Goal: Answer question/provide support: Answer question/provide support

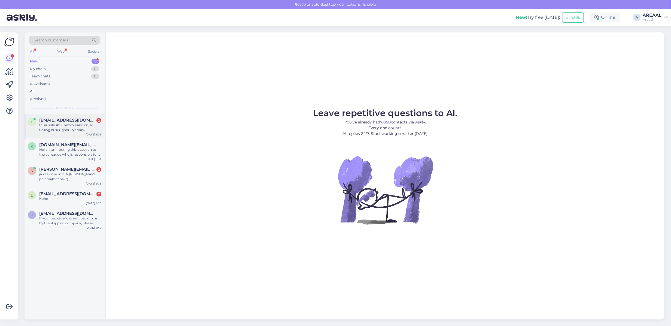
click at [87, 127] on div "tai ar sulauksiu kazko siandien, ar tiesiog busiu ignoruojamas?" at bounding box center [70, 128] width 62 height 10
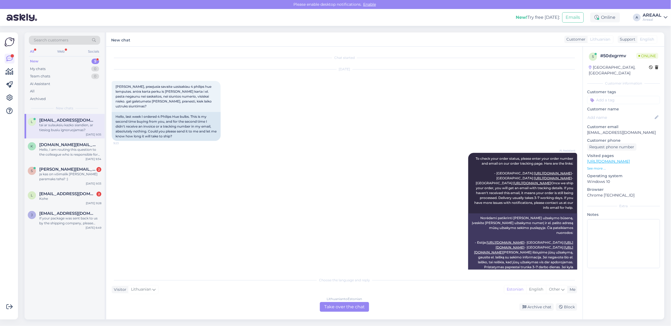
click at [249, 92] on div "Sep 10 2025 Laba diena, praejusia savaite uzsisakiau 4 philips hue lemputes. an…" at bounding box center [344, 104] width 465 height 83
click at [250, 96] on div "Sep 10 2025 Laba diena, praejusia savaite uzsisakiau 4 philips hue lemputes. an…" at bounding box center [344, 104] width 465 height 83
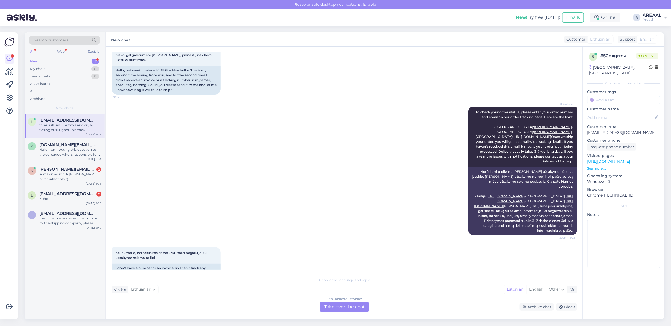
scroll to position [102, 0]
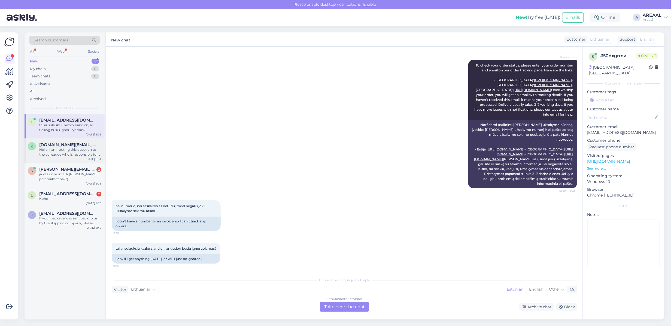
click at [38, 146] on div "k kangoll.online@gmail.com Hello, I am routing this question to the colleague w…" at bounding box center [65, 149] width 74 height 15
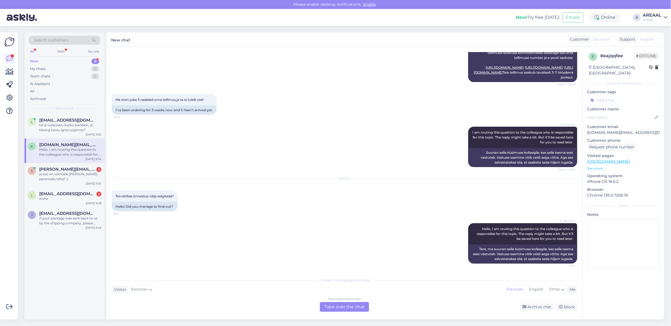
scroll to position [0, 0]
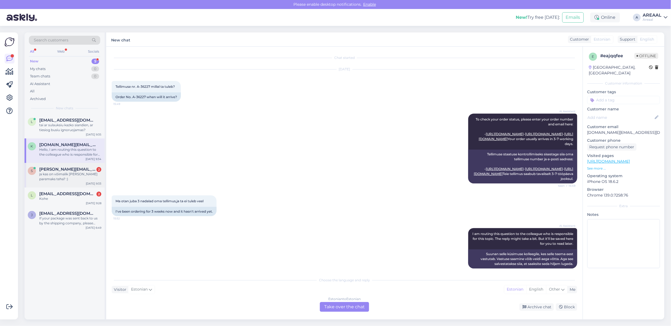
click at [86, 163] on div "s steven.suubin@gmail.com 2 ja kas on võimalik ka hinda paremaks teha? :) Sep 1…" at bounding box center [65, 175] width 80 height 25
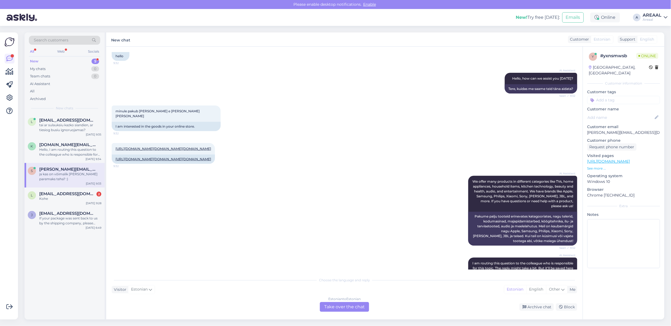
scroll to position [28, 0]
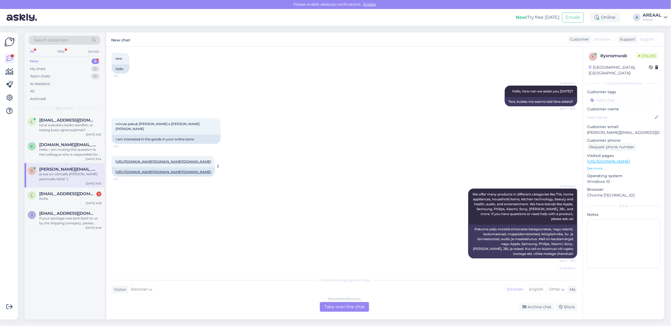
click at [157, 159] on link "https://areaal.ee/lg-12-kg-10-kg-sugavus-66-cm-1400-p-min-must-pesumasin-pesuku…" at bounding box center [163, 161] width 96 height 4
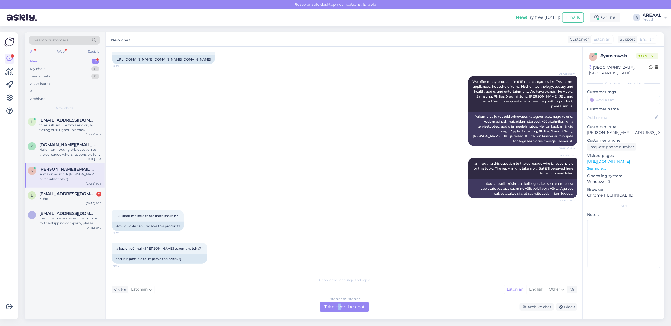
click at [340, 307] on div "Estonian to Estonian Take over the chat" at bounding box center [344, 307] width 49 height 10
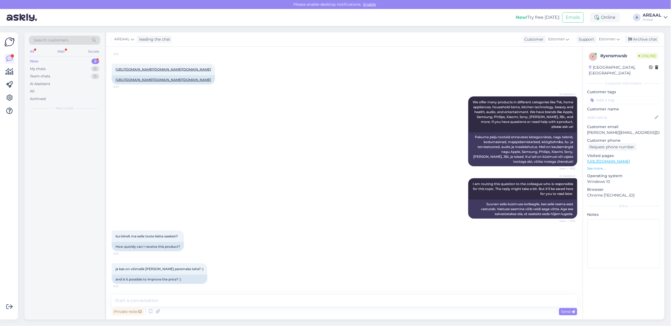
scroll to position [144, 0]
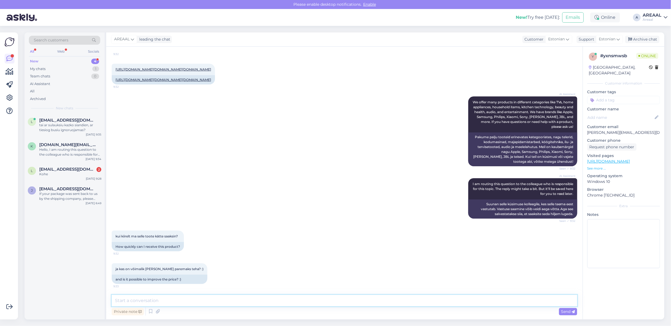
click at [335, 300] on textarea at bounding box center [344, 300] width 465 height 11
type textarea "Orienteeruv tarneaeg 1-2 nädalat"
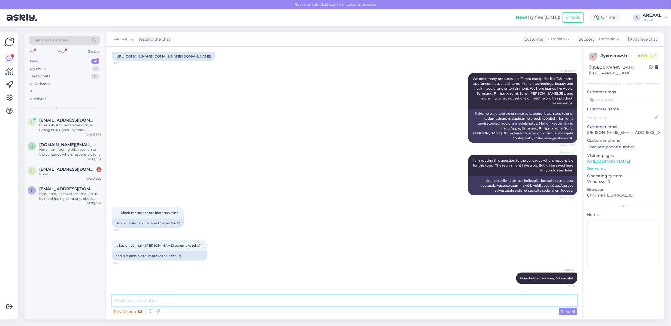
scroll to position [167, 0]
type textarea "Hind on nii soodne kui võimalik"
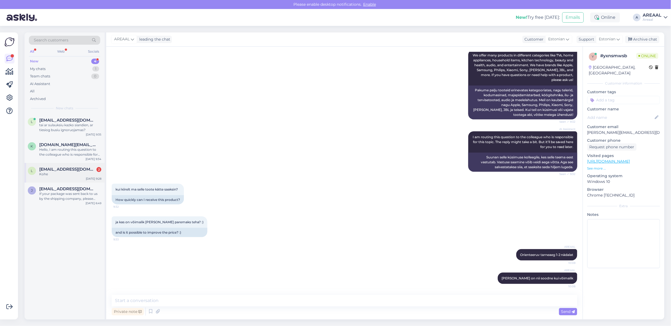
click at [69, 170] on span "Laurakane462@gmail.com" at bounding box center [67, 169] width 57 height 5
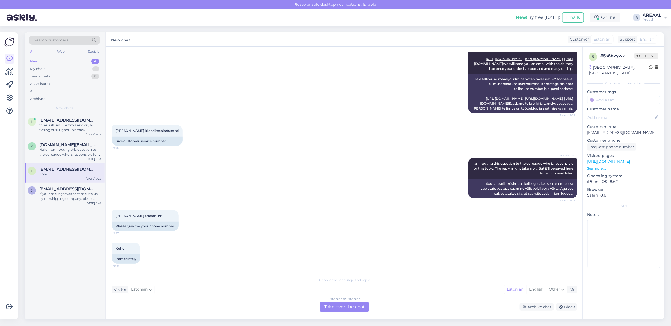
scroll to position [0, 0]
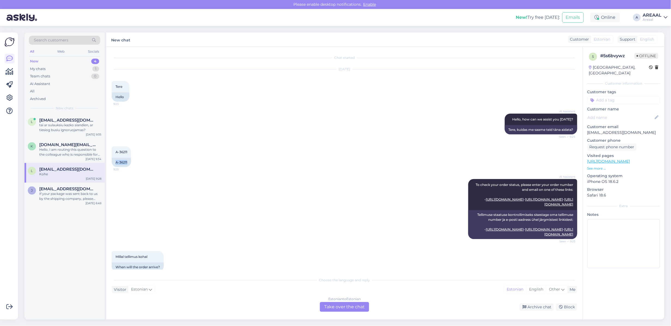
copy div "A-36211"
drag, startPoint x: 129, startPoint y: 162, endPoint x: 107, endPoint y: 163, distance: 21.8
click at [107, 163] on div "Chat started Sep 10 2025 Tere 9:23 Hello AI Assistant Hello, how can we assist …" at bounding box center [344, 183] width 476 height 273
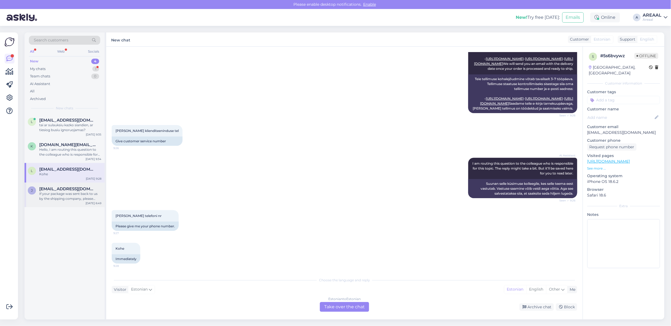
click at [80, 199] on div "If your package was sent back to us by the shipping company, please email us at…" at bounding box center [70, 196] width 62 height 10
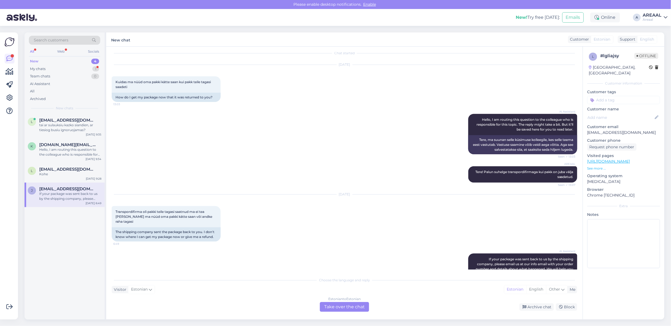
scroll to position [0, 0]
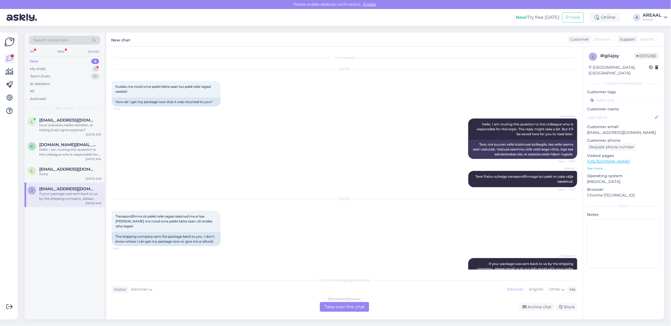
click at [616, 124] on p "Customer email" at bounding box center [623, 127] width 73 height 6
click at [618, 130] on p "jalgsema@gmail.com" at bounding box center [623, 133] width 73 height 6
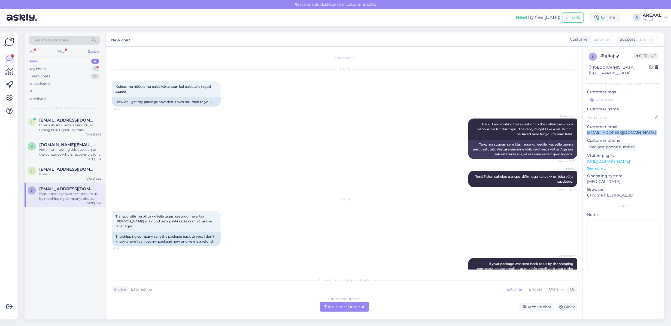
click at [618, 130] on p "jalgsema@gmail.com" at bounding box center [623, 133] width 73 height 6
copy p "jalgsema@gmail.com"
click at [93, 74] on div "0" at bounding box center [95, 76] width 8 height 5
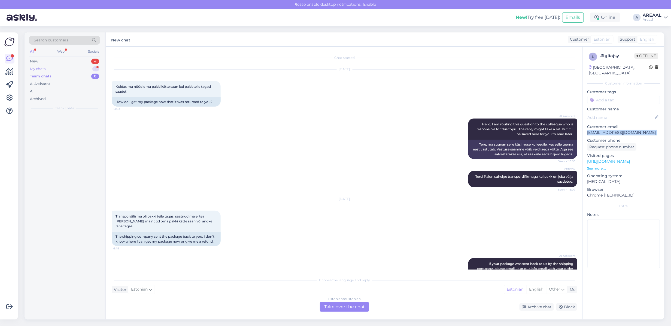
click at [93, 70] on div "My chats 1" at bounding box center [64, 69] width 71 height 8
click at [84, 121] on span "steven.suubin@gmail.com" at bounding box center [67, 120] width 57 height 5
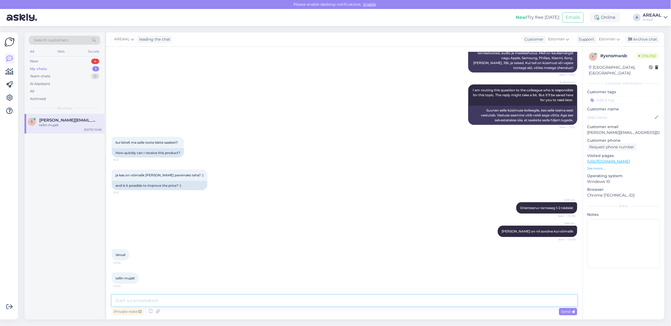
click at [234, 299] on textarea at bounding box center [344, 300] width 465 height 11
type textarea "Teeme nii"
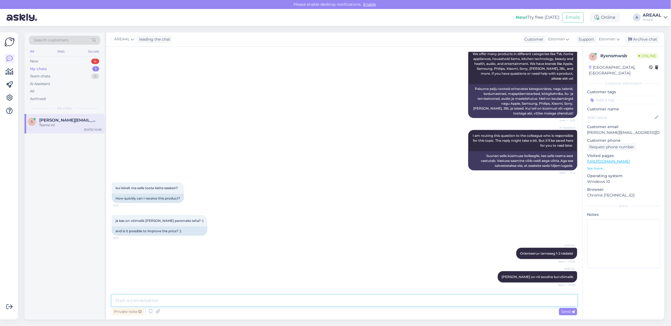
scroll to position [0, 0]
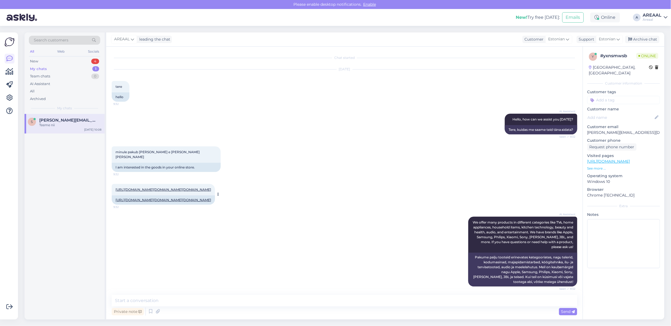
click at [165, 188] on link "https://areaal.ee/lg-12-kg-10-kg-sugavus-66-cm-1400-p-min-must-pesumasin-pesuku…" at bounding box center [163, 189] width 96 height 4
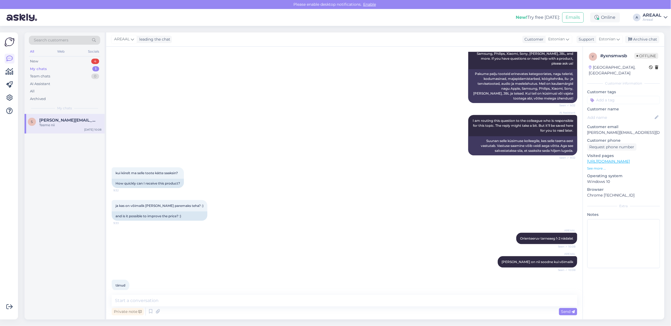
scroll to position [261, 0]
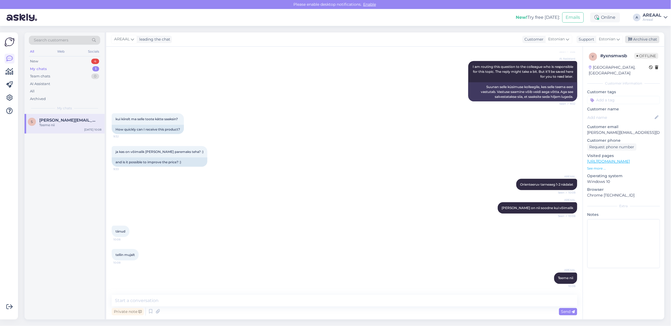
click at [649, 39] on div "Archive chat" at bounding box center [642, 39] width 34 height 7
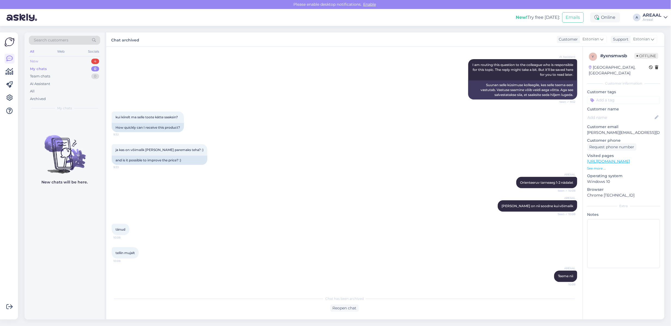
click at [84, 62] on div "New 4" at bounding box center [64, 61] width 71 height 8
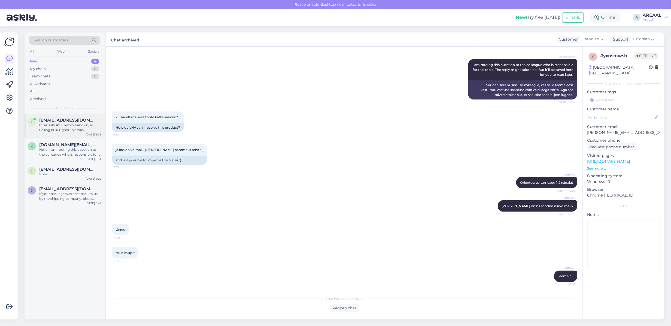
click at [73, 118] on span "lileikistomas@gmail.com" at bounding box center [67, 120] width 57 height 5
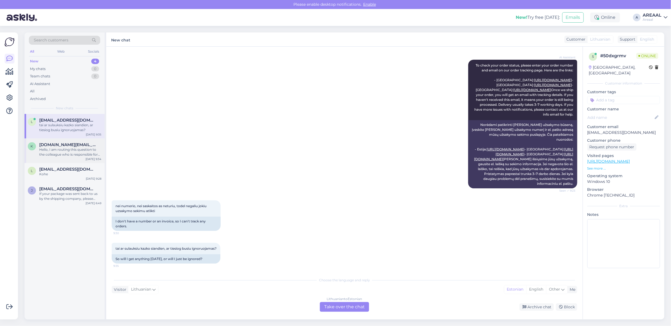
click at [70, 151] on div "Hello, I am routing this question to the colleague who is responsible for this …" at bounding box center [70, 152] width 62 height 10
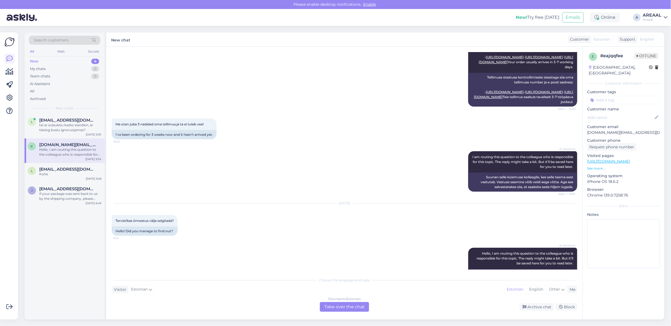
scroll to position [0, 0]
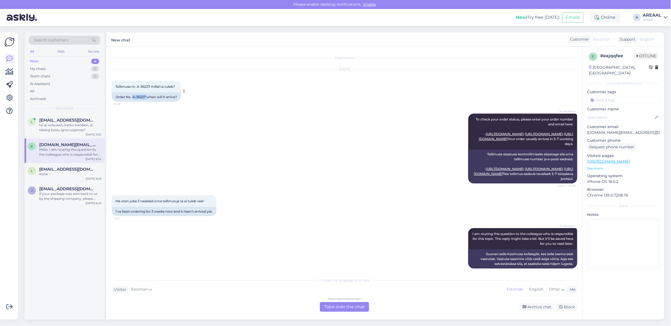
drag, startPoint x: 146, startPoint y: 96, endPoint x: 133, endPoint y: 99, distance: 13.7
click at [133, 99] on div "Order No. A-36227 when will it arrive?" at bounding box center [146, 96] width 69 height 9
copy div "A-36227"
click at [334, 302] on div "Estonian to Estonian Take over the chat" at bounding box center [344, 307] width 49 height 10
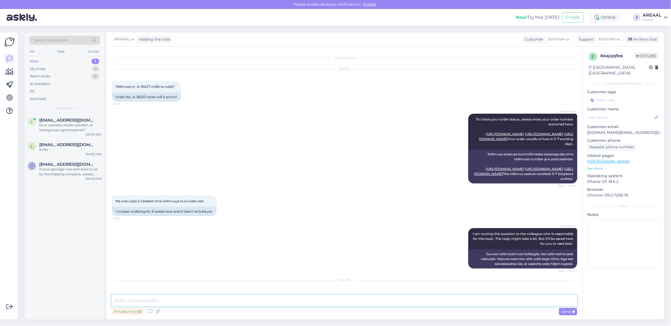
click at [335, 299] on textarea at bounding box center [344, 300] width 465 height 11
type textarea "Orienteeruv tarneaeg vahemikus 13-20 september"
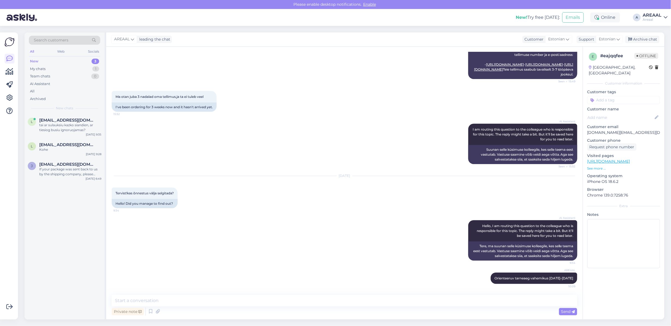
click at [640, 53] on div "# eajqqfee Offline" at bounding box center [629, 56] width 58 height 7
click at [637, 39] on div "Archive chat" at bounding box center [642, 39] width 34 height 7
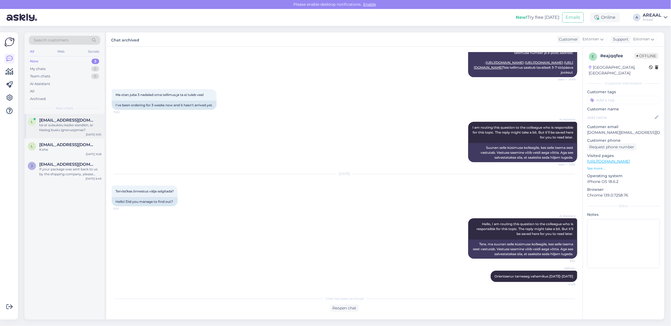
click at [74, 127] on div "tai ar sulauksiu kazko siandien, ar tiesiog busiu ignoruojamas?" at bounding box center [70, 128] width 62 height 10
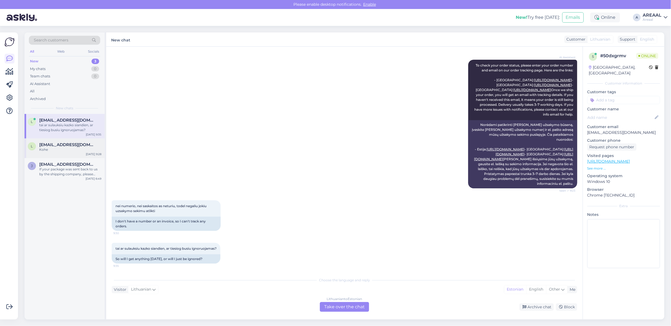
click at [70, 145] on span "Laurakane462@gmail.com" at bounding box center [67, 144] width 57 height 5
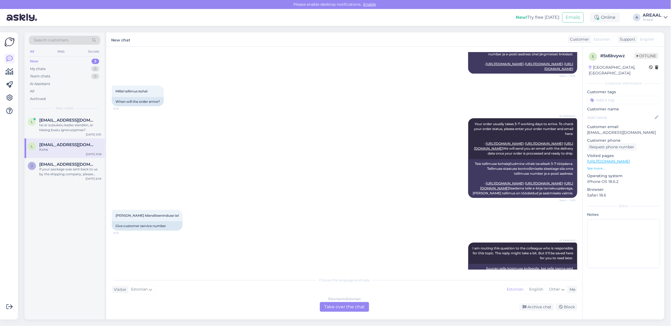
scroll to position [50, 0]
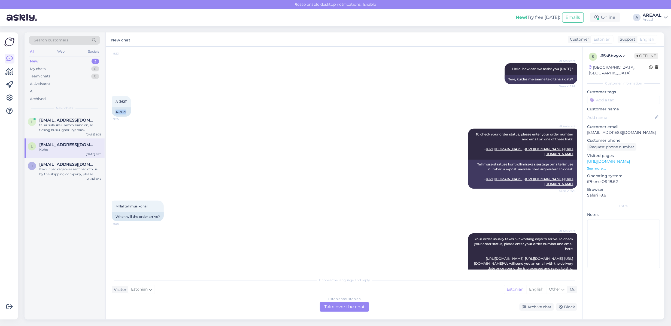
click at [109, 112] on div "Chat started Sep 10 2025 Tere 9:23 Hello AI Assistant Hello, how can we assist …" at bounding box center [344, 183] width 476 height 273
click at [112, 112] on div "A-36211" at bounding box center [121, 111] width 19 height 9
copy div "A-3621"
copy div "A-36211"
drag, startPoint x: 122, startPoint y: 112, endPoint x: 128, endPoint y: 112, distance: 6.6
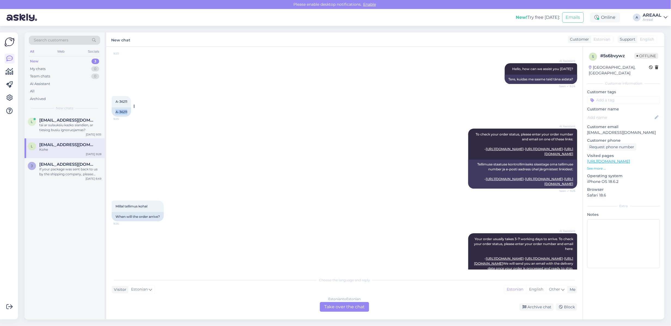
click at [128, 112] on div "A-36211" at bounding box center [121, 111] width 19 height 9
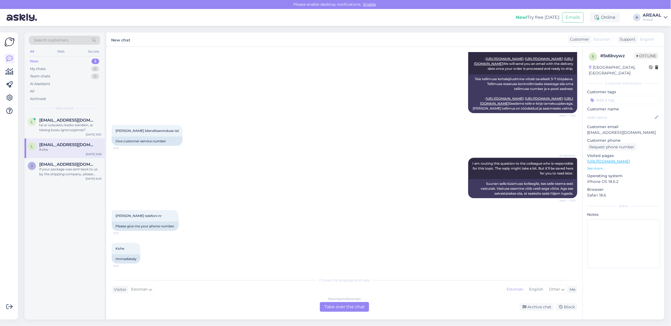
click at [343, 302] on div "Estonian to Estonian Take over the chat" at bounding box center [344, 307] width 49 height 10
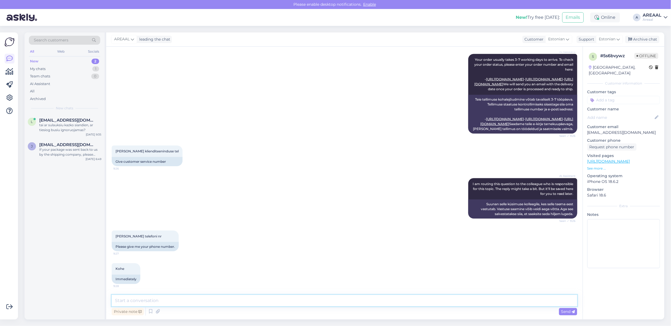
click at [342, 304] on textarea at bounding box center [344, 300] width 465 height 11
type textarea "Telefoniteenindus on suletud alates 2025 jaanuarist'"
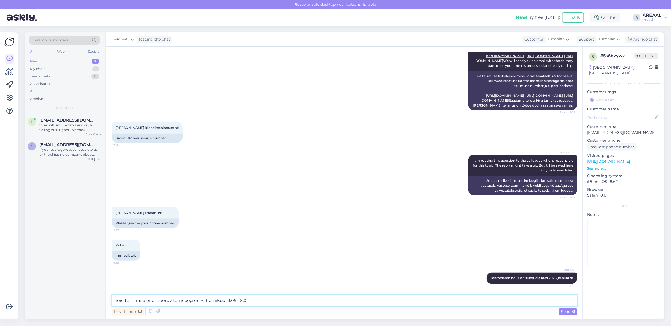
type textarea "Teie tellimuse orienteeruv tarneaeg on vahemikus 13.09-18.09"
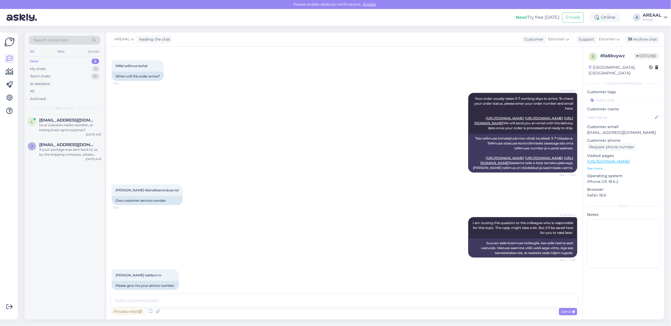
scroll to position [315, 0]
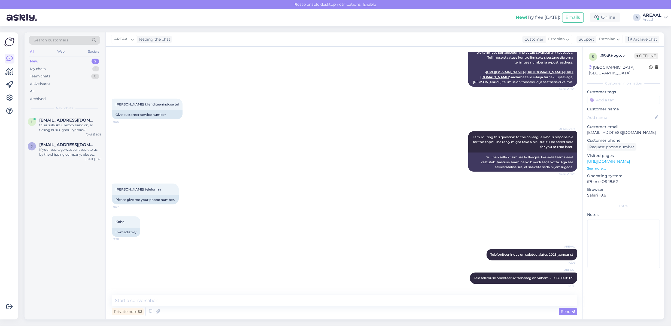
click at [353, 144] on div "AI Assistant I am routing this question to the colleague who is responsible for…" at bounding box center [344, 151] width 465 height 52
click at [90, 75] on div "Team chats 0" at bounding box center [64, 76] width 71 height 8
click at [89, 68] on div "My chats 1" at bounding box center [64, 69] width 71 height 8
click at [67, 127] on div "Teie tellimuse orienteeruv tarneaeg on vahemikus 13.09-18.09" at bounding box center [70, 128] width 62 height 10
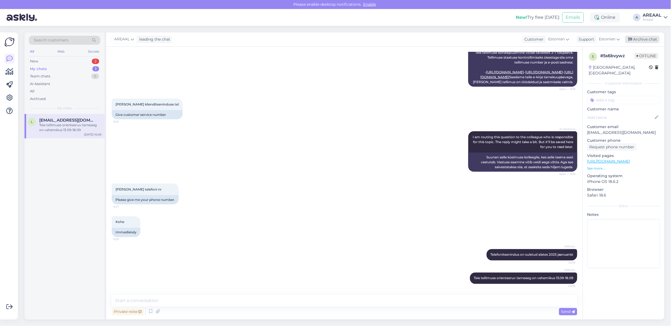
click at [643, 41] on div "Archive chat" at bounding box center [642, 39] width 34 height 7
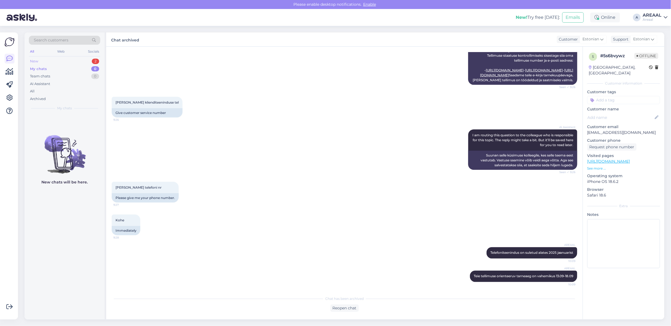
click at [87, 64] on div "New 2" at bounding box center [64, 61] width 71 height 8
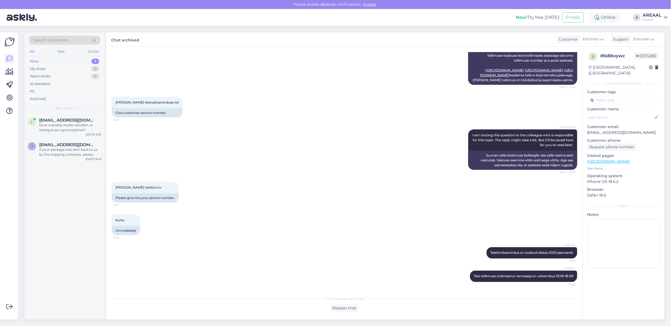
click at [88, 62] on div "New 2" at bounding box center [64, 61] width 71 height 8
click at [67, 154] on div "If your package was sent back to us by the shipping company, please email us at…" at bounding box center [70, 152] width 62 height 10
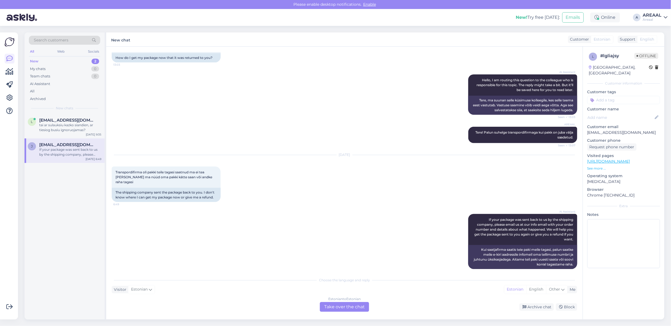
click at [613, 130] on p "jalgsema@gmail.com" at bounding box center [623, 133] width 73 height 6
copy p "jalgsema@gmail.com"
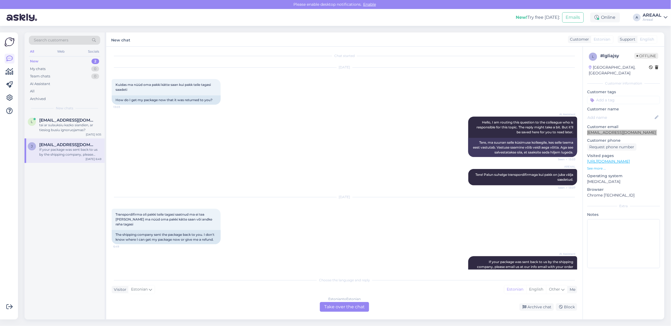
scroll to position [0, 0]
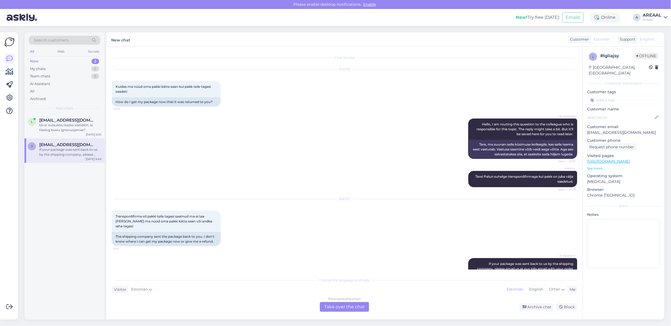
drag, startPoint x: 337, startPoint y: 75, endPoint x: 317, endPoint y: 177, distance: 103.8
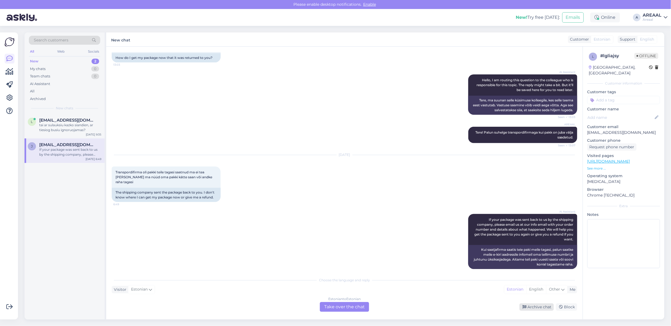
click at [526, 305] on icon at bounding box center [524, 307] width 4 height 4
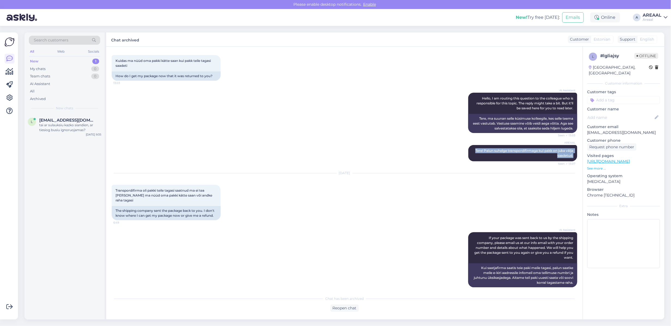
drag, startPoint x: 468, startPoint y: 147, endPoint x: 573, endPoint y: 157, distance: 105.6
click at [573, 157] on div "Chat started Sep 9 2025 Kuidas ma nüüd oma pakki kätte saan kui pakk teile taga…" at bounding box center [347, 170] width 470 height 236
copy span "Tere! Palun suhelge transpordifirmaga kui pakk on juba välja saadetud."
click at [347, 306] on div "Reopen chat" at bounding box center [344, 307] width 28 height 7
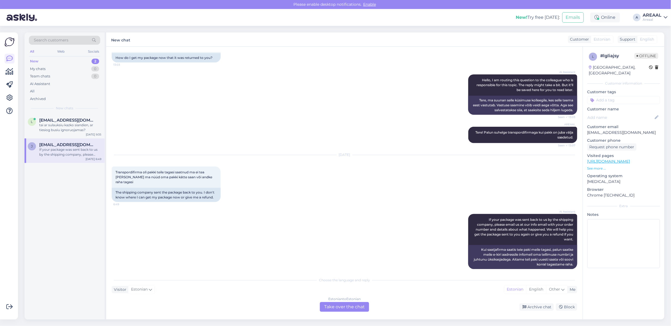
click at [344, 302] on div "Estonian to Estonian Take over the chat" at bounding box center [344, 307] width 49 height 10
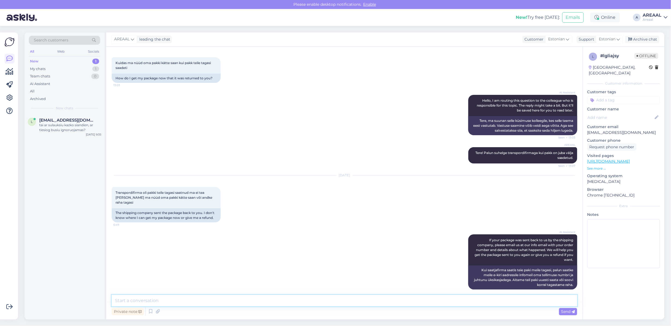
click at [343, 300] on textarea at bounding box center [344, 300] width 465 height 11
paste textarea "Tere! Palun suhelge transpordifirmaga kui pakk on juba välja saadetud."
type textarea "Tere! Palun suhelge transpordifirmaga kui pakk on juba välja saadetud."
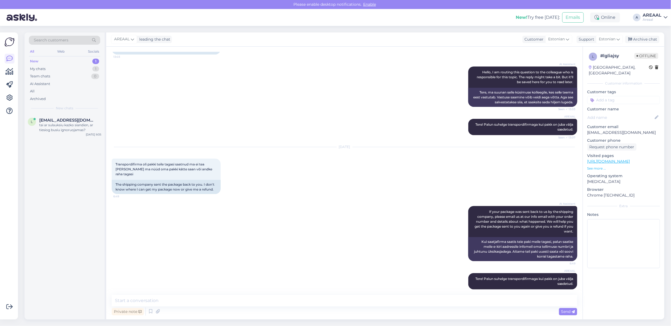
click at [638, 33] on div "AREAAL leading the chat Customer Estonian Support Estonian Archive chat" at bounding box center [385, 39] width 558 height 14
click at [641, 37] on div "Archive chat" at bounding box center [642, 39] width 34 height 7
click at [43, 133] on div "l lileikistomas@gmail.com tai ar sulauksiu kazko siandien, ar tiesiog busiu ign…" at bounding box center [65, 126] width 80 height 25
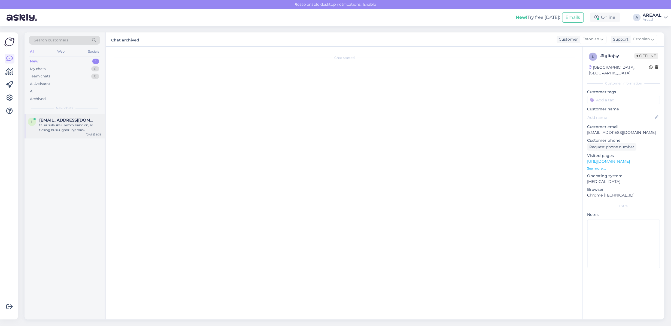
scroll to position [102, 0]
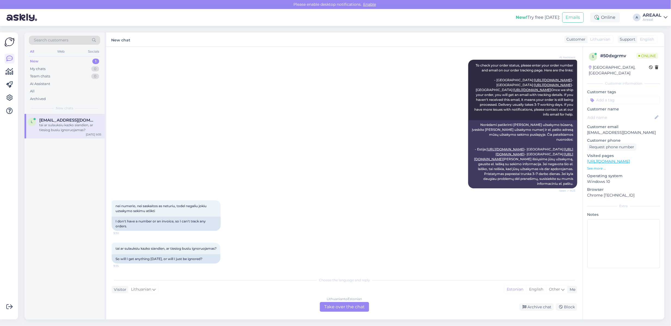
click at [224, 180] on div "AI Assistant To check your order status, please enter your order number and ema…" at bounding box center [344, 124] width 465 height 140
click at [621, 130] on p "lileikistomas@gmail.com" at bounding box center [623, 133] width 73 height 6
copy p "lileikistomas@gmail.com"
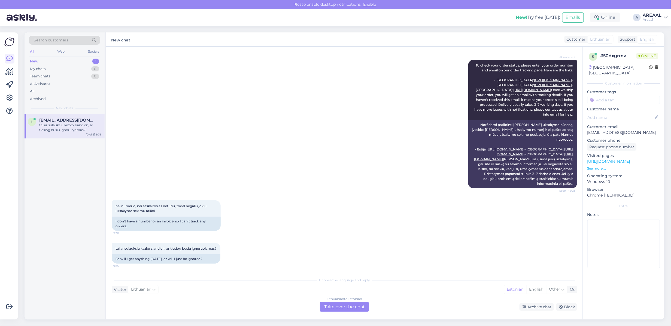
drag, startPoint x: 375, startPoint y: 307, endPoint x: 372, endPoint y: 308, distance: 2.8
click at [375, 307] on div "Archive chat Block" at bounding box center [474, 306] width 206 height 7
click at [349, 311] on div "Lithuanian to Estonian Take over the chat" at bounding box center [344, 307] width 49 height 10
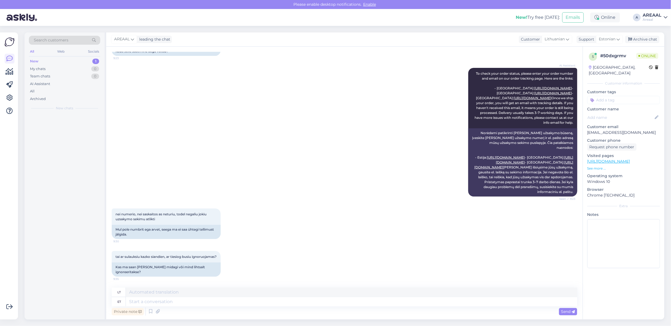
scroll to position [89, 0]
click at [157, 309] on icon at bounding box center [158, 311] width 8 height 8
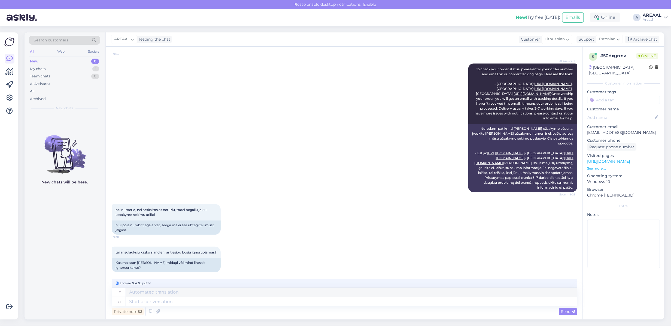
scroll to position [98, 0]
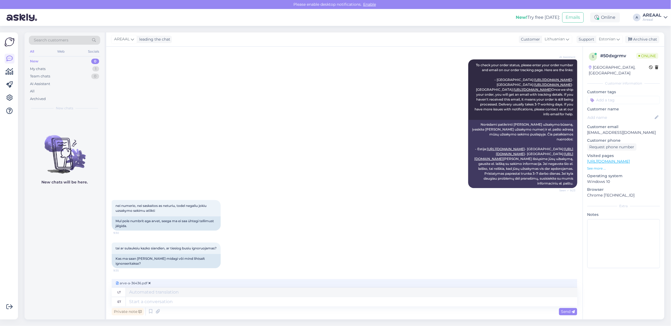
click at [237, 307] on div "Private note Send" at bounding box center [344, 311] width 465 height 10
click at [235, 304] on textarea at bounding box center [351, 301] width 451 height 9
type textarea "Approximate del"
type textarea "Apytikslis"
type textarea "Approximate delivery time"
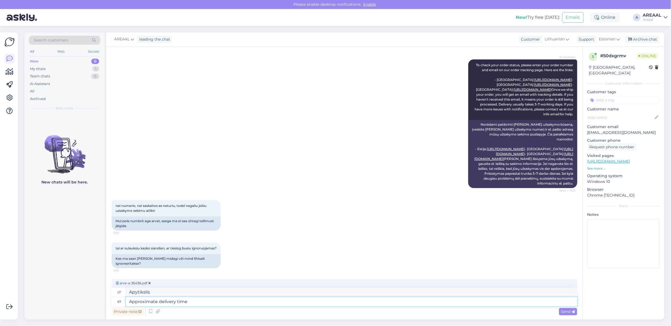
type textarea "Apytikslis pristatymo laikas"
type textarea "Approximate delivery time 2-"
type textarea "Apytikslis pristatymo laikas 2"
type textarea "Approximate delivery time 2-3 we"
type textarea "Apytikslis pristatymo laikas 2–3"
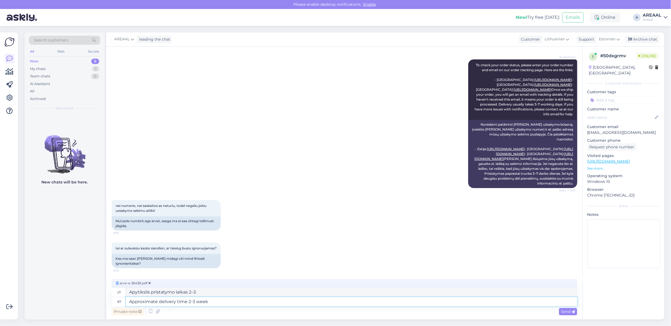
type textarea "Approximate delivery time 2-3 weeks"
type textarea "Apytikslis pristatymo laikas 2–3 savaitės"
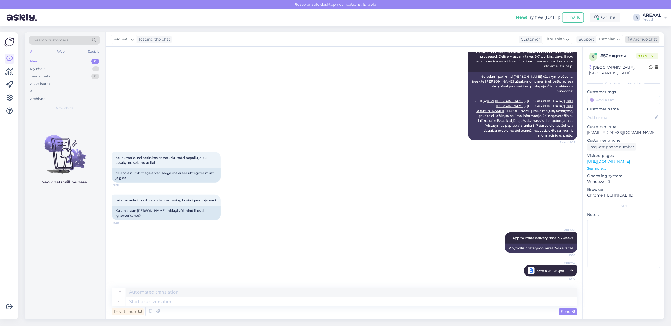
click at [651, 41] on div "Archive chat" at bounding box center [642, 39] width 34 height 7
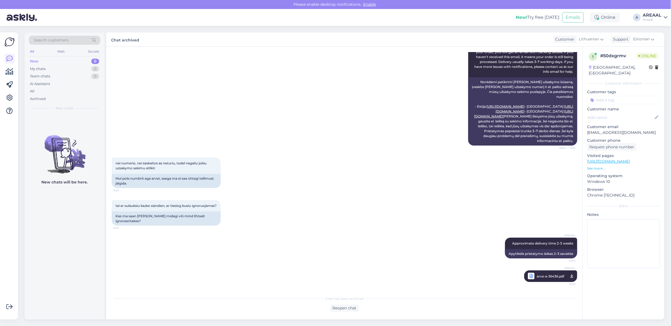
click at [649, 21] on div "Areaal" at bounding box center [652, 19] width 19 height 4
click at [655, 40] on button "Open" at bounding box center [655, 42] width 15 height 8
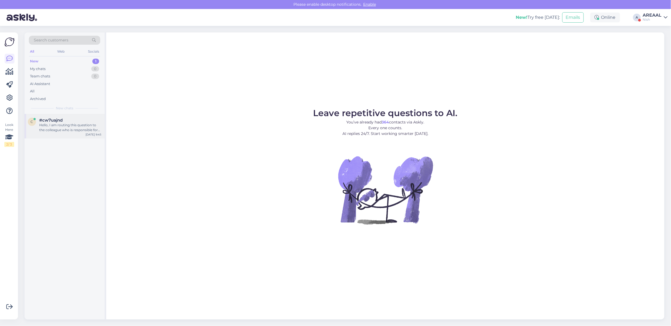
click at [79, 127] on div "Hello, I am routing this question to the colleague who is responsible for this …" at bounding box center [70, 128] width 62 height 10
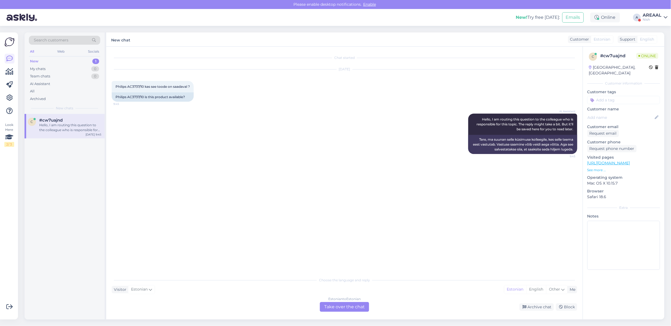
click at [337, 299] on div "Estonian to Estonian" at bounding box center [344, 298] width 32 height 5
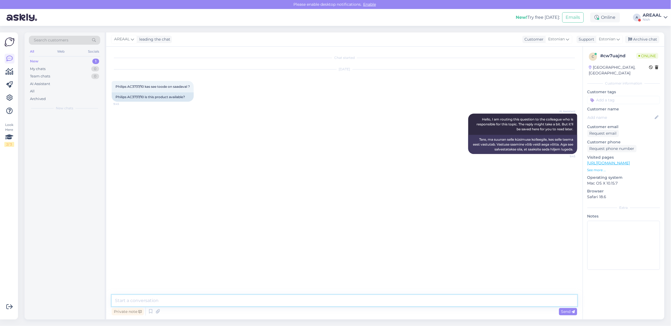
click at [335, 302] on textarea at bounding box center [344, 300] width 465 height 11
type textarea "Jah, toode on saadaval"
click at [655, 35] on div "AREAAL leading the chat Customer Estonian Support Estonian Archive chat" at bounding box center [385, 39] width 558 height 14
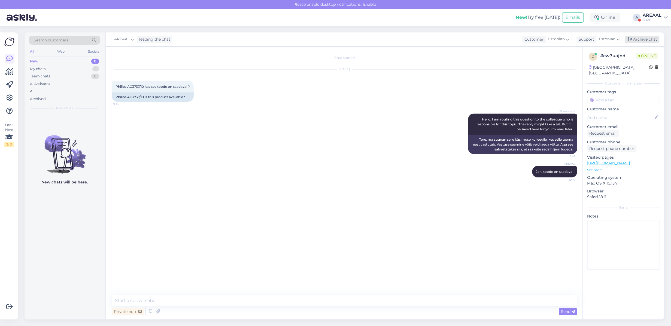
click at [655, 36] on div "Archive chat" at bounding box center [642, 39] width 34 height 7
click at [63, 89] on div "All" at bounding box center [64, 91] width 71 height 8
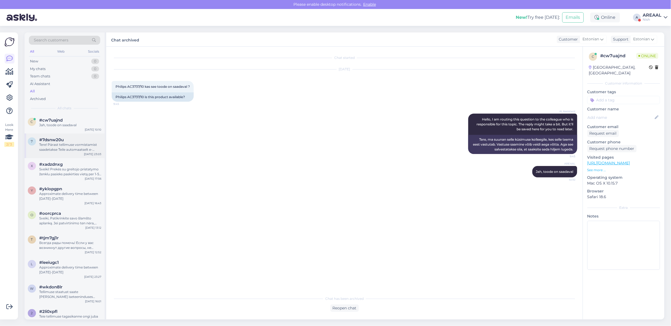
click at [69, 140] on div "#7dsnw20u" at bounding box center [70, 139] width 62 height 5
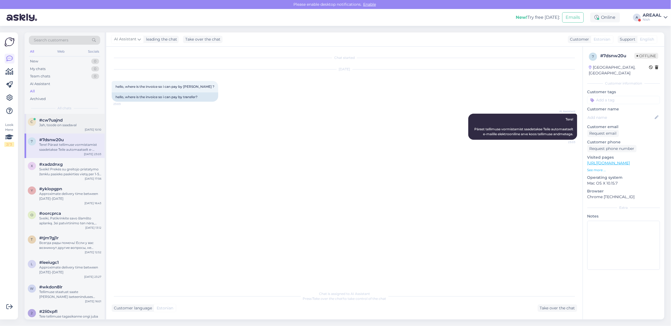
click at [69, 122] on div "#cw7uajnd" at bounding box center [70, 120] width 62 height 5
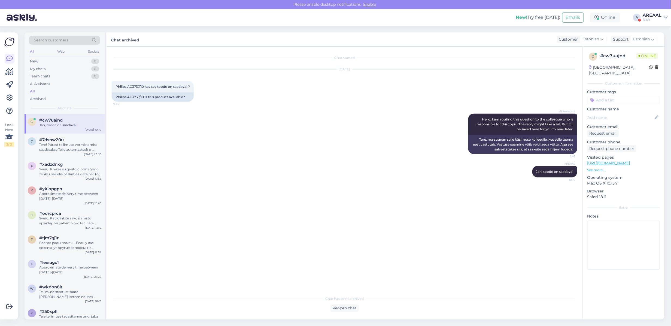
click at [652, 18] on div "Nish" at bounding box center [652, 19] width 19 height 4
click at [655, 31] on button "Open" at bounding box center [655, 30] width 15 height 8
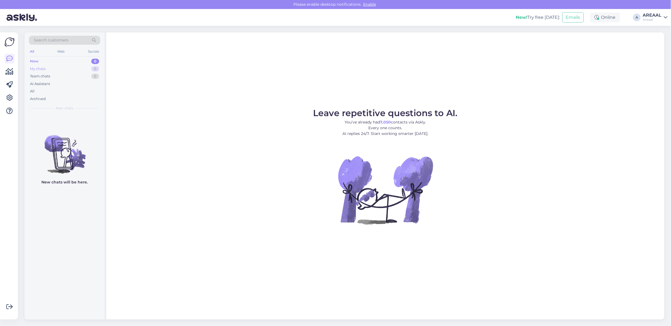
click at [94, 70] on div "0" at bounding box center [95, 68] width 8 height 5
click at [78, 95] on div "Archived" at bounding box center [64, 99] width 71 height 8
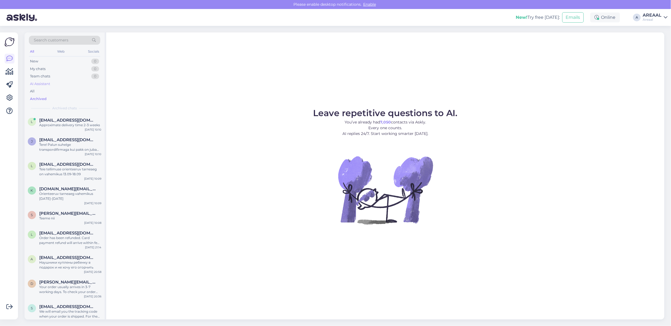
click at [75, 86] on div "AI Assistant" at bounding box center [64, 84] width 71 height 8
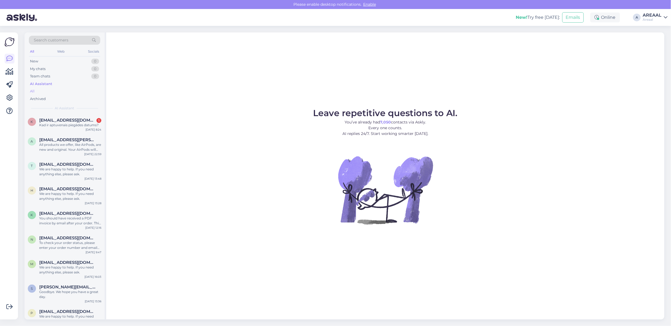
click at [74, 93] on div "All" at bounding box center [64, 91] width 71 height 8
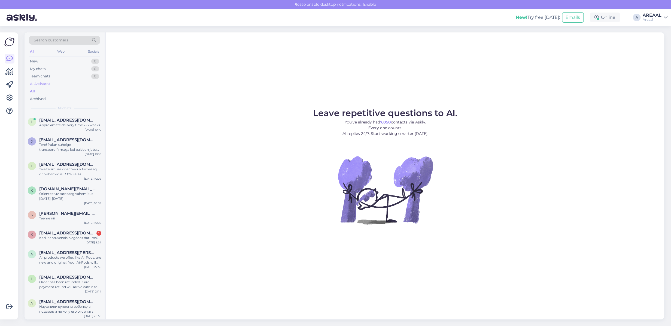
click at [74, 85] on div "AI Assistant" at bounding box center [64, 84] width 71 height 8
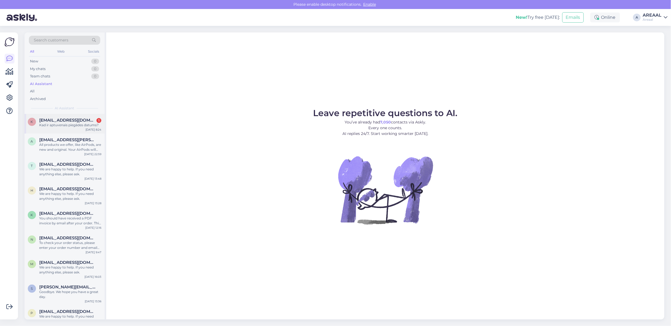
click at [74, 121] on div "klinta2@inbox.lv 1" at bounding box center [70, 120] width 62 height 5
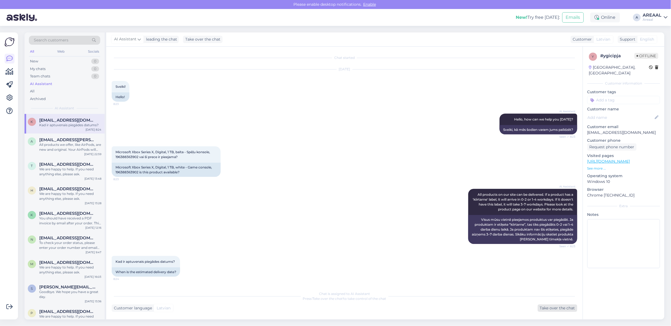
click at [540, 308] on div "Take over the chat" at bounding box center [556, 307] width 39 height 7
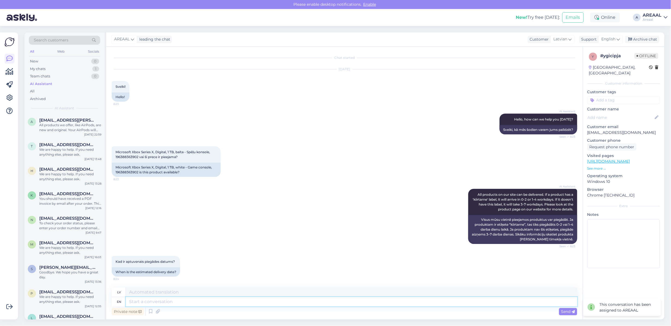
click at [505, 303] on textarea at bounding box center [351, 301] width 451 height 9
click at [597, 130] on div "y # ygicipja Offline Latvia, Riga Customer information Customer tags Customer n…" at bounding box center [623, 162] width 81 height 230
click at [597, 130] on p "klinta2@inbox.lv" at bounding box center [623, 133] width 73 height 6
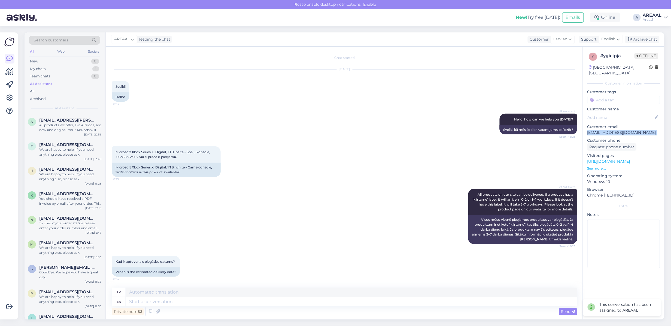
copy p "klinta2@inbox.lv"
click at [91, 66] on div "My chats 1" at bounding box center [64, 69] width 71 height 8
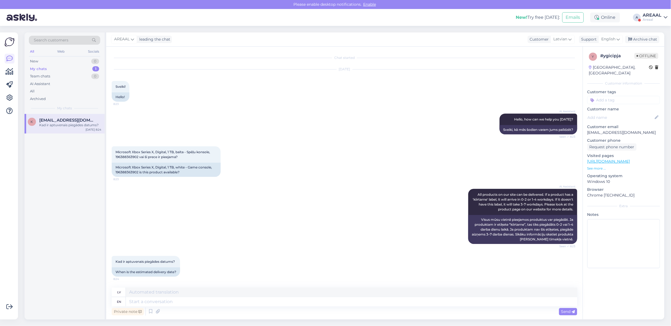
click at [62, 136] on div "k klinta2@inbox.lv Kad ir aptuvenais piegādes datums? Sep 10 8:24" at bounding box center [65, 216] width 80 height 205
click at [643, 38] on div "Archive chat" at bounding box center [642, 39] width 34 height 7
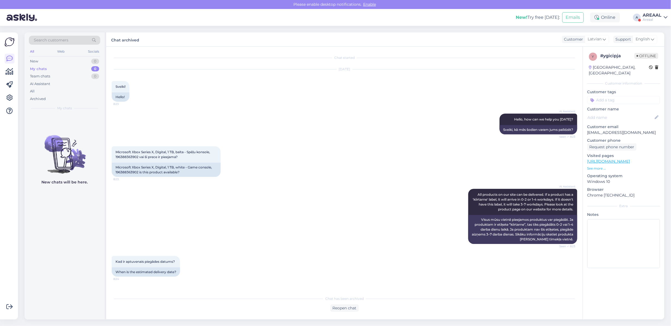
click at [654, 18] on div "Areaal" at bounding box center [652, 19] width 19 height 4
click at [655, 39] on button "Open" at bounding box center [655, 42] width 15 height 8
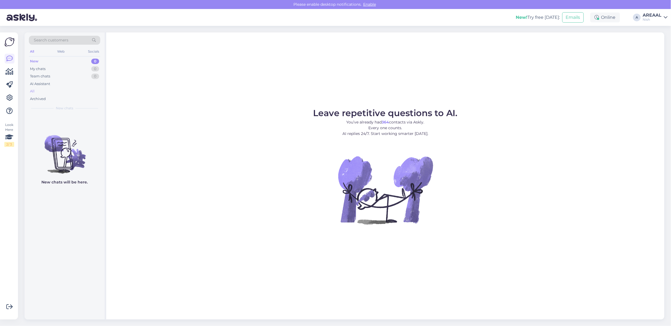
click at [73, 91] on div "All" at bounding box center [64, 91] width 71 height 8
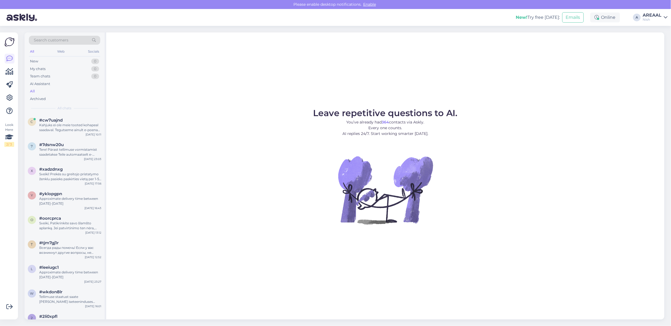
click at [73, 127] on div "Kahjuks ei ole meie tooted kohapeal saadaval. Tegutseme ainult e-poena ning saa…" at bounding box center [70, 128] width 62 height 10
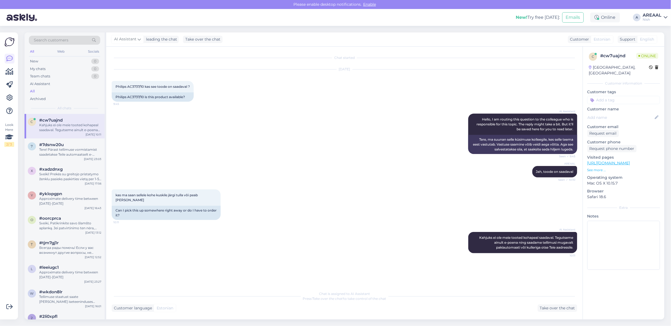
click at [173, 150] on div "AI Assistant Hello, I am routing this question to the colleague who is responsi…" at bounding box center [344, 134] width 465 height 52
click at [646, 16] on div "AREAAL" at bounding box center [652, 15] width 19 height 4
click at [653, 27] on button "Open" at bounding box center [655, 30] width 15 height 8
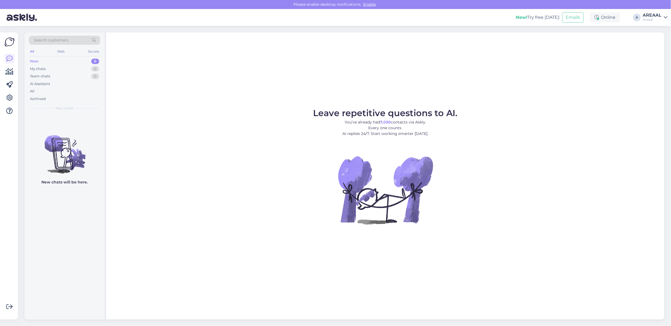
click at [338, 88] on div "Leave repetitive questions to AI. You’ve already had 7,050 contacts via Askly. …" at bounding box center [385, 175] width 558 height 287
click at [527, 67] on div "Leave repetitive questions to AI. You’ve already had 7,050 contacts via Askly. …" at bounding box center [385, 175] width 558 height 287
click at [510, 77] on div "Leave repetitive questions to AI. You’ve already had 7,050 contacts via Askly. …" at bounding box center [385, 175] width 558 height 287
click at [640, 20] on div at bounding box center [639, 20] width 3 height 3
click at [646, 19] on div "Areaal" at bounding box center [652, 19] width 19 height 4
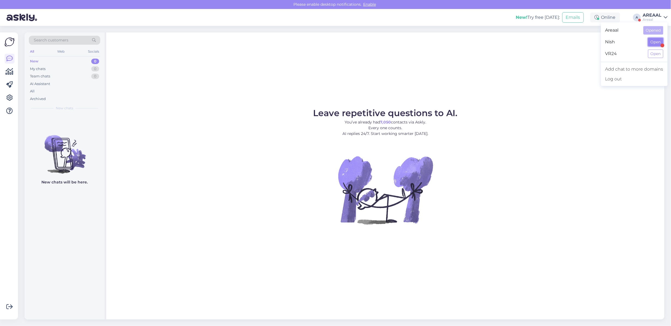
click at [649, 44] on button "Open" at bounding box center [655, 42] width 15 height 8
drag, startPoint x: 66, startPoint y: 85, endPoint x: 65, endPoint y: 88, distance: 3.4
click at [66, 85] on div "AI Assistant" at bounding box center [64, 84] width 71 height 8
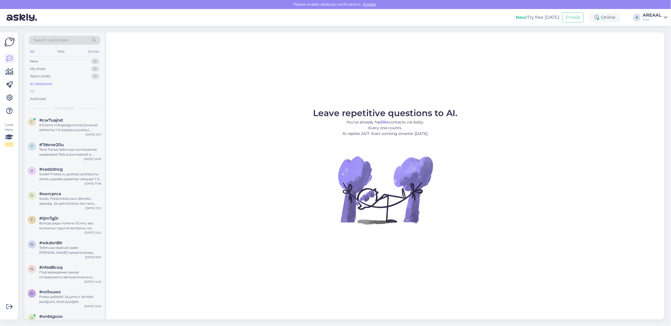
click at [65, 90] on div "All" at bounding box center [64, 91] width 71 height 8
click at [72, 118] on div "#cw7uajnd" at bounding box center [70, 120] width 62 height 5
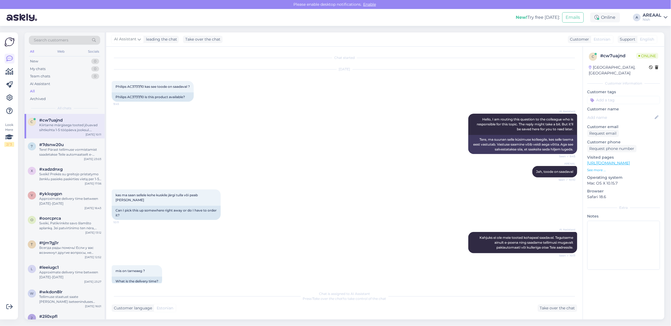
scroll to position [56, 0]
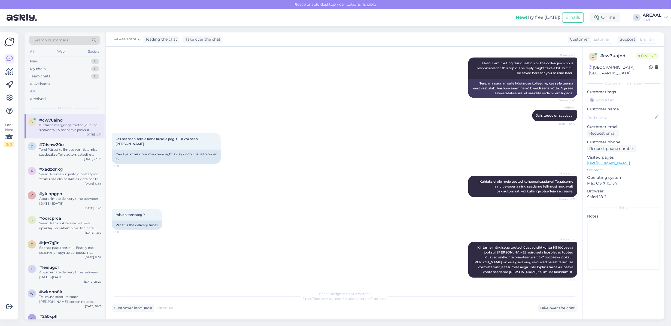
click at [658, 16] on div "AREAAL" at bounding box center [652, 15] width 19 height 4
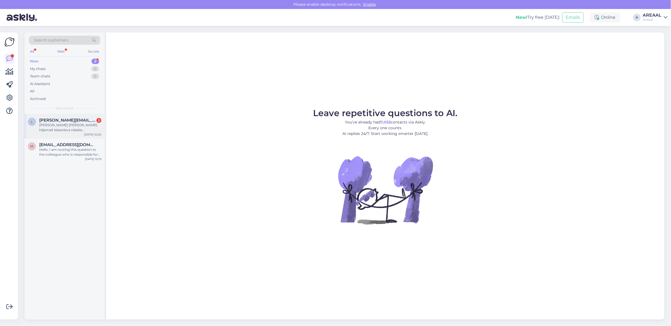
click at [86, 123] on div "[PERSON_NAME] [PERSON_NAME] hiljemalt käesoleva nädala neljapäevaks ehk homseks…" at bounding box center [70, 128] width 62 height 10
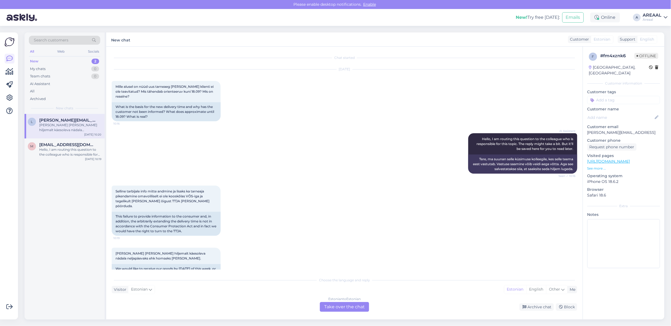
scroll to position [10, 0]
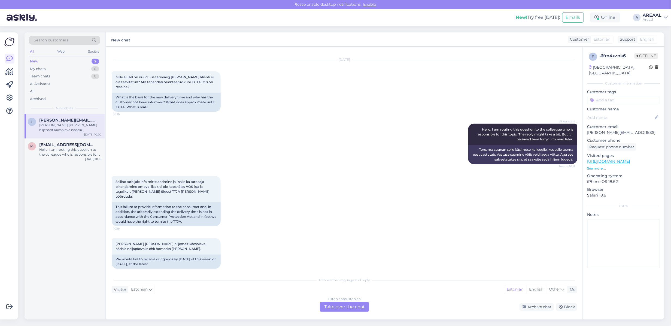
click at [381, 209] on div "Selline tarbijale info mitte andmine ja lisaks ka tarneaja pikendamine omavolil…" at bounding box center [344, 201] width 465 height 62
click at [371, 203] on div "Selline tarbijale info mitte andmine ja lisaks ka tarneaja pikendamine omavolil…" at bounding box center [344, 201] width 465 height 62
click at [339, 304] on div "Estonian to Estonian Take over the chat" at bounding box center [344, 307] width 49 height 10
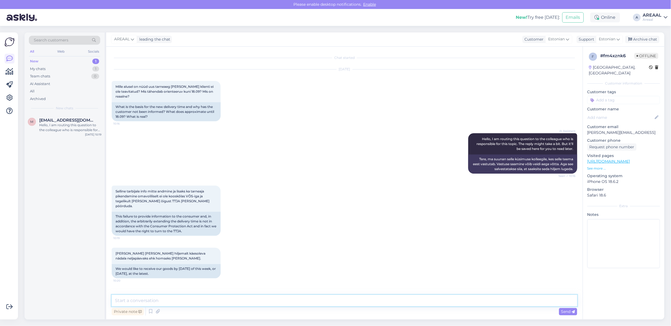
click at [339, 304] on textarea at bounding box center [344, 300] width 465 height 11
type textarea "See ei"
click at [78, 128] on div "Hello, I am routing this question to the colleague who is responsible for this …" at bounding box center [70, 128] width 62 height 10
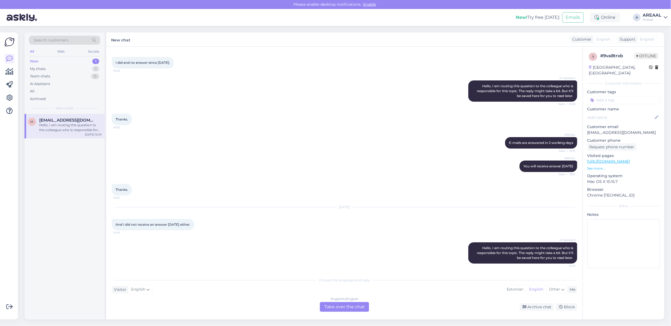
click at [353, 309] on div "English to English Take over the chat" at bounding box center [344, 307] width 49 height 10
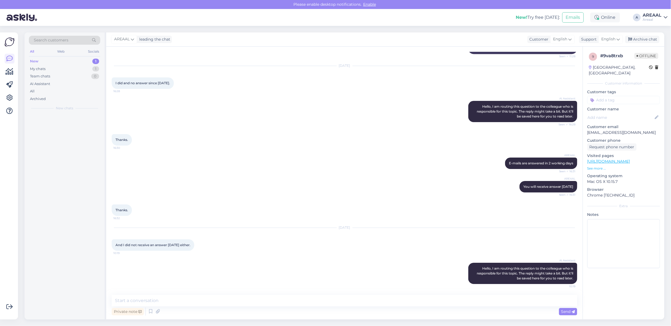
scroll to position [816, 0]
click at [353, 300] on textarea at bounding box center [344, 300] width 465 height 11
type textarea "T"
type textarea "If the a"
click at [41, 87] on div "AI Assistant" at bounding box center [64, 84] width 71 height 8
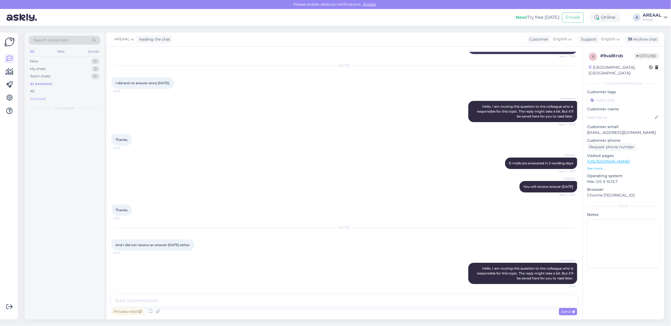
click at [45, 97] on div "Archived" at bounding box center [38, 98] width 16 height 5
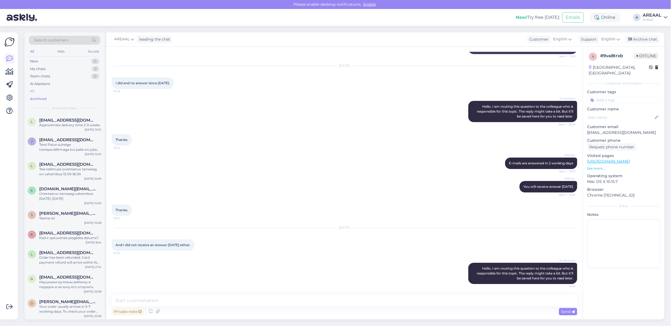
click at [45, 93] on div "All" at bounding box center [64, 91] width 71 height 8
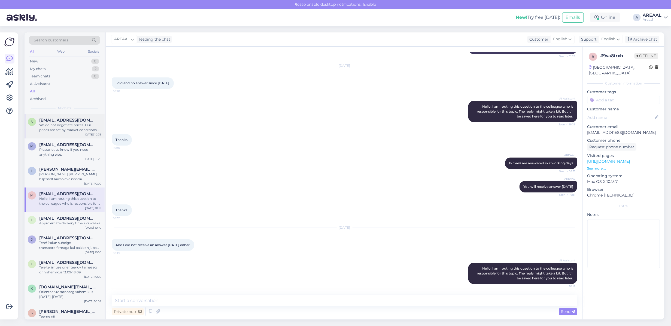
click at [55, 123] on div "We do not negotiate prices. Our prices are set by market conditions and supplie…" at bounding box center [70, 128] width 62 height 10
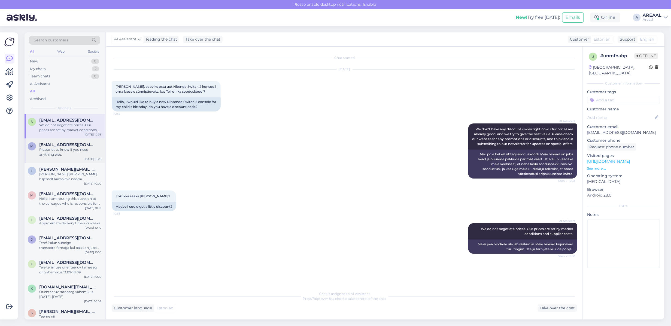
click at [70, 152] on div "Please let us know if you need anything else." at bounding box center [70, 152] width 62 height 10
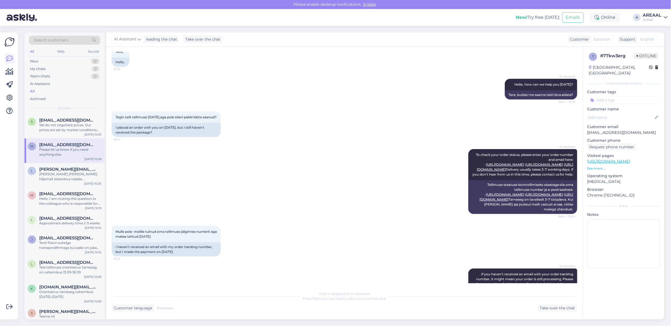
scroll to position [239, 0]
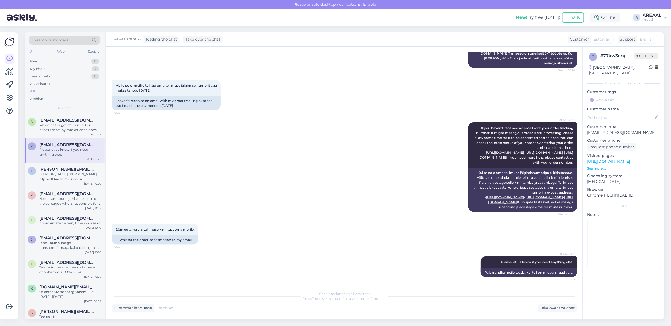
drag, startPoint x: 331, startPoint y: 189, endPoint x: 337, endPoint y: 194, distance: 7.9
click at [331, 189] on div "AI Assistant If you haven't received an email with your order tracking number, …" at bounding box center [344, 166] width 465 height 101
click at [323, 178] on div "AI Assistant If you haven't received an email with your order tracking number, …" at bounding box center [344, 166] width 465 height 101
click at [574, 308] on div "Take over the chat" at bounding box center [556, 307] width 39 height 7
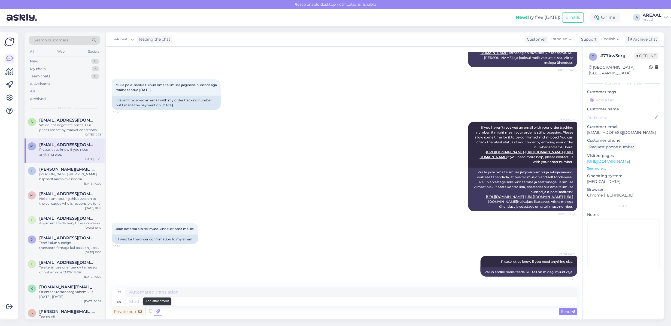
click at [158, 312] on icon at bounding box center [158, 311] width 8 height 8
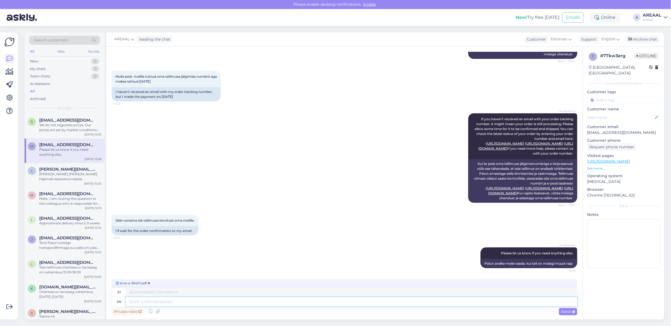
click at [219, 305] on textarea at bounding box center [351, 301] width 451 height 9
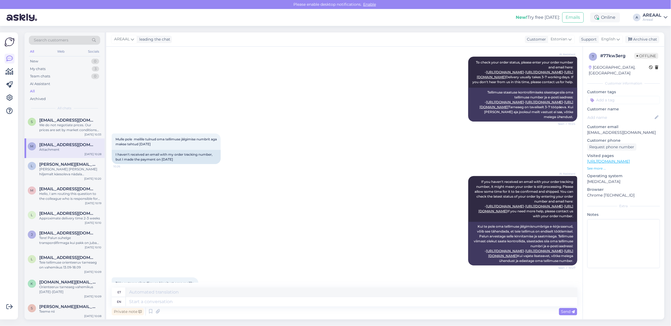
click at [287, 221] on div "AI Assistant If you haven't received an email with your order tracking number, …" at bounding box center [344, 220] width 465 height 101
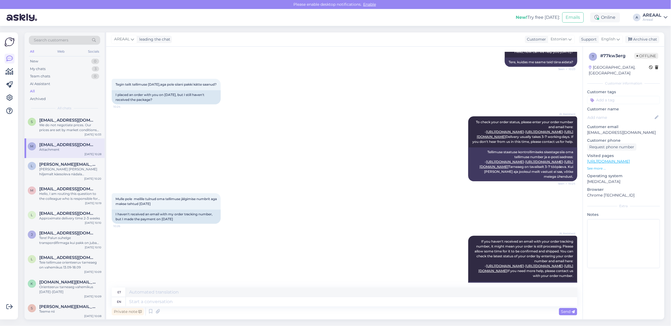
scroll to position [0, 0]
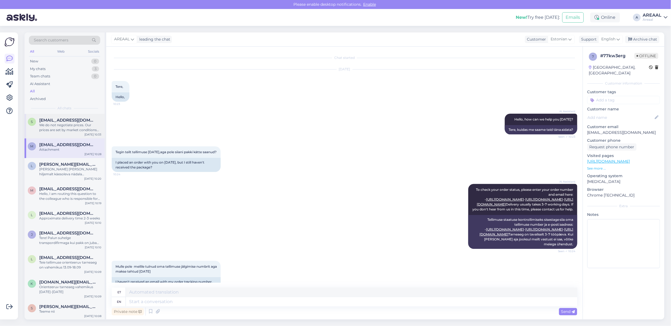
click at [48, 123] on div "We do not negotiate prices. Our prices are set by market conditions and supplie…" at bounding box center [70, 128] width 62 height 10
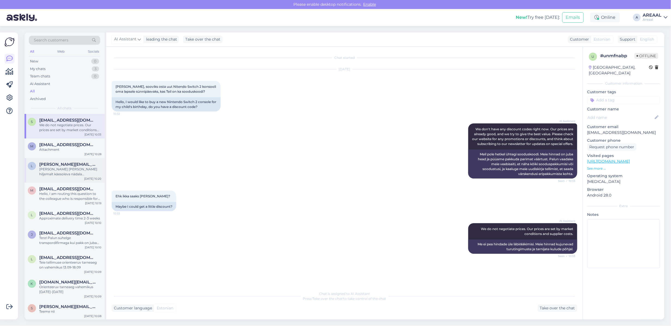
click at [57, 163] on span "[PERSON_NAME][EMAIL_ADDRESS]" at bounding box center [67, 164] width 57 height 5
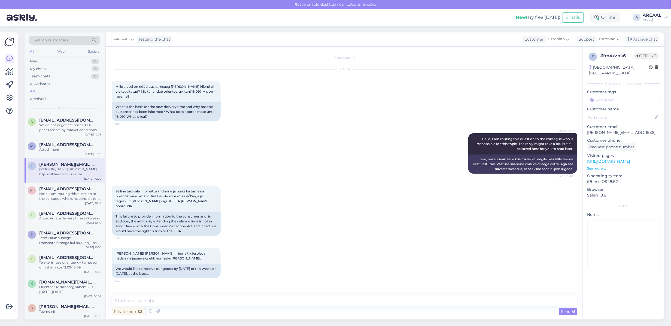
click at [202, 307] on div "Private note Send" at bounding box center [344, 311] width 465 height 10
click at [199, 300] on textarea at bounding box center [344, 300] width 465 height 11
type textarea "Kahjuks ei jõua neljapäevaks, vaba"
type textarea "Toote jõudmine maaletooja lattu on hilinenud ja sellepärast lükkus ka tarneaeg …"
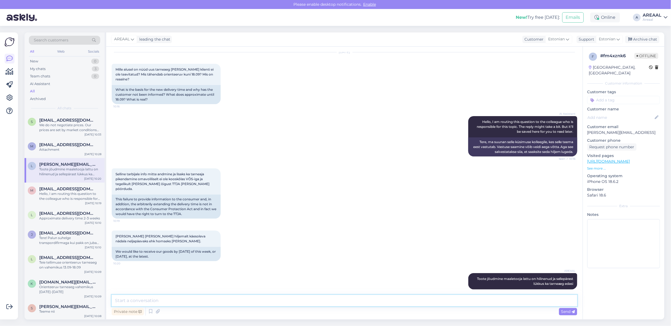
paste textarea "Kahjuks ei jõua neljapäevaks, vaba"
type textarea "Kahjuks ei jõua neljapäevaks, vaba"
click at [458, 297] on textarea at bounding box center [344, 300] width 465 height 11
type textarea "VÕS"
click at [335, 305] on textarea "VÕS" at bounding box center [344, 300] width 465 height 11
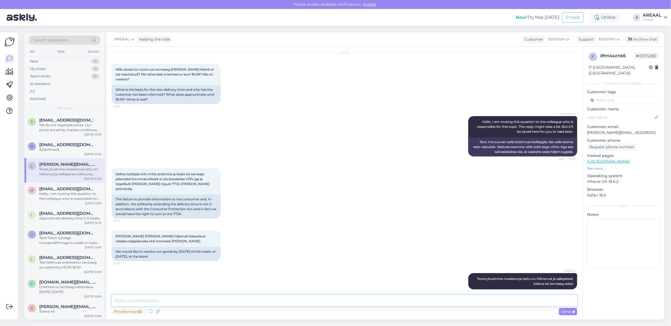
type textarea "N"
type textarea "Kahjuks ei jõua neljapäevaksd"
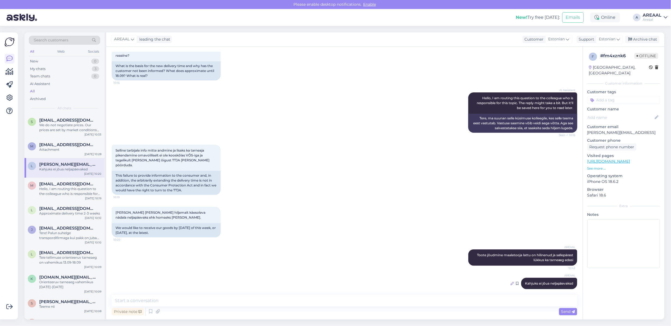
click at [510, 282] on icon at bounding box center [511, 283] width 3 height 3
type textarea "Kahjuks ei jõua neljapäevaks"
click at [558, 285] on div "Kahjuks ei jõua neljapäevaks Text can only be edited within 5 minutes of sendin…" at bounding box center [344, 287] width 457 height 24
click at [560, 292] on span "Edit" at bounding box center [564, 294] width 14 height 5
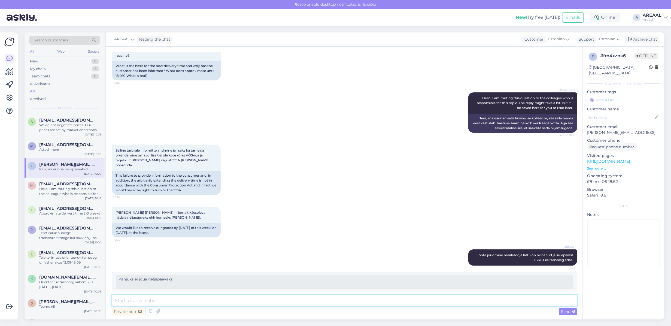
click at [524, 296] on textarea at bounding box center [344, 300] width 465 height 11
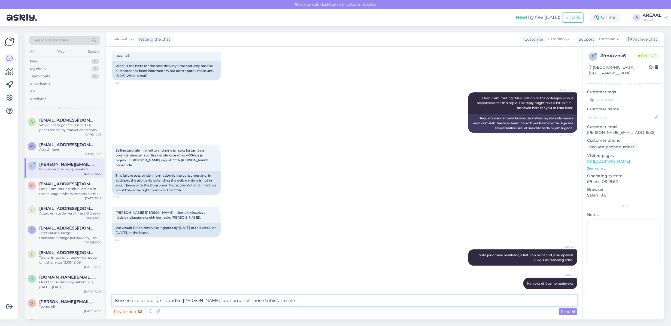
click at [123, 304] on textarea "Kui see ei ole sobilik, siis andke teada ja suuname tellimuse tühistamisele" at bounding box center [344, 300] width 465 height 11
type textarea "Kui uuendatud tarneaeg ei ole sobilik, siis andke teada ja suuname tellimuse tü…"
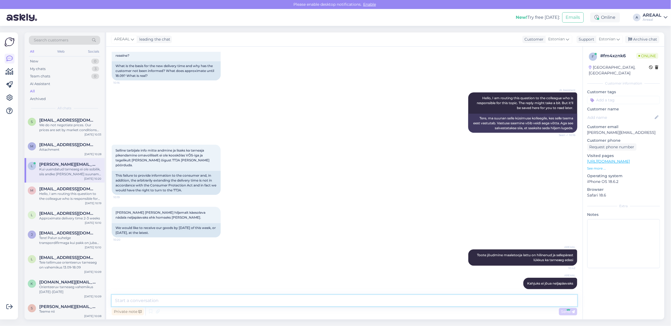
scroll to position [69, 0]
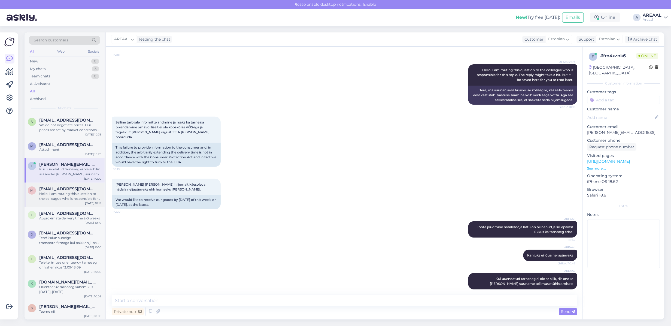
click at [66, 194] on div "Hello, I am routing this question to the colleague who is responsible for this …" at bounding box center [70, 196] width 62 height 10
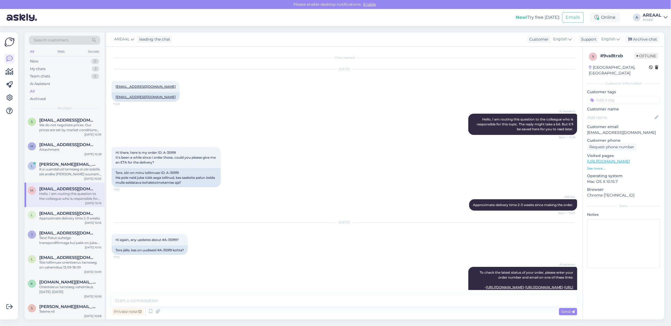
scroll to position [816, 0]
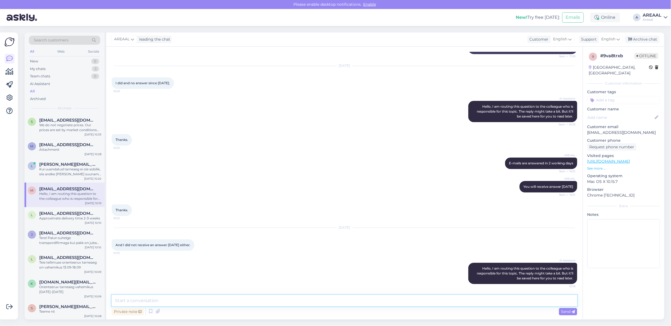
click at [386, 302] on textarea at bounding box center [344, 300] width 465 height 11
click at [78, 211] on span "[EMAIL_ADDRESS][DOMAIN_NAME]" at bounding box center [67, 213] width 57 height 5
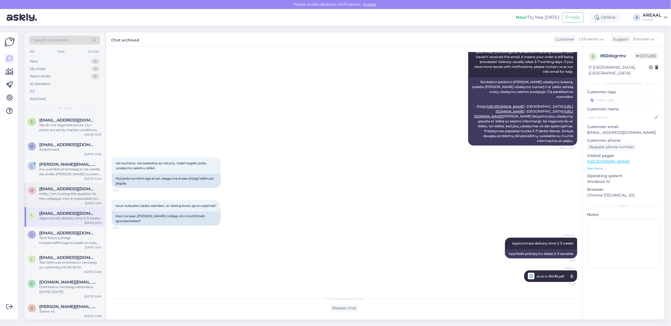
click at [75, 197] on div "Hello, I am routing this question to the colleague who is responsible for this …" at bounding box center [70, 196] width 62 height 10
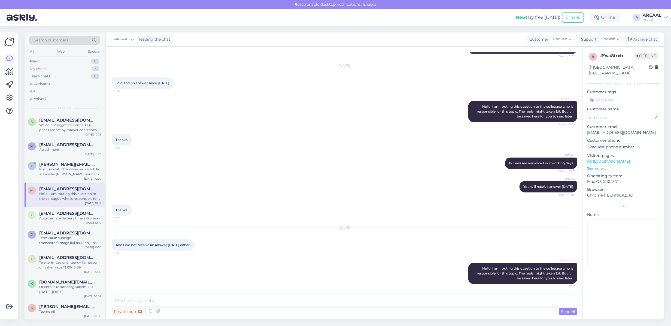
click at [86, 67] on div "My chats 3" at bounding box center [64, 69] width 71 height 8
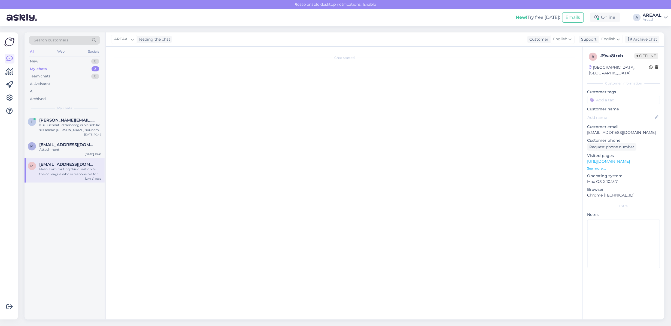
scroll to position [69, 0]
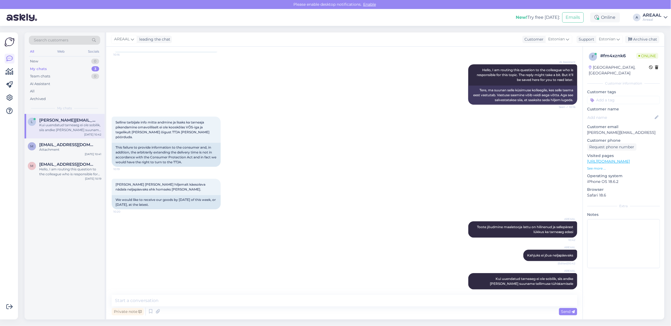
click at [646, 33] on div "AREAAL leading the chat Customer Estonian Support Estonian Archive chat" at bounding box center [385, 39] width 558 height 14
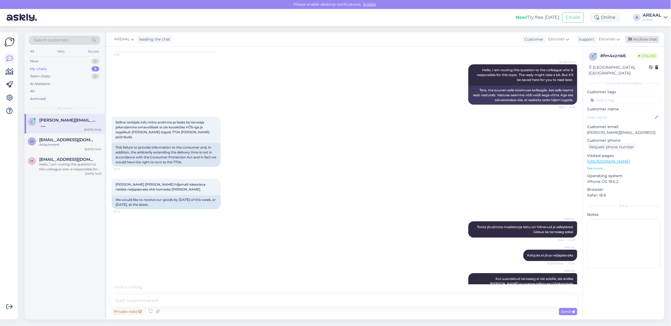
click at [649, 37] on div "Archive chat" at bounding box center [642, 39] width 34 height 7
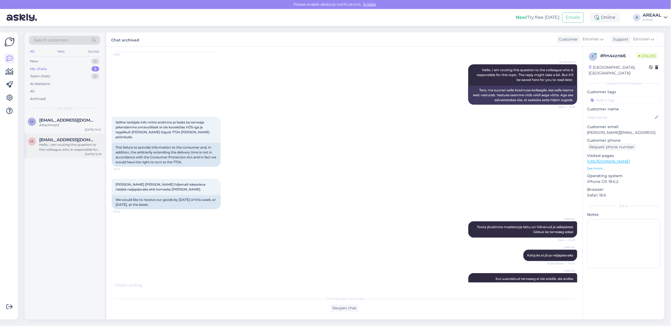
click at [79, 141] on span "[EMAIL_ADDRESS][DOMAIN_NAME]" at bounding box center [67, 139] width 57 height 5
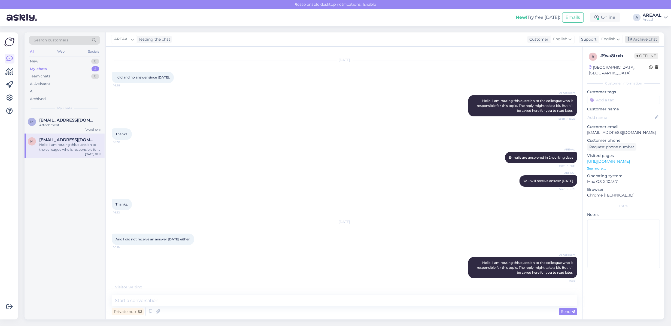
click at [646, 40] on div "Archive chat" at bounding box center [642, 39] width 34 height 7
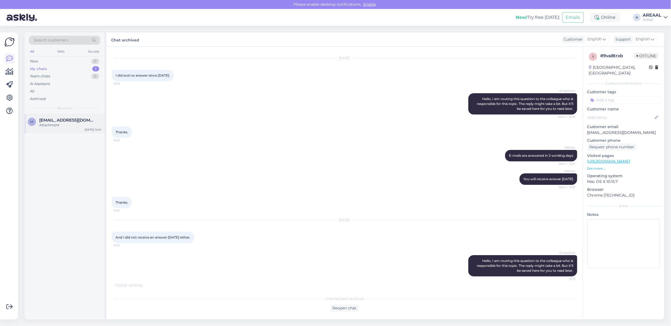
click at [81, 114] on div "m marjutamberg@hot.ee Attachment Sep 10 10:41" at bounding box center [65, 124] width 80 height 20
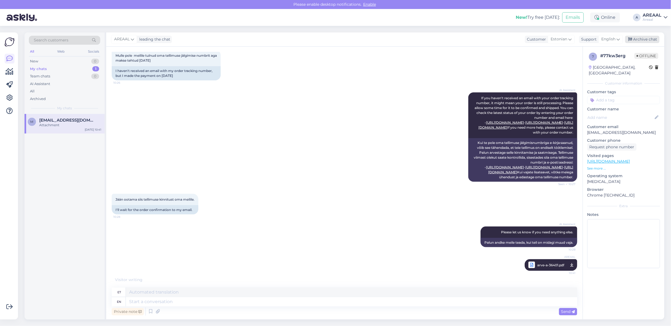
click at [638, 39] on div "Archive chat" at bounding box center [642, 39] width 34 height 7
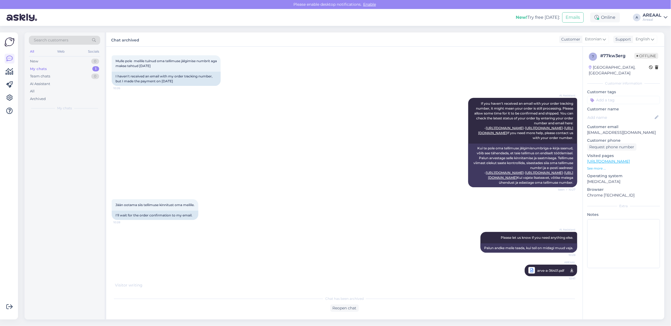
scroll to position [264, 0]
click at [85, 89] on div "All" at bounding box center [64, 91] width 71 height 8
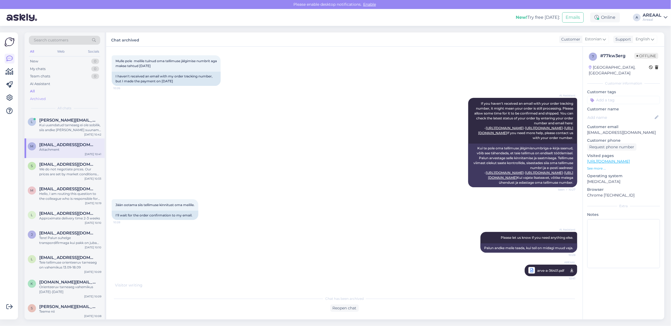
click at [79, 96] on div "Archived" at bounding box center [64, 99] width 71 height 8
click at [74, 126] on div "Kui uuendatud tarneaeg ei ole sobilik, siis andke [PERSON_NAME] suuname tellimu…" at bounding box center [70, 128] width 62 height 10
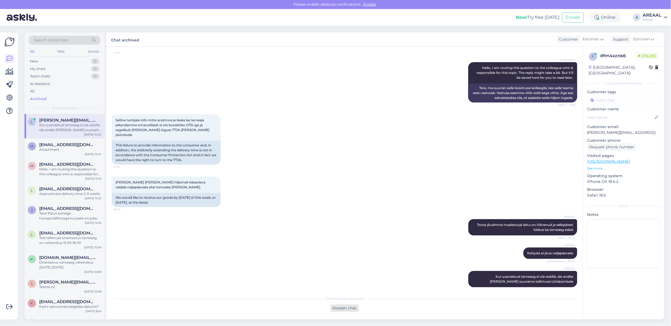
click at [350, 304] on div "Reopen chat" at bounding box center [344, 307] width 28 height 7
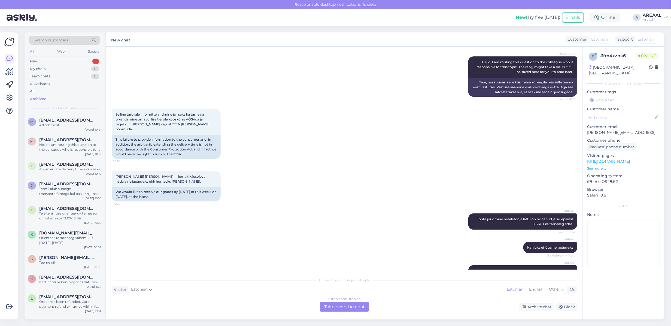
click at [274, 113] on div "Selline tarbijale info mitte andmine ja lisaks ka tarneaja pikendamine omavolil…" at bounding box center [344, 134] width 465 height 62
click at [338, 167] on div "Soovime oma kaupa hiljemalt käesoleva nädala neljapäevaks ehk homseks kätte saa…" at bounding box center [344, 186] width 465 height 42
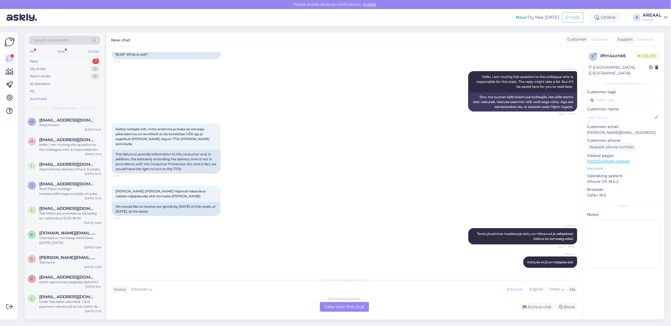
scroll to position [0, 0]
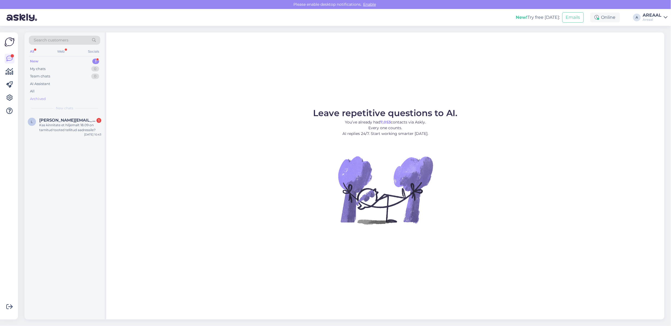
click at [61, 99] on div "Archived" at bounding box center [64, 99] width 71 height 8
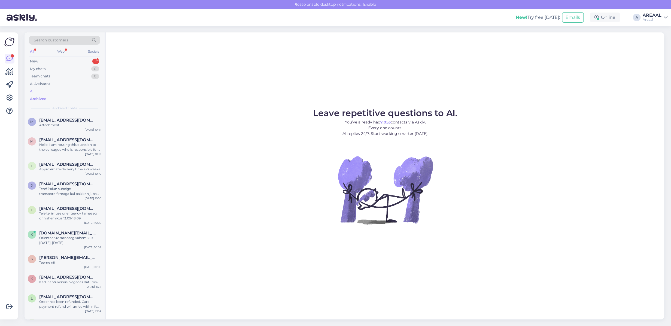
click at [57, 91] on div "All" at bounding box center [64, 91] width 71 height 8
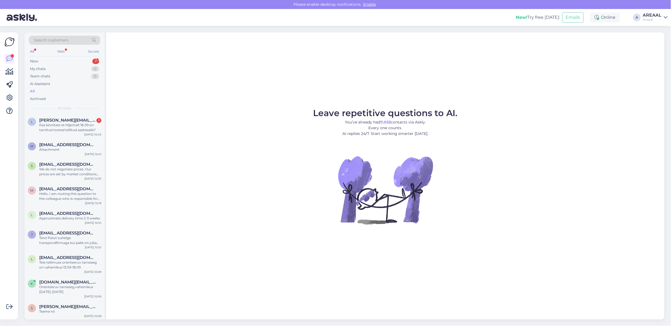
click at [256, 138] on figure "Leave repetitive questions to AI. You’ve already had 7,053 contacts via Askly. …" at bounding box center [385, 174] width 548 height 130
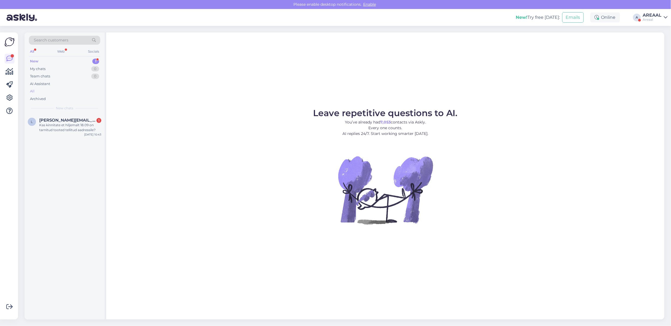
click at [81, 87] on div "All" at bounding box center [64, 91] width 71 height 8
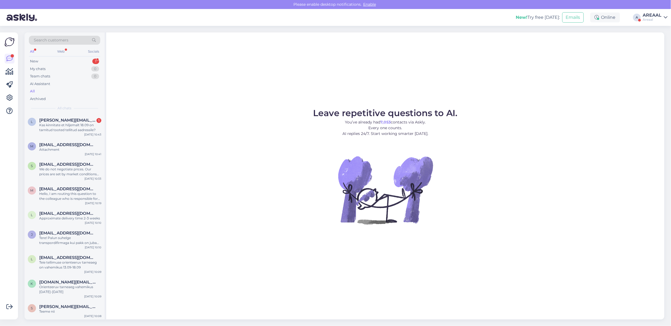
click at [663, 14] on link "AREAAL Areaal" at bounding box center [655, 17] width 25 height 9
click at [658, 39] on button "Open" at bounding box center [655, 42] width 15 height 8
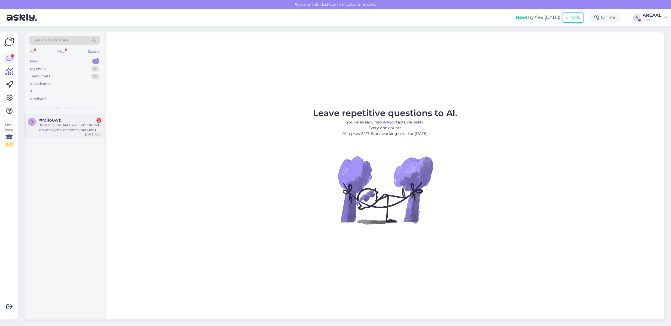
click at [90, 123] on div "Ja pasūtījumu kaut kādu iemeslu dēļ nav iespējams noformēt, tad lūdzu atgriezie…" at bounding box center [70, 128] width 62 height 10
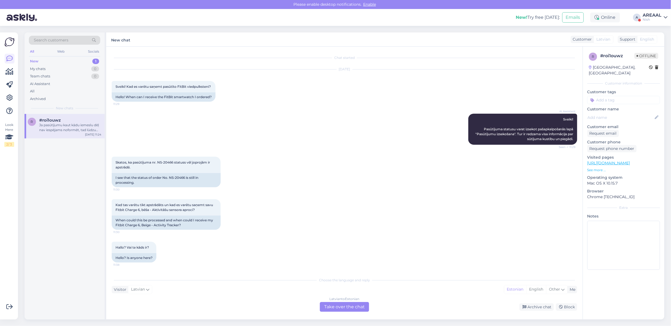
scroll to position [350, 0]
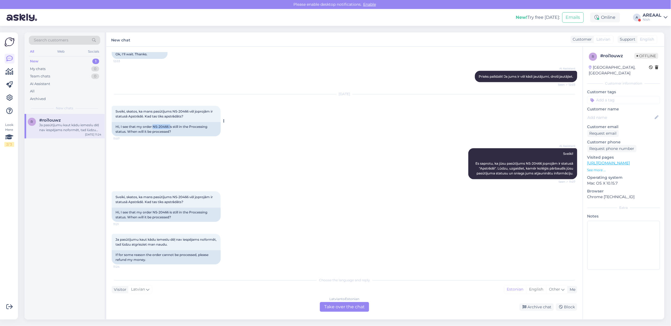
copy div "NS-20466 i"
drag, startPoint x: 170, startPoint y: 126, endPoint x: 152, endPoint y: 127, distance: 18.0
click at [152, 127] on div "Hi, I see that my order NS-20466 is still in the Processing status. When will i…" at bounding box center [166, 129] width 109 height 14
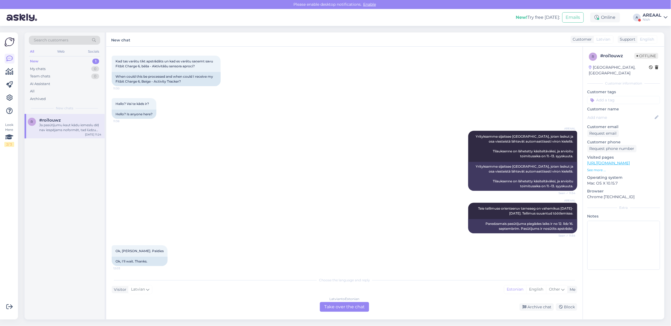
scroll to position [146, 0]
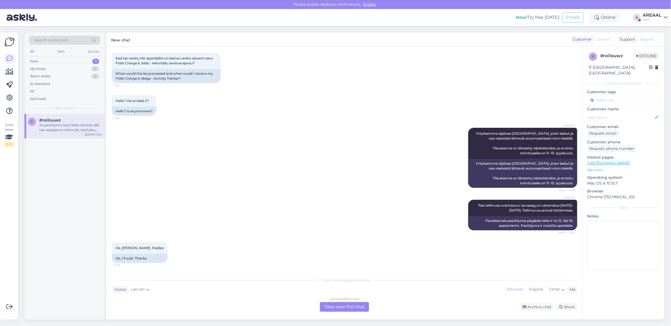
drag, startPoint x: 472, startPoint y: 202, endPoint x: 575, endPoint y: 210, distance: 103.2
click at [575, 210] on div "Chat started Sep 8 2025 Sveiki! Kad es varētu saņemt pasūtīto FitBit viedpulkst…" at bounding box center [347, 160] width 470 height 217
copy span "Teie tellimuse orienteeruv tarneaeg on vahemikus 12-16 september. Tellimus suua…"
drag, startPoint x: 344, startPoint y: 299, endPoint x: 345, endPoint y: 304, distance: 5.2
click at [344, 301] on div "Latvian to Estonian" at bounding box center [344, 298] width 30 height 5
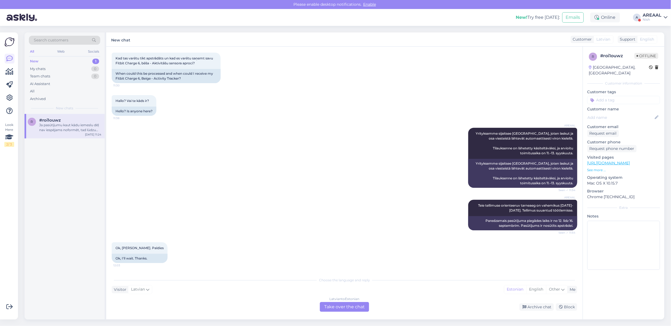
click at [345, 304] on div "Latvian to Estonian Take over the chat" at bounding box center [344, 307] width 49 height 10
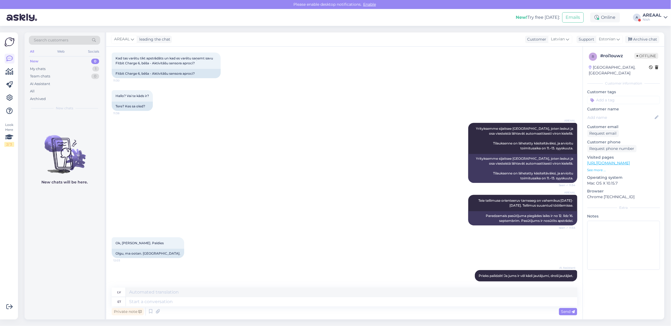
type textarea "Teie tellimuse orienteeruv tarneaeg on vahemikus 12-16 september. Tellimus suua…"
type textarea "Paredzamais pasūtījuma piegādes laiks ir no 12. līdz 16. septembrim. Pasūtījums…"
drag, startPoint x: 304, startPoint y: 303, endPoint x: 308, endPoint y: 303, distance: 4.4
click at [308, 303] on textarea "Teie tellimuse orienteeruv tarneaeg on vahemikus 12-16 september. Tellimus suua…" at bounding box center [351, 301] width 451 height 9
type textarea "Teie tellimuse orienteeruv tarneaeg on vahemikus 12-16 september. Tellimus suun…"
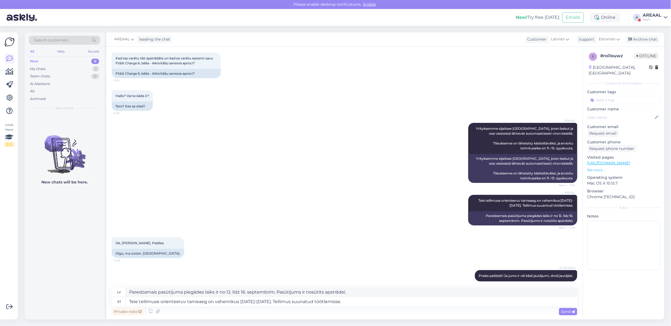
type textarea "Paredzamais pasūtījuma piegādes laiks ir no 12. līdz 16. septembrim. Pasūtījums…"
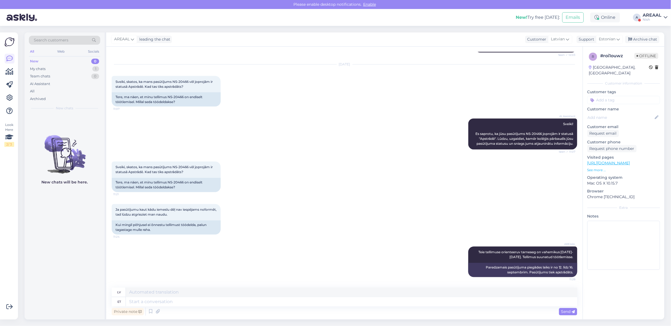
click at [309, 213] on div "Ja pasūtījumu kaut kādu iemeslu dēļ nav iespējams noformēt, tad lūdzu atgriezie…" at bounding box center [344, 219] width 465 height 42
click at [311, 203] on div "Ja pasūtījumu kaut kādu iemeslu dēļ nav iespējams noformēt, tad lūdzu atgriezie…" at bounding box center [344, 219] width 465 height 42
click at [308, 200] on div "Ja pasūtījumu kaut kādu iemeslu dēļ nav iespējams noformēt, tad lūdzu atgriezie…" at bounding box center [344, 219] width 465 height 42
click at [310, 198] on div "Ja pasūtījumu kaut kādu iemeslu dēļ nav iespējams noformēt, tad lūdzu atgriezie…" at bounding box center [344, 219] width 465 height 42
click at [644, 32] on div "Search customers All Web Socials New 0 My chats 1 Team chats 0 AI Assistant All…" at bounding box center [345, 176] width 649 height 300
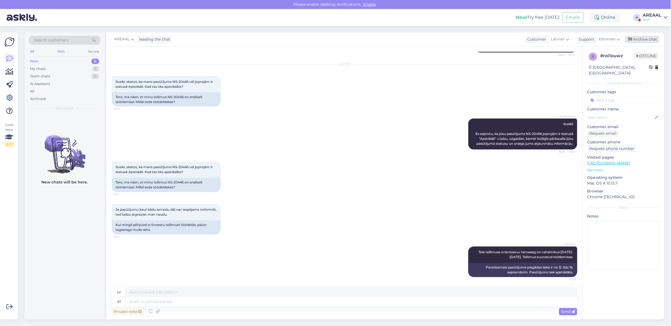
click at [645, 41] on div "Archive chat" at bounding box center [642, 39] width 34 height 7
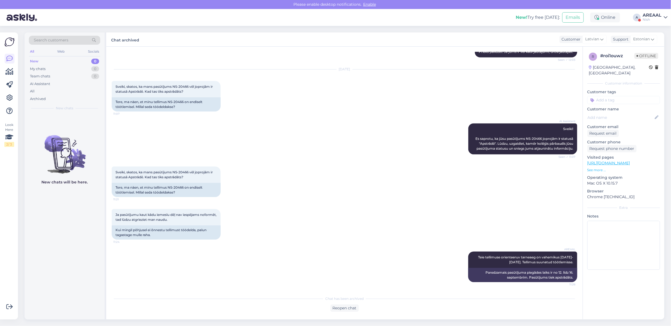
scroll to position [375, 0]
drag, startPoint x: 651, startPoint y: 14, endPoint x: 652, endPoint y: 21, distance: 7.1
click at [651, 14] on div "AREAAL" at bounding box center [652, 15] width 19 height 4
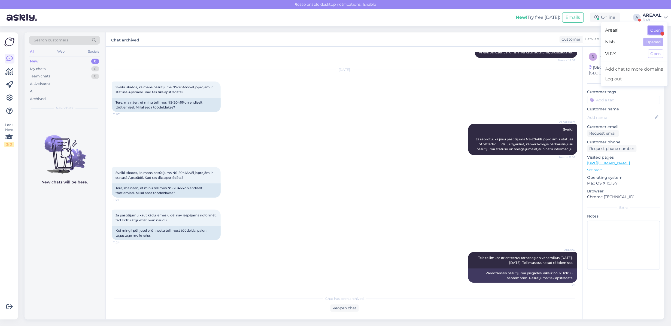
click at [652, 29] on button "Open" at bounding box center [655, 30] width 15 height 8
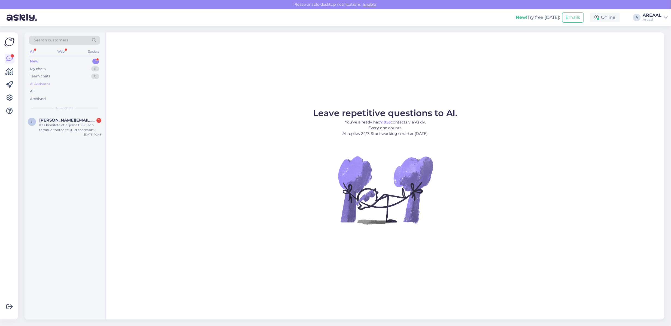
click at [70, 85] on div "AI Assistant" at bounding box center [64, 84] width 71 height 8
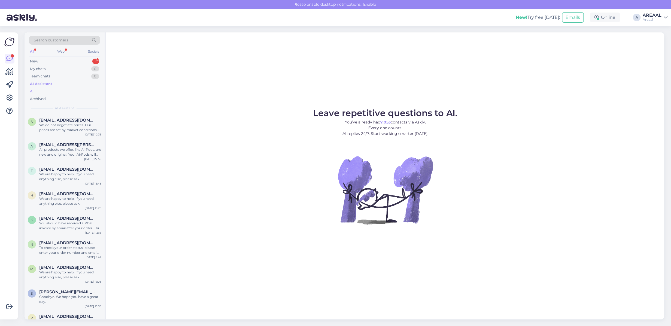
click at [67, 94] on div "All" at bounding box center [64, 91] width 71 height 8
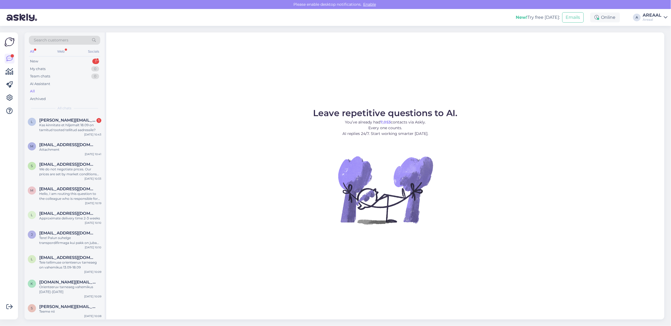
click at [211, 101] on div "Leave repetitive questions to AI. You’ve already had 7,053 contacts via Askly. …" at bounding box center [385, 175] width 558 height 287
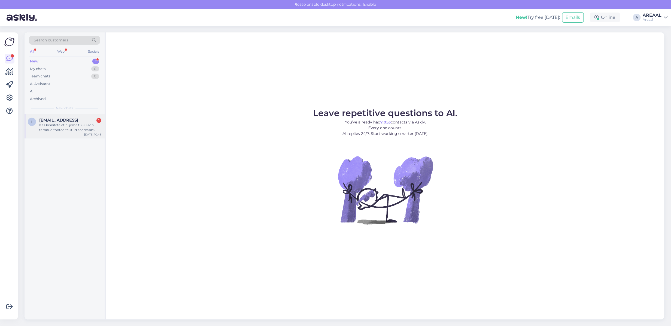
click at [84, 127] on div "Kas kinnitate et hiljemalt 18.09 on tarnitud tooted tellitud aadressile?" at bounding box center [70, 128] width 62 height 10
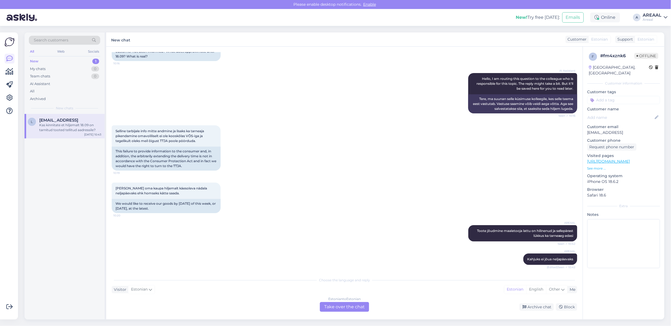
scroll to position [118, 0]
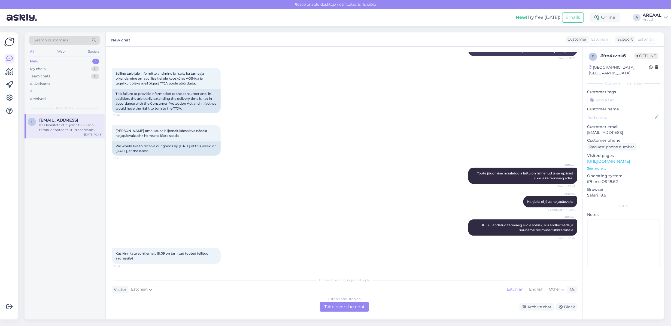
click at [47, 88] on div "All" at bounding box center [64, 91] width 71 height 8
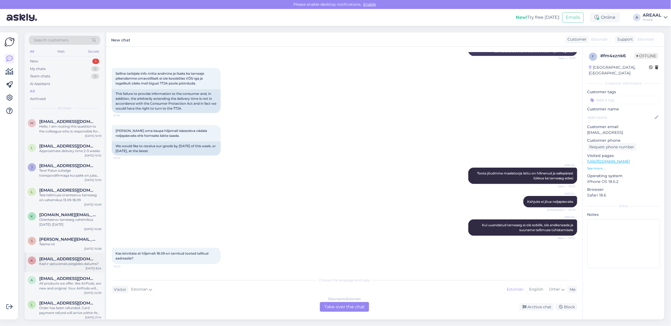
scroll to position [68, 0]
click at [67, 185] on div "L [EMAIL_ADDRESS][DOMAIN_NAME] Teie tellimuse orienteeruv tarneaeg on vahemikus…" at bounding box center [65, 195] width 80 height 25
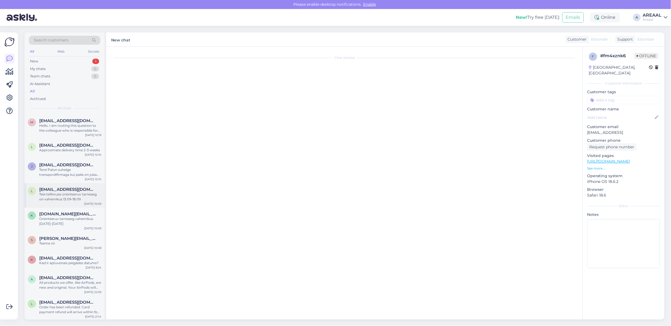
scroll to position [317, 0]
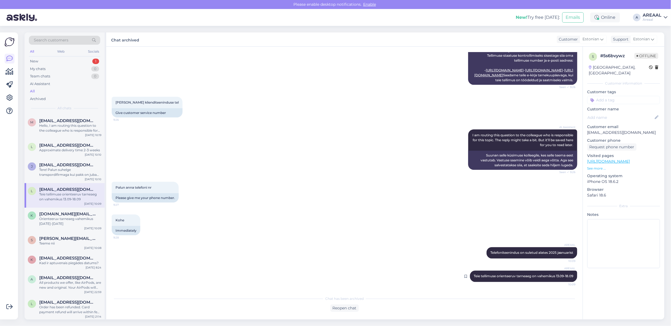
click at [489, 274] on span "Teie tellimuse orienteeruv tarneaeg on vahemikus 13.09-18.09" at bounding box center [523, 276] width 100 height 4
copy div "Teie tellimuse orienteeruv tarneaeg on vahemikus 13.09-18.09 10:09"
click at [71, 139] on div "l lileikistomas@gmail.com Approximate delivery time 2-3 weeks Sep 10 10:10" at bounding box center [65, 149] width 80 height 20
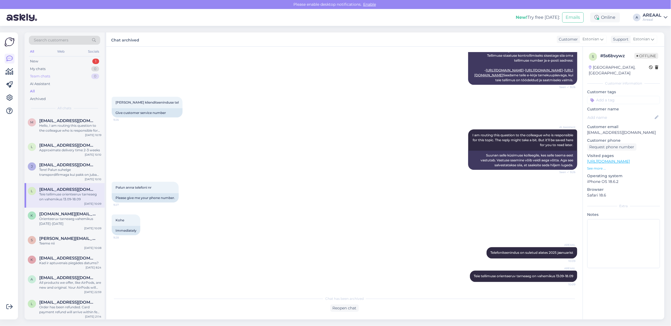
scroll to position [140, 0]
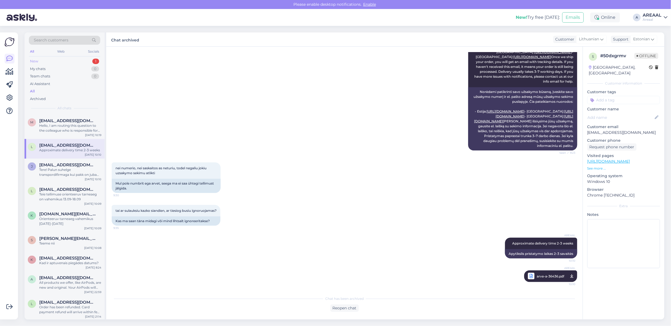
click at [85, 60] on div "New 1" at bounding box center [64, 61] width 71 height 8
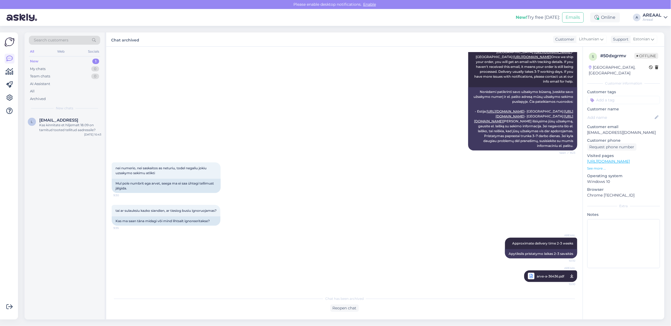
click at [73, 130] on div "Kas kinnitate et hiljemalt 18.09 on tarnitud tooted tellitud aadressile?" at bounding box center [70, 128] width 62 height 10
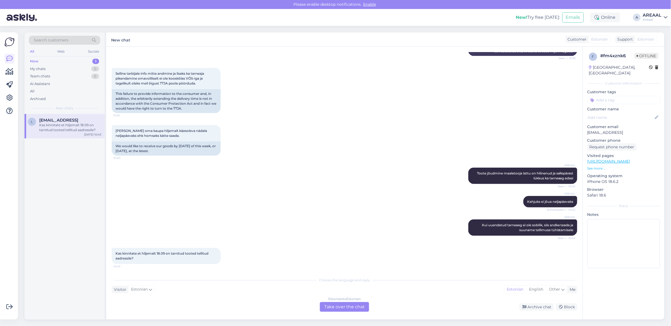
click at [648, 38] on span "Estonian" at bounding box center [645, 39] width 17 height 6
click at [541, 303] on div "Archive chat" at bounding box center [536, 306] width 34 height 7
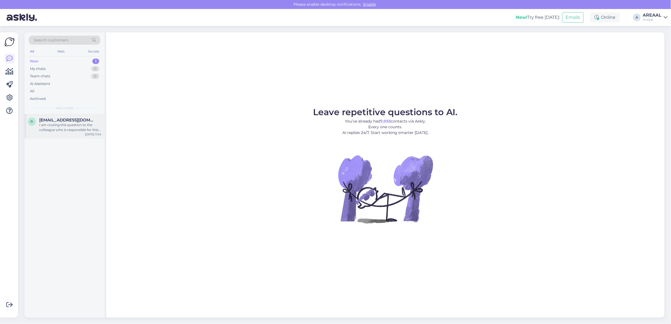
click at [56, 122] on span "[EMAIL_ADDRESS][DOMAIN_NAME]" at bounding box center [67, 120] width 57 height 5
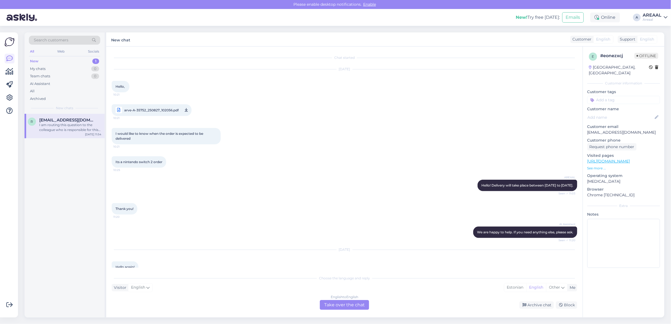
scroll to position [111, 0]
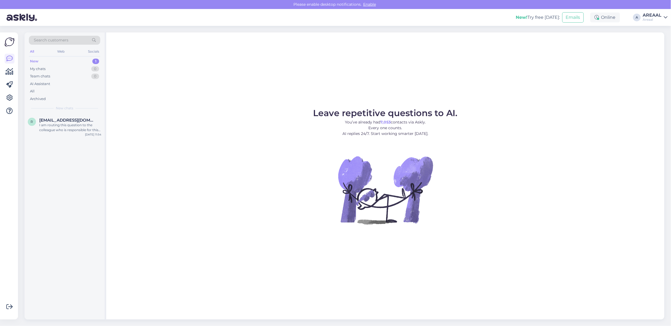
click at [598, 74] on div "Leave repetitive questions to AI. You’ve already had 7,053 contacts via Askly. …" at bounding box center [385, 175] width 558 height 287
click at [194, 189] on figure "Leave repetitive questions to AI. You’ve already had 7,053 contacts via Askly. …" at bounding box center [385, 174] width 548 height 130
click at [406, 137] on figcaption "Leave repetitive questions to AI. You’ve already had 7,053 contacts via Askly. …" at bounding box center [385, 125] width 145 height 32
click at [70, 95] on div "Archived" at bounding box center [64, 99] width 71 height 8
click at [68, 92] on div "All" at bounding box center [64, 91] width 71 height 8
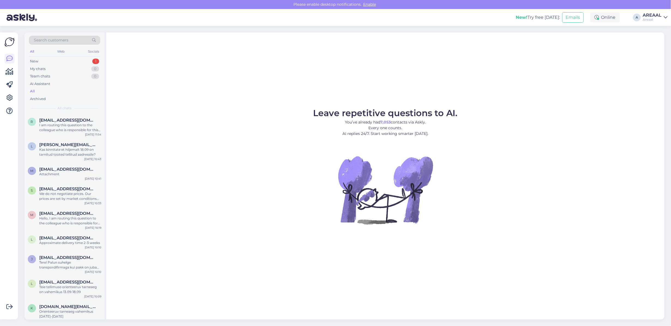
click at [191, 149] on figure "Leave repetitive questions to AI. You’ve already had 7,053 contacts via Askly. …" at bounding box center [385, 174] width 548 height 130
click at [90, 121] on span "[EMAIL_ADDRESS][DOMAIN_NAME]" at bounding box center [67, 120] width 57 height 5
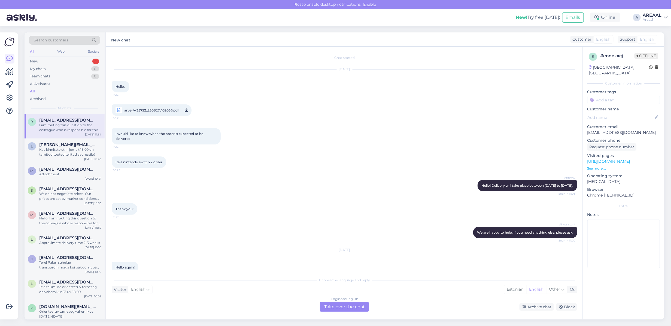
click at [351, 311] on div "English to English Take over the chat" at bounding box center [344, 307] width 49 height 10
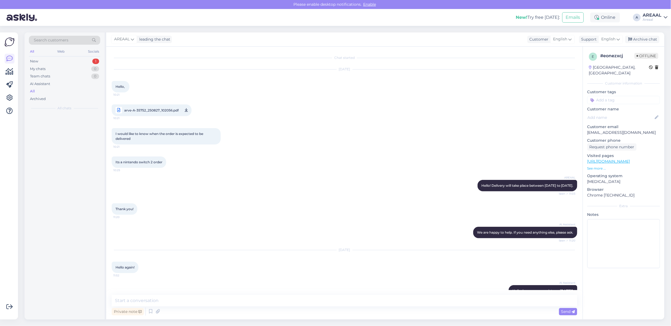
click at [350, 309] on div "Private note Send" at bounding box center [344, 311] width 465 height 10
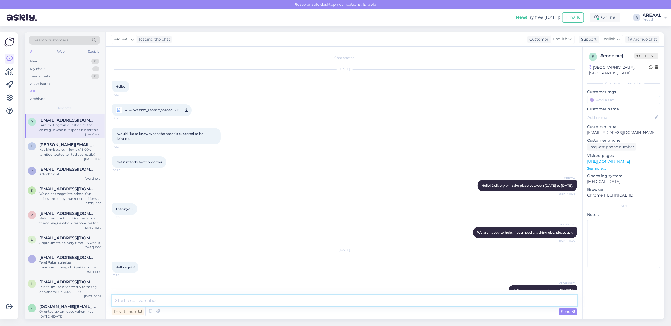
click at [352, 300] on textarea at bounding box center [344, 300] width 465 height 11
type textarea "Tere! Kui soovite tarneaja kohta infot täpsutada, siis palun saatke kiri [EMAIL…"
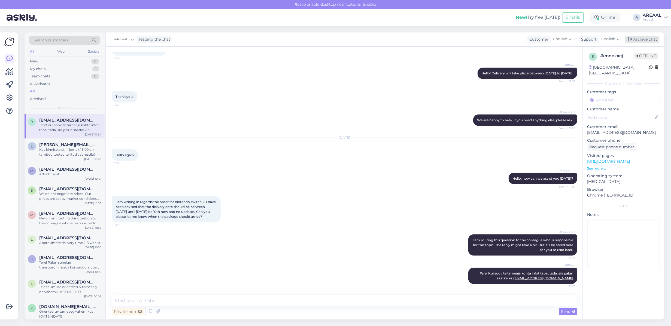
click at [656, 39] on div "Archive chat" at bounding box center [642, 39] width 34 height 7
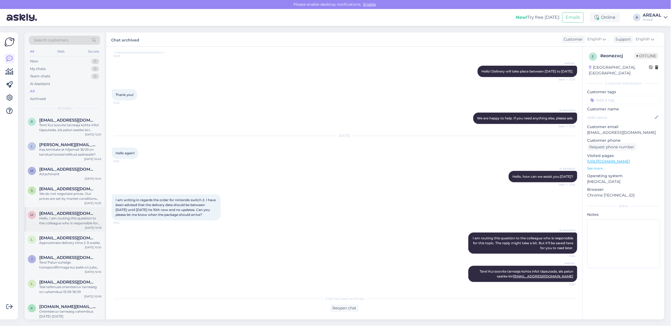
click at [70, 224] on div "Hello, I am routing this question to the colleague who is responsible for this …" at bounding box center [70, 221] width 62 height 10
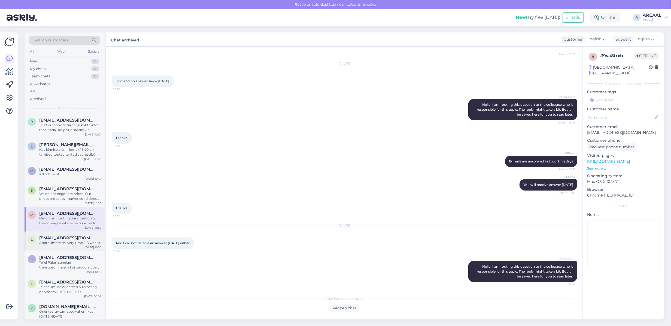
click at [67, 235] on div "l lileikistomas@gmail.com Approximate delivery time 2-3 weeks Sep 10 10:10" at bounding box center [65, 241] width 80 height 20
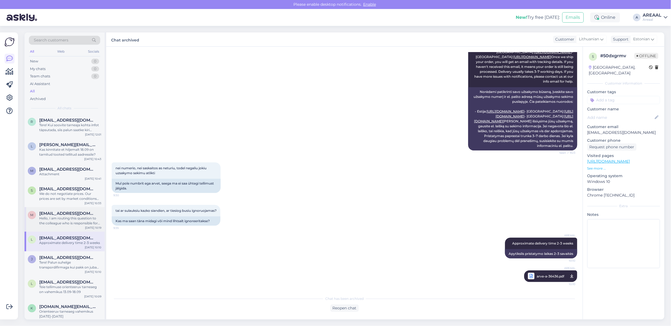
click at [68, 221] on div "Hello, I am routing this question to the colleague who is responsible for this …" at bounding box center [70, 221] width 62 height 10
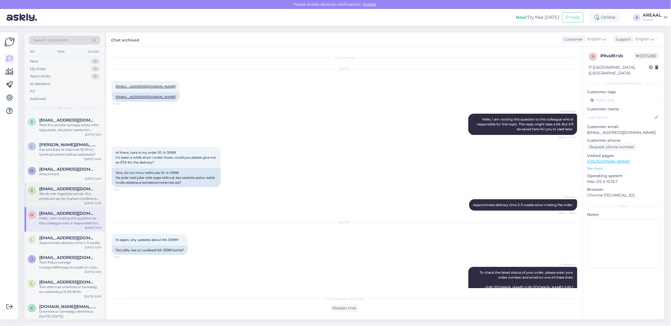
scroll to position [818, 0]
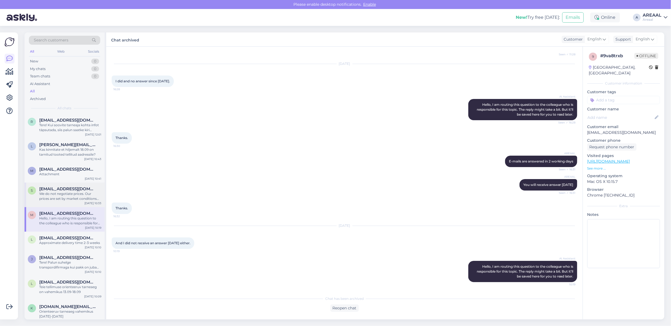
click at [68, 200] on div "We do not negotiate prices. Our prices are set by market conditions and supplie…" at bounding box center [70, 196] width 62 height 10
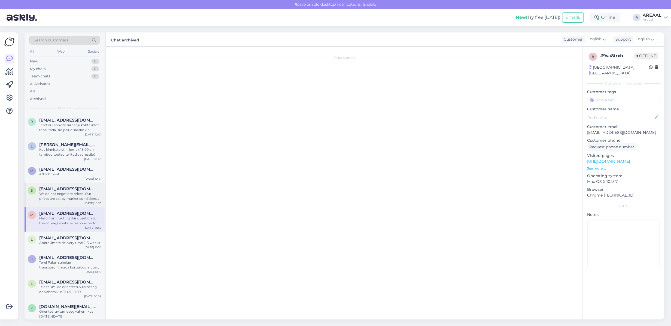
scroll to position [0, 0]
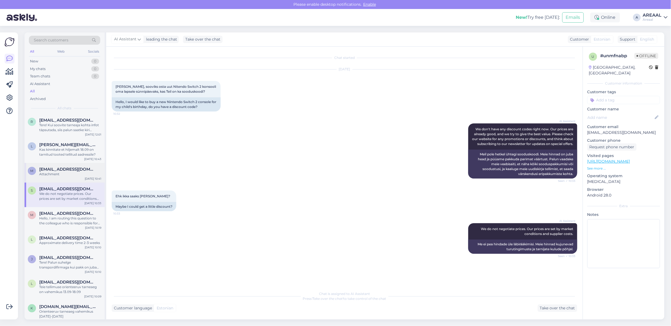
click at [65, 172] on div "Attachment" at bounding box center [70, 174] width 62 height 5
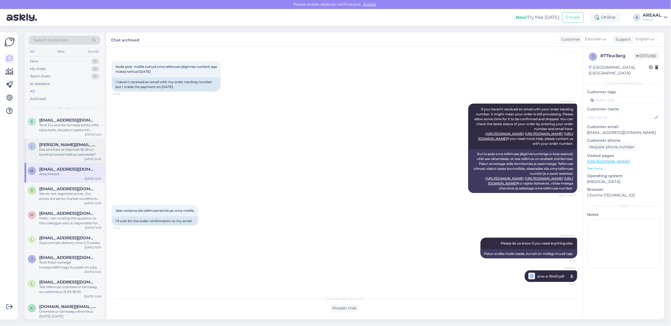
click at [63, 151] on div "Kas kinnitate et hiljemalt 18.09 on tarnitud tooted tellitud aadressile?" at bounding box center [70, 152] width 62 height 10
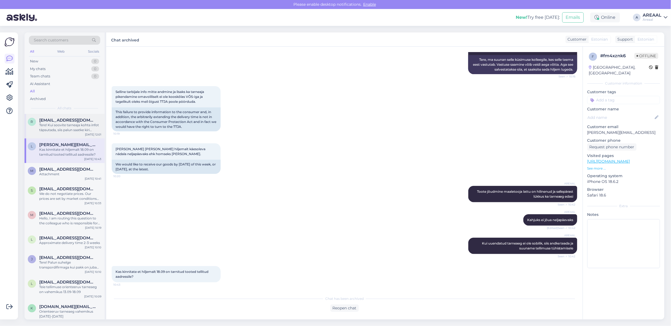
click at [63, 136] on div "r romanpavlovme@gmail.com Tere! Kui soovite tarneaja kohta infot täpsutada, sii…" at bounding box center [65, 126] width 80 height 25
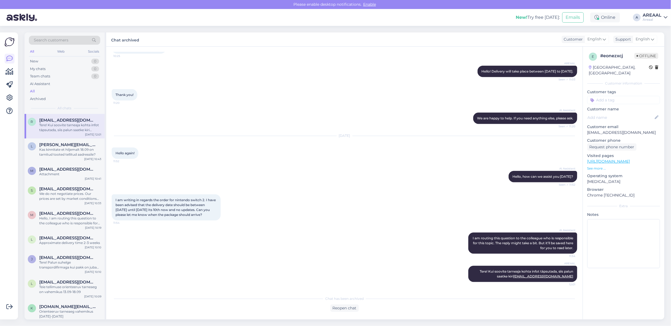
click at [63, 120] on span "romanpavlovme@gmail.com" at bounding box center [67, 120] width 57 height 5
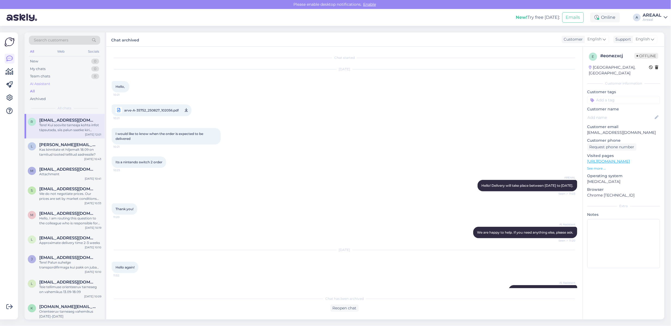
click at [55, 83] on div "AI Assistant" at bounding box center [64, 84] width 71 height 8
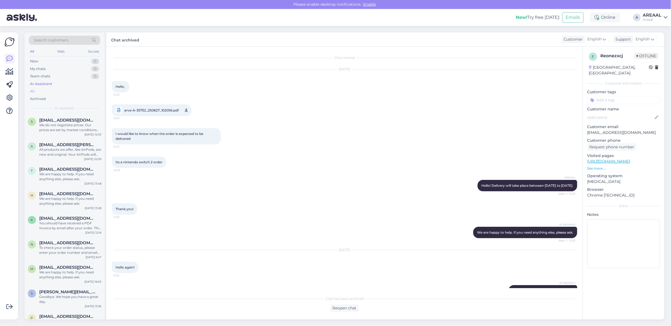
click at [52, 94] on div "All" at bounding box center [64, 91] width 71 height 8
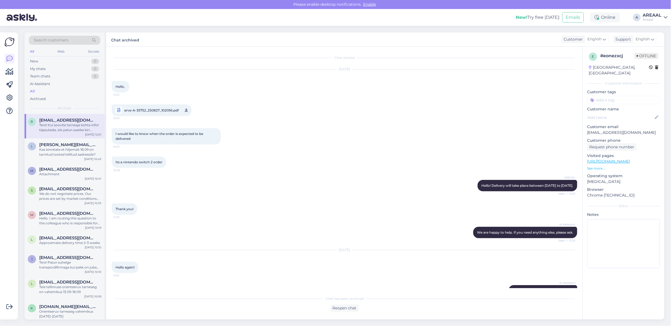
click at [646, 13] on div "AREAAL" at bounding box center [652, 15] width 19 height 4
click at [660, 41] on button "Open" at bounding box center [655, 42] width 15 height 8
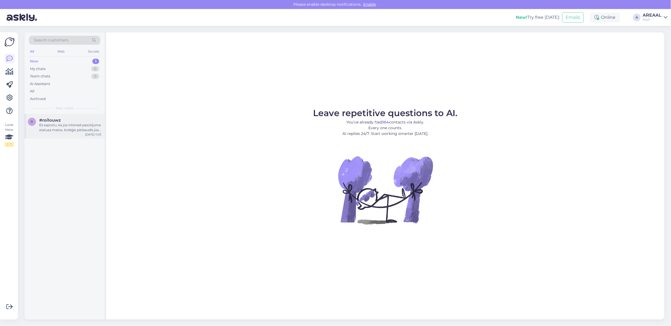
click at [41, 136] on div "r #roi1ouwz Es saprotu, ka jūs interesē pasūtījuma statusa maiņa. Kolēģis pārba…" at bounding box center [65, 126] width 80 height 25
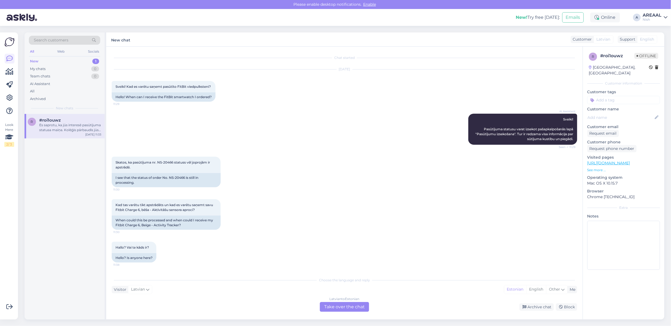
scroll to position [459, 0]
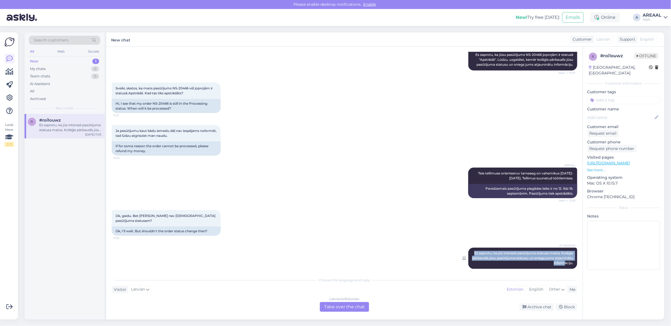
copy span "Es saprotu, ka jūs interesē pasūtījuma statusa maiņa. Kolēģis pārbaudīs jūsu pa…"
drag, startPoint x: 471, startPoint y: 247, endPoint x: 576, endPoint y: 261, distance: 105.8
click at [576, 261] on div "Chat started Sep 8 2025 Sveiki! Kad es varētu saņemt pasūtīto FitBit viedpulkst…" at bounding box center [347, 160] width 470 height 217
click at [354, 305] on div "Latvian to Estonian Take over the chat" at bounding box center [344, 307] width 49 height 10
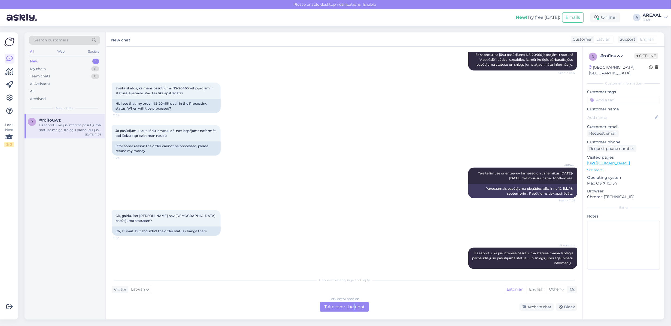
scroll to position [451, 0]
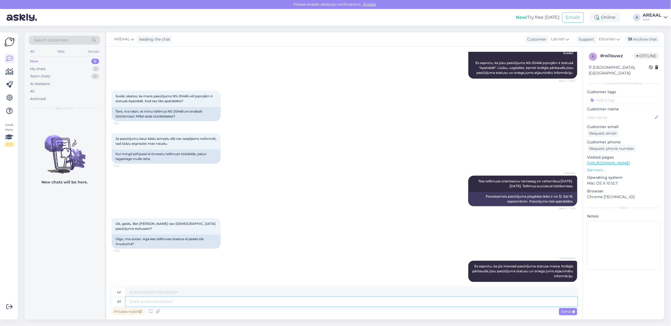
click at [345, 302] on textarea at bounding box center [351, 301] width 451 height 9
type textarea "Staatus"
type textarea "Statuss"
type textarea "Staatus muutub peale"
type textarea "Statusa izmaiņas"
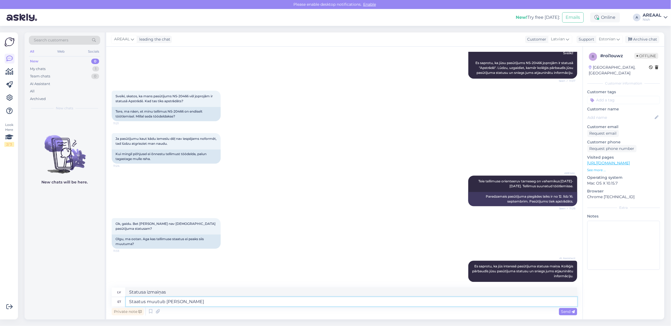
type textarea "Staatus muutub peale seda"
type textarea "Statusa izmaiņas pēc"
type textarea "Staatus muutub peale seda kui"
type textarea "Statuss mainīsies pēc"
type textarea "Staatus muutub peale seda kui toode on"
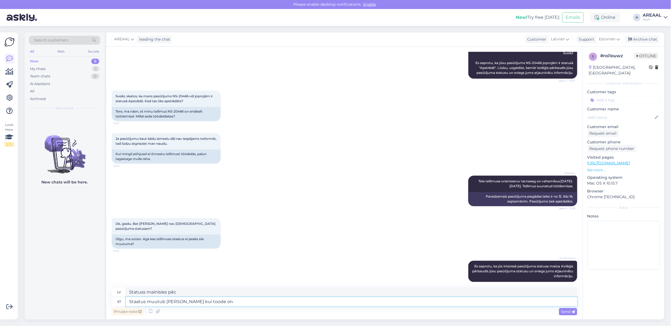
type textarea "Pēc produkta statusa maiņas"
type textarea "Staatus muutub peale seda kui toode on la"
type textarea "Statuss mainās pēc tam, kad produkts ir"
type textarea "Staatus muutub peale seda kui toode on laost väl"
type textarea "Statuss mainīsies pēc tam, kad prece vairs nebūs noliktavā."
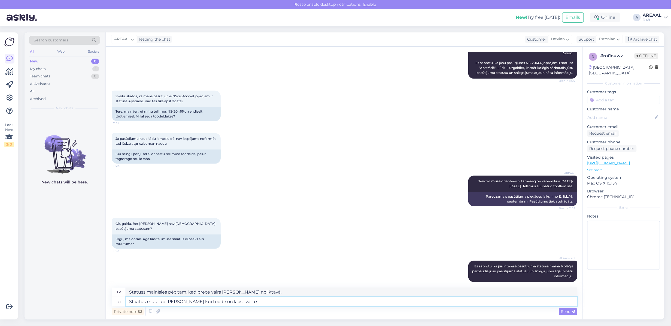
type textarea "Staatus muutub peale seda kui toode on laost välja sa"
type textarea "Statuss mainās pēc tam, kad prece vairs nav noliktavā."
type textarea "Staatus muutub peale seda kui toode on laost välja saadetud"
type textarea "Statuss mainās pēc tam, kad prece ir nosūtīta no noliktavas."
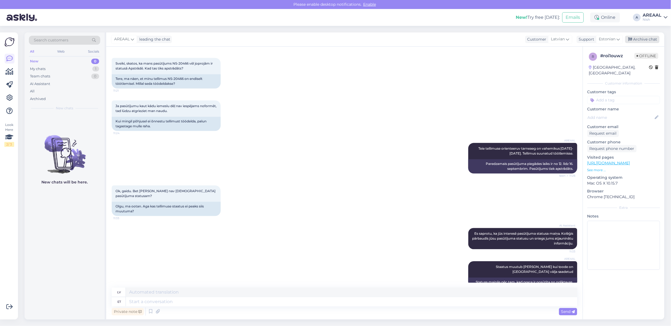
click at [654, 43] on div "Archive chat" at bounding box center [642, 39] width 34 height 7
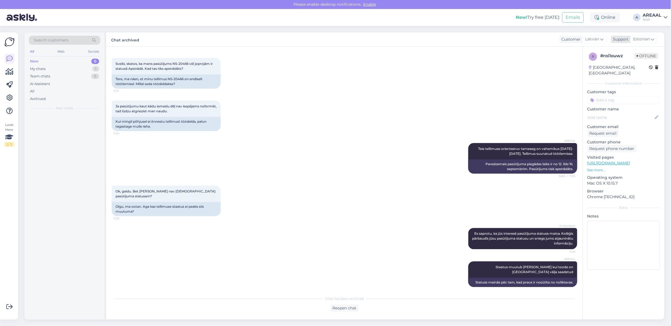
scroll to position [478, 0]
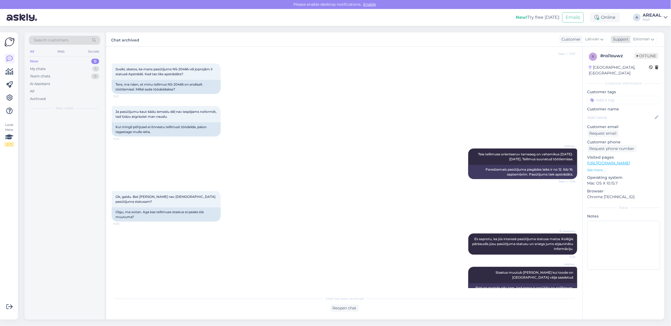
click at [654, 39] on icon at bounding box center [652, 39] width 3 height 6
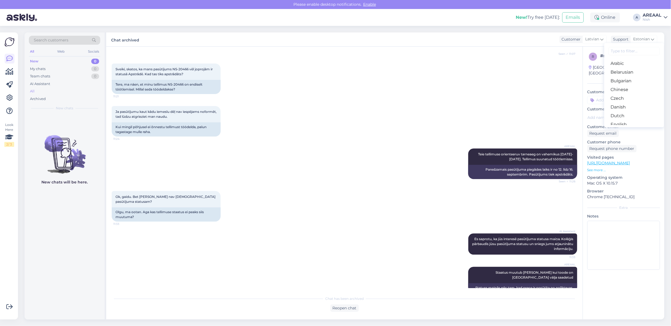
click at [68, 91] on div "All" at bounding box center [64, 91] width 71 height 8
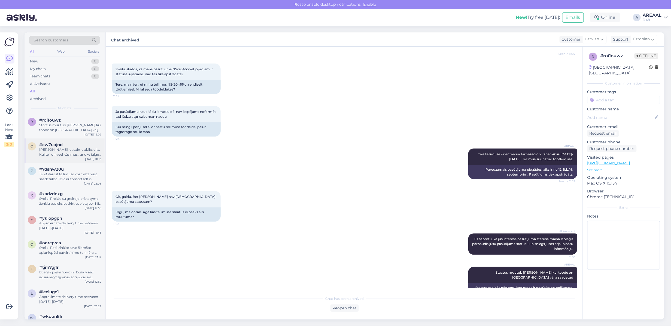
click at [67, 138] on div "c #cw7uajnd Hea meel, et saime abiks olla. Kui teil on veel küsimusi, andke jul…" at bounding box center [65, 150] width 80 height 25
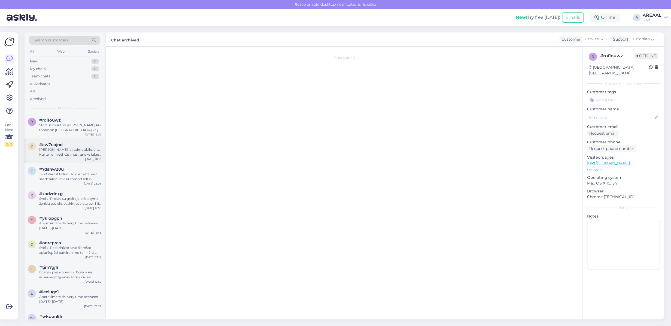
scroll to position [117, 0]
click at [68, 150] on div "Hea meel, et saime abiks olla. Kui teil on veel küsimusi, andke julgelt teada." at bounding box center [70, 152] width 62 height 10
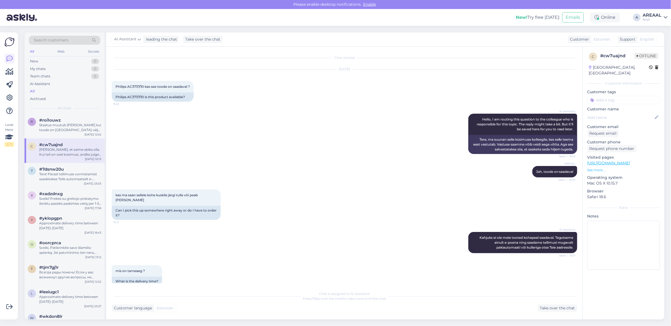
click at [68, 150] on div "Hea meel, et saime abiks olla. Kui teil on veel küsimusi, andke julgelt teada." at bounding box center [70, 152] width 62 height 10
click at [71, 127] on div "Staatus muutub peale seda kui toode on laost välja saadetud" at bounding box center [70, 128] width 62 height 10
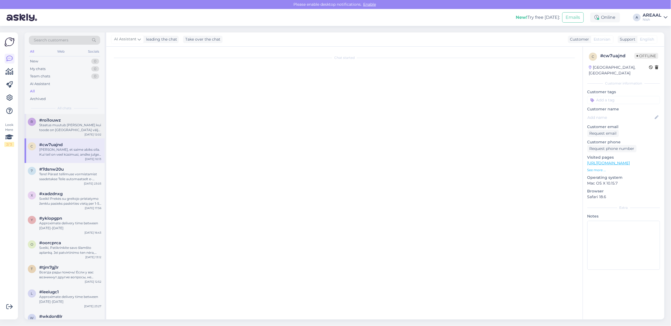
scroll to position [478, 0]
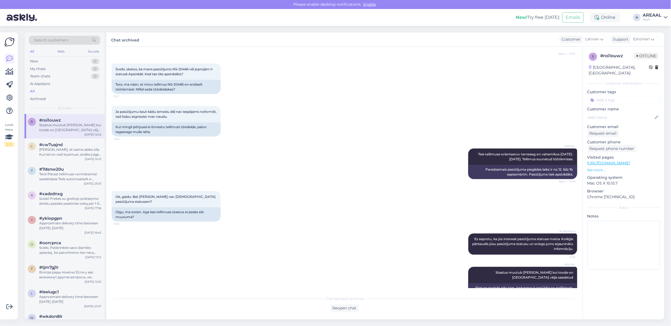
click at [644, 19] on div "Nish" at bounding box center [652, 19] width 19 height 4
click at [651, 33] on button "Open" at bounding box center [655, 30] width 15 height 8
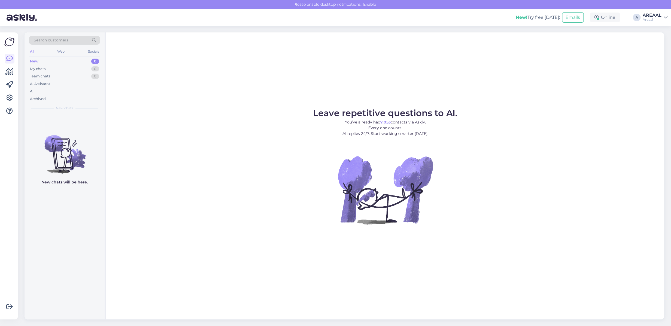
click at [391, 99] on div "Leave repetitive questions to AI. You’ve already had 7,053 contacts via Askly. …" at bounding box center [385, 175] width 558 height 287
click at [64, 91] on div "All" at bounding box center [64, 91] width 71 height 8
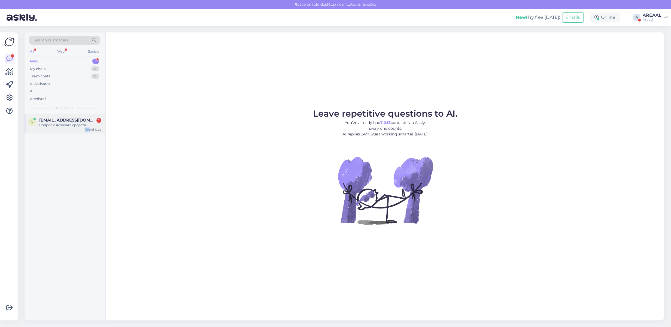
click at [91, 127] on div "c [EMAIL_ADDRESS][DOMAIN_NAME] 1 Вопрос о возврате средств [DATE] 12:22" at bounding box center [65, 124] width 80 height 20
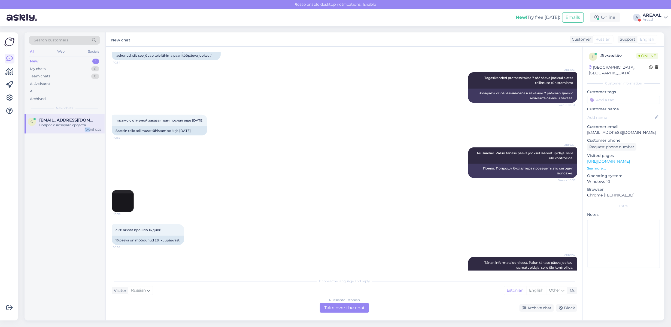
scroll to position [839, 0]
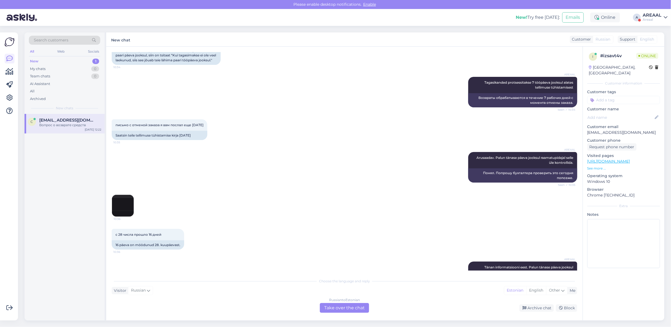
click at [106, 215] on div "Chat started [DATE] Tere 13:13 Tere AI Assistant Hello, how can we assist you […" at bounding box center [344, 184] width 476 height 274
click at [121, 215] on img at bounding box center [123, 206] width 22 height 22
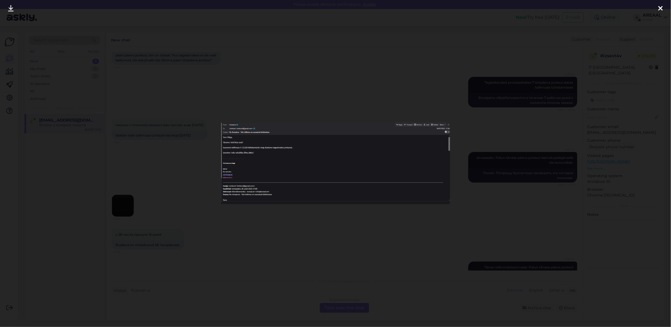
click at [144, 130] on div at bounding box center [335, 163] width 671 height 327
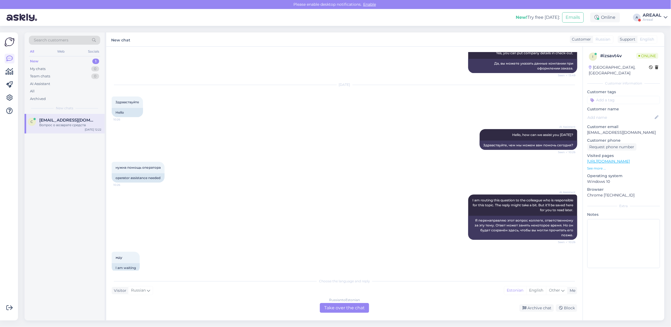
scroll to position [499, 0]
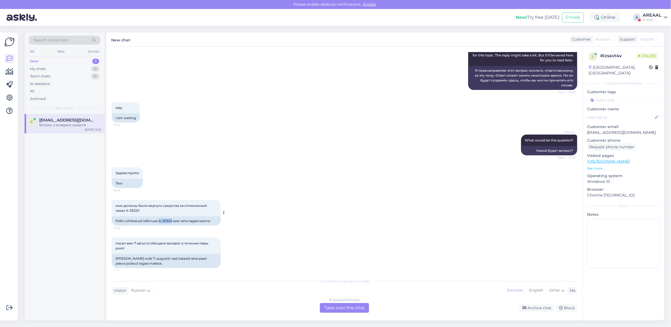
drag, startPoint x: 172, startPoint y: 219, endPoint x: 160, endPoint y: 222, distance: 12.7
click at [160, 222] on div "Pidin tühistatud tellimuse A-35320 eest raha tagasi saama" at bounding box center [166, 220] width 109 height 9
copy div "A-35320"
click at [653, 14] on div "AREAAL" at bounding box center [652, 15] width 19 height 4
click at [662, 41] on button "Open" at bounding box center [655, 42] width 15 height 8
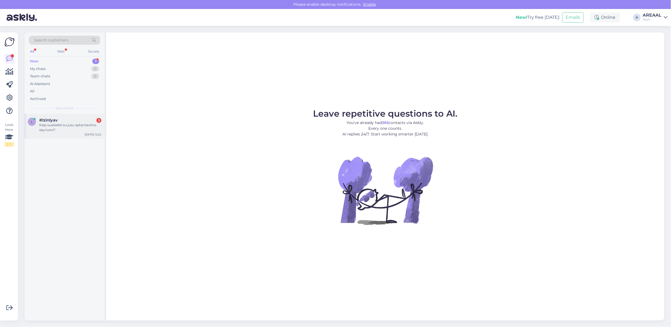
click at [94, 131] on div "Kaip susisiekti su jusu aptarnavimo skyriumi?" at bounding box center [70, 128] width 62 height 10
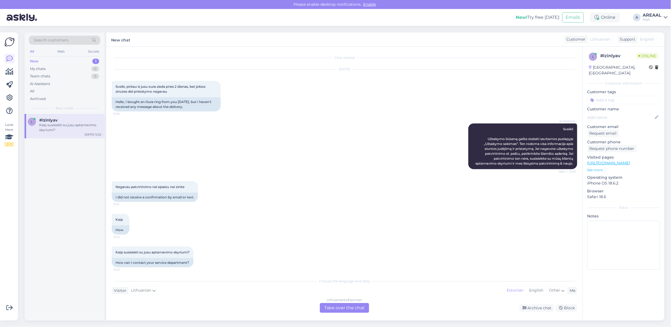
scroll to position [2, 0]
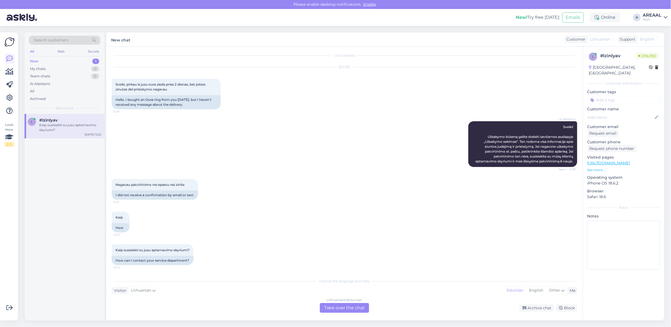
click at [327, 316] on div "Chat started Sep 10 2025 Sveiki, pirkau is jusu oura zieda pries 2 dienas, bet …" at bounding box center [344, 184] width 476 height 274
click at [330, 310] on div "Lithuanian to Estonian Take over the chat" at bounding box center [344, 308] width 49 height 10
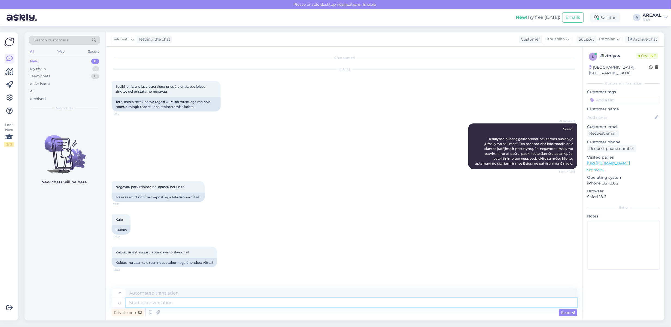
click at [329, 305] on textarea at bounding box center [351, 302] width 451 height 9
click at [182, 308] on div "Private note Send" at bounding box center [344, 312] width 465 height 10
click at [184, 304] on textarea at bounding box center [351, 302] width 451 height 9
type textarea "Mis on te"
type textarea "Kas"
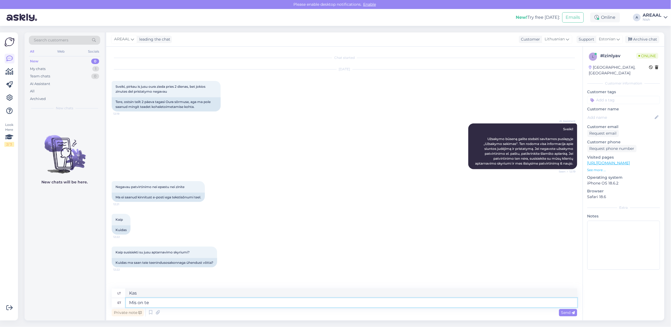
type textarea "Mis on tel"
type textarea "Kas yra"
type textarea "Mis on tellimuise"
type textarea "Kas yra prenumerata?"
type textarea "Mis on tellimuse nu"
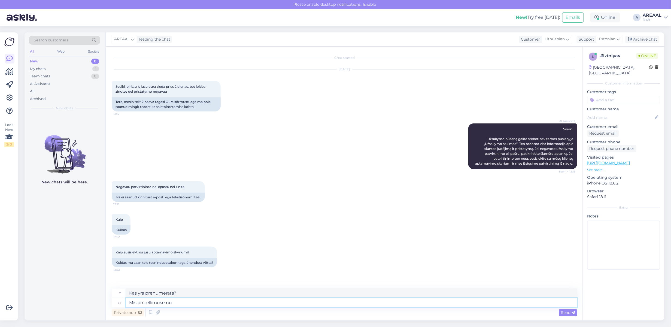
type textarea "Kokia tvarka?"
type textarea "Mis on tellimuse number?"
type textarea "Koks užsakymo numeris?"
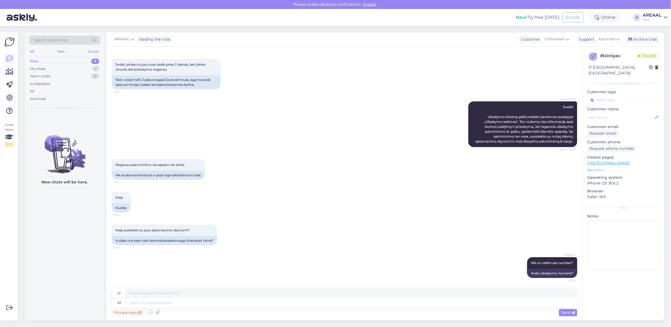
click at [651, 18] on div "Nish" at bounding box center [652, 19] width 19 height 4
click at [655, 29] on button "Open" at bounding box center [655, 30] width 15 height 8
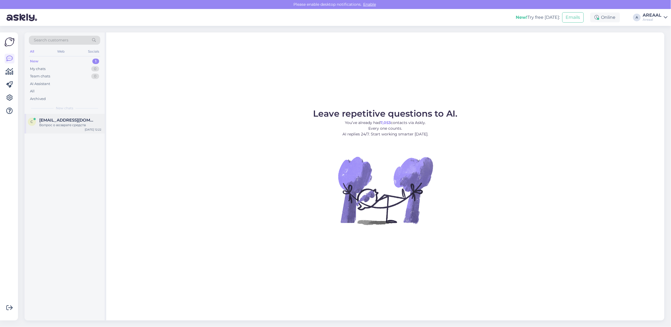
click at [73, 125] on div "Вопрос о возврате средств" at bounding box center [70, 125] width 62 height 5
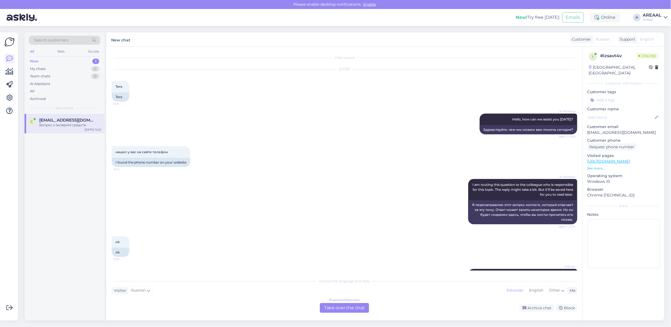
scroll to position [1179, 0]
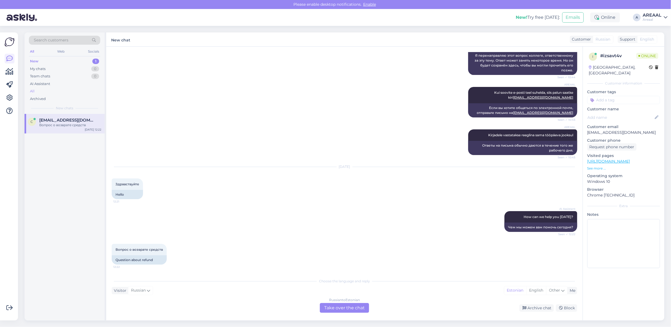
click at [48, 92] on div "All" at bounding box center [64, 91] width 71 height 8
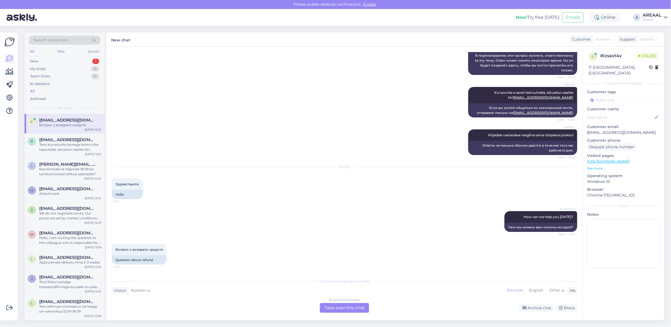
drag, startPoint x: 654, startPoint y: 18, endPoint x: 654, endPoint y: 21, distance: 3.0
click at [654, 18] on div "Areaal" at bounding box center [652, 19] width 19 height 4
click at [657, 40] on button "Open" at bounding box center [655, 42] width 15 height 8
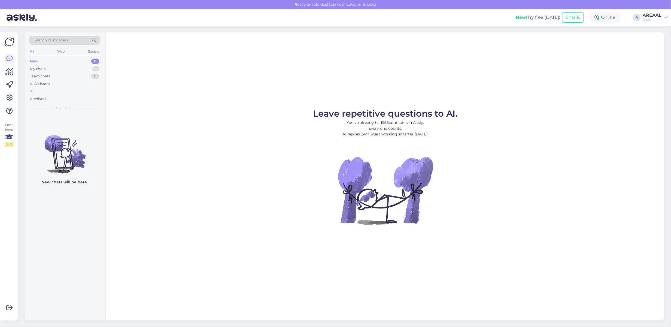
click at [55, 89] on div "All" at bounding box center [64, 91] width 71 height 8
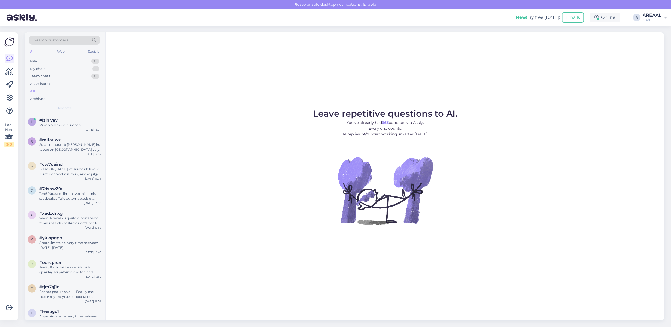
click at [502, 91] on div "Leave repetitive questions to AI. You’ve already had 365 contacts via Askly. Ev…" at bounding box center [385, 176] width 558 height 288
click at [501, 98] on div "Leave repetitive questions to AI. You’ve already had 365 contacts via Askly. Ev…" at bounding box center [385, 176] width 558 height 288
click at [501, 97] on div "Leave repetitive questions to AI. You’ve already had 365 contacts via Askly. Ev…" at bounding box center [385, 176] width 558 height 288
click at [366, 108] on div "Leave repetitive questions to AI. You’ve already had 365 contacts via Askly. Ev…" at bounding box center [385, 176] width 558 height 288
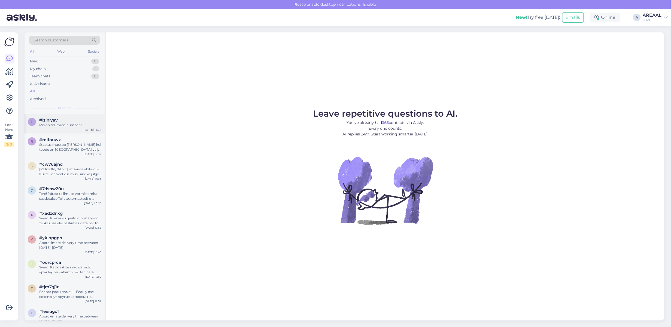
click at [64, 121] on div "#lzinlyav" at bounding box center [70, 120] width 62 height 5
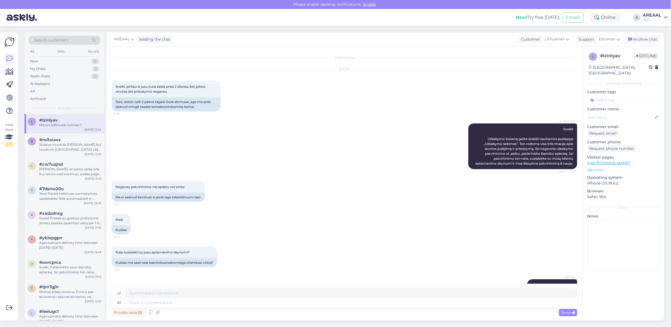
scroll to position [22, 0]
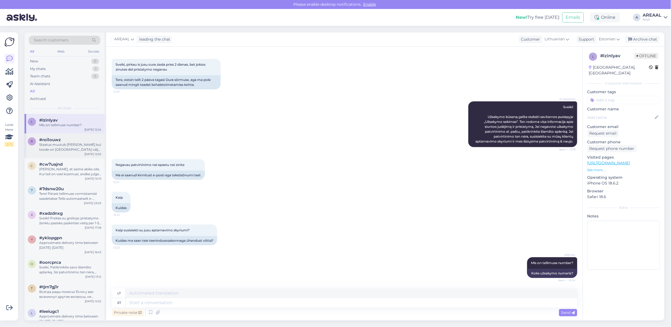
click at [71, 148] on div "Staatus muutub peale seda kui toode on laost välja saadetud" at bounding box center [70, 147] width 62 height 10
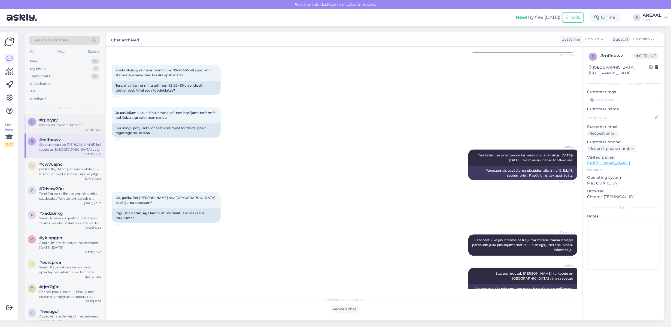
click at [69, 122] on div "#lzinlyav" at bounding box center [70, 120] width 62 height 5
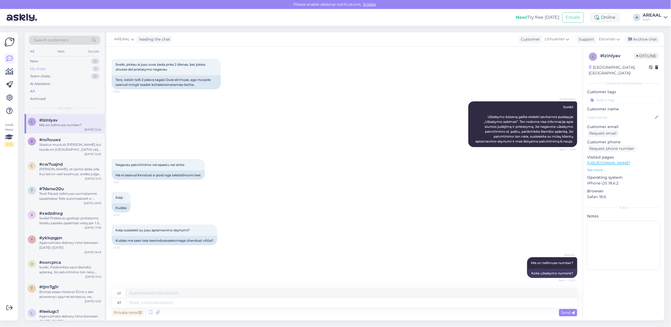
click at [79, 70] on div "My chats 1" at bounding box center [64, 69] width 71 height 8
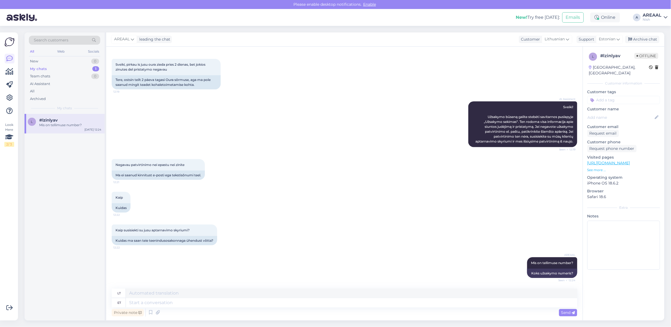
click at [68, 127] on div "Mis on tellimuse number?" at bounding box center [70, 125] width 62 height 5
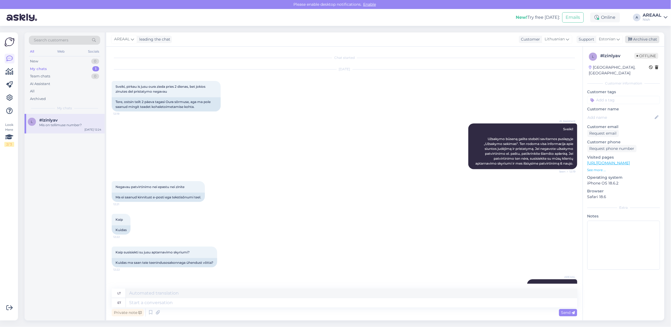
click at [628, 40] on icon at bounding box center [630, 40] width 4 height 4
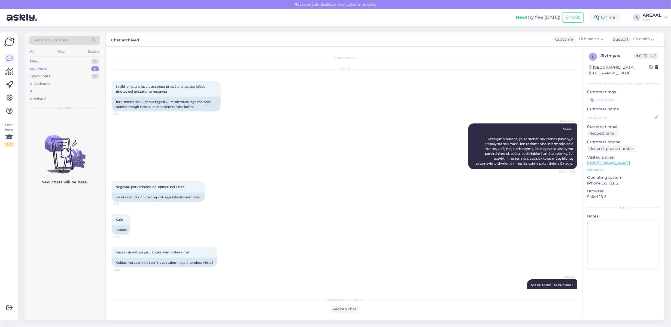
click at [651, 15] on div "AREAAL" at bounding box center [652, 15] width 19 height 4
click at [653, 29] on button "Open" at bounding box center [655, 30] width 15 height 8
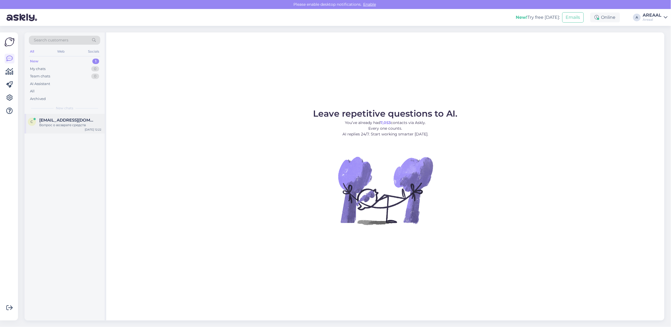
drag, startPoint x: 62, startPoint y: 117, endPoint x: 80, endPoint y: 127, distance: 20.8
click at [62, 118] on span "[EMAIL_ADDRESS][DOMAIN_NAME]" at bounding box center [67, 120] width 57 height 5
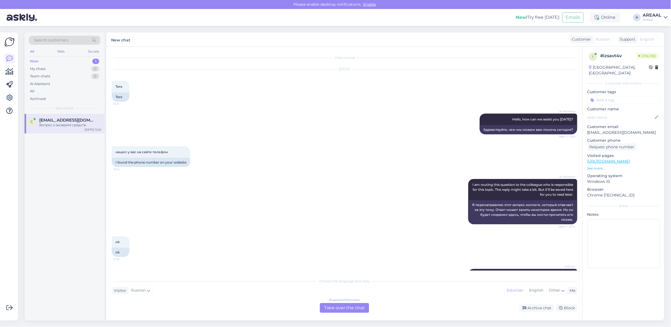
scroll to position [1179, 0]
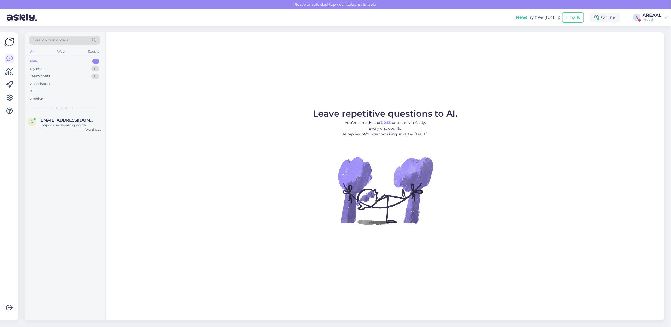
click at [647, 14] on div "AREAAL" at bounding box center [652, 15] width 19 height 4
click at [660, 46] on button "Open" at bounding box center [655, 42] width 15 height 8
click at [85, 124] on div "Kadangi neturite užsakymo numerio, perduosiu šią informaciją kolegai, kuris gal…" at bounding box center [70, 128] width 62 height 10
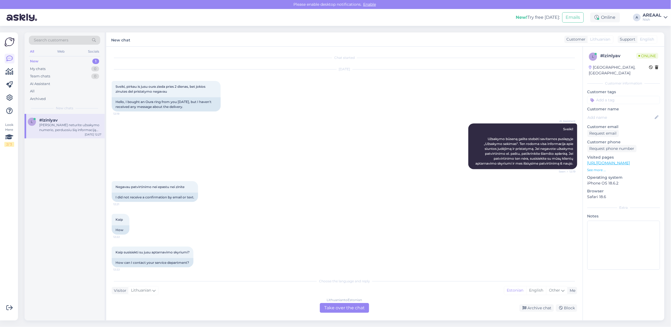
scroll to position [101, 0]
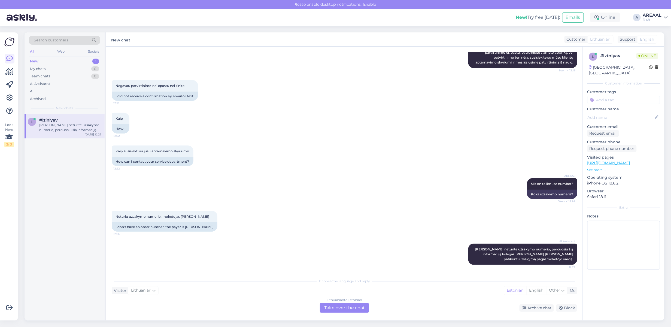
click at [339, 301] on div "Lithuanian to Estonian" at bounding box center [344, 299] width 35 height 5
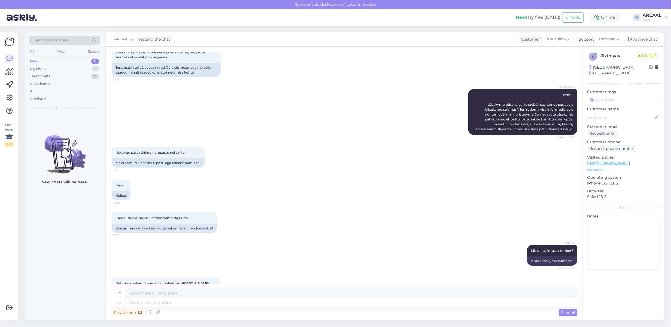
scroll to position [88, 0]
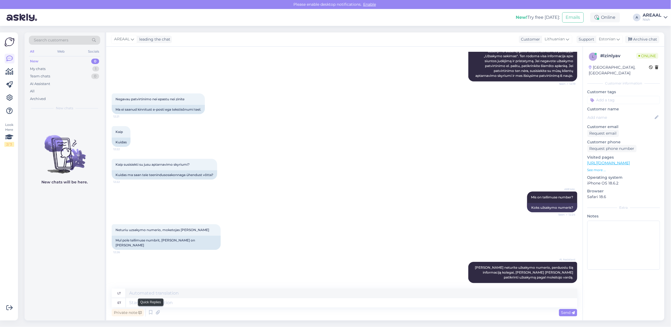
click at [161, 312] on div "Private note Send" at bounding box center [344, 312] width 465 height 10
click at [157, 312] on icon at bounding box center [158, 312] width 8 height 8
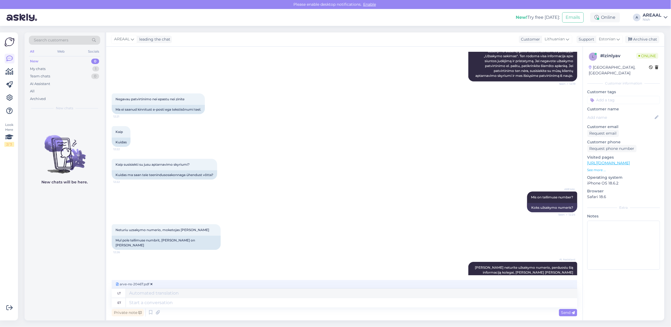
click at [239, 312] on div "Private note Send" at bounding box center [344, 312] width 465 height 10
click at [237, 305] on textarea at bounding box center [351, 302] width 451 height 9
type textarea "Tarneaeg"
type textarea "Pristatymo laikas"
type textarea "Tarneaeg 1-2 nädlat"
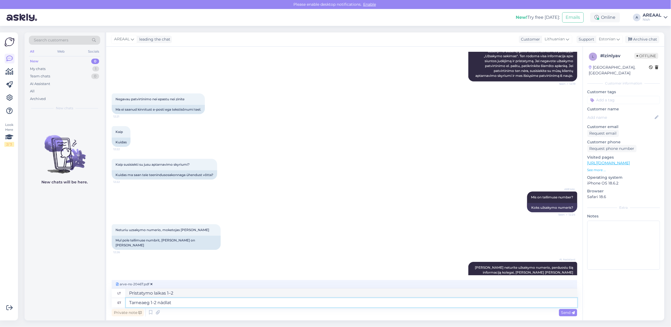
type textarea "Pristatymo laikas 1-2 savaitės"
type textarea "Tarneaeg 1-2 nädalat"
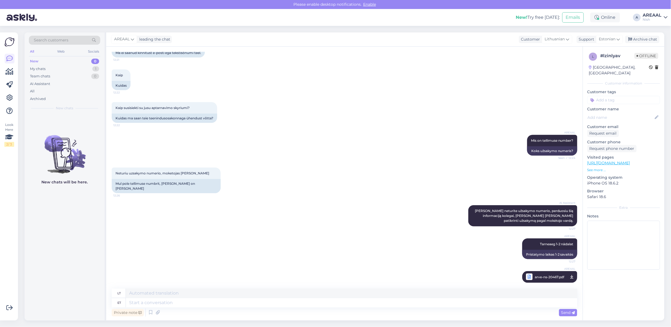
click at [648, 14] on div "AREAAL" at bounding box center [652, 15] width 19 height 4
click at [653, 30] on button "Open" at bounding box center [655, 30] width 15 height 8
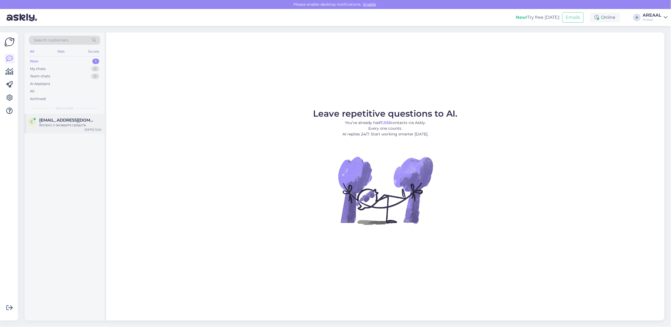
click at [71, 116] on div "c cdram33@gmail.com Вопрос о возврате средств Sep 10 12:22" at bounding box center [65, 124] width 80 height 20
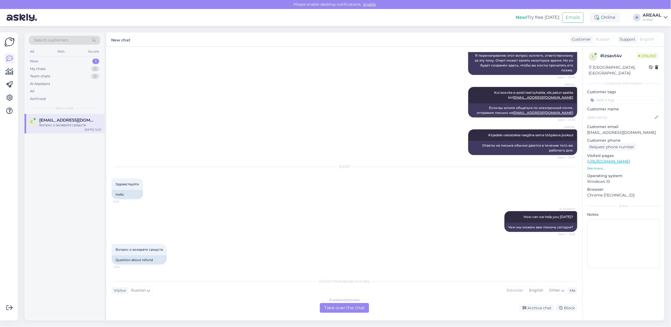
click at [325, 304] on div "Russian to Estonian Take over the chat" at bounding box center [344, 308] width 49 height 10
click at [328, 304] on div "Russian to Estonian Take over the chat" at bounding box center [344, 308] width 49 height 10
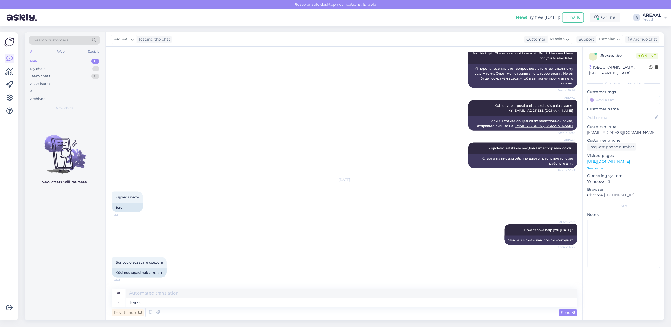
type textarea "Teie sa"
type textarea "Твой"
type textarea "Teie saadetud k"
type textarea "Отправлено вами"
type textarea "Teie saadetud kirjale vas"
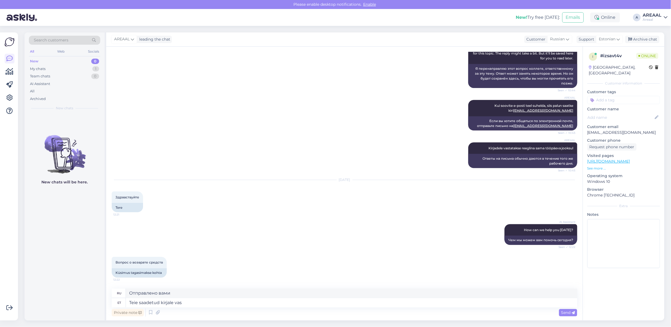
type textarea "На письмо, которое вы отправили"
type textarea "Teie saadetud kirjale vastatakse tänase pä"
type textarea "На Ваше сообщение будет дан ответ."
type textarea "Teie saadetud kirjale vastatakse tänase päeva j"
type textarea "На отправленное вами письмо мы ответим сегодня."
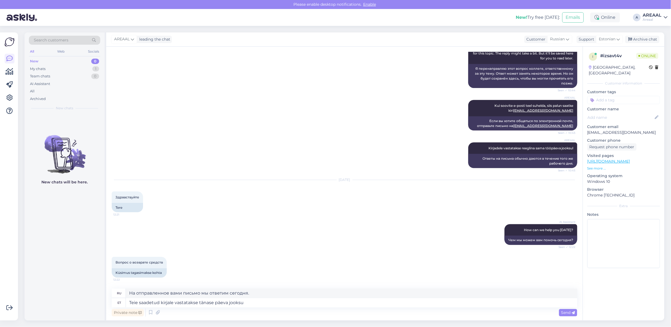
type textarea "Teie saadetud kirjale vastatakse tänase päeva jooksul"
type textarea "На ваше письмо будет дан ответ в течение сегодняшнего дня."
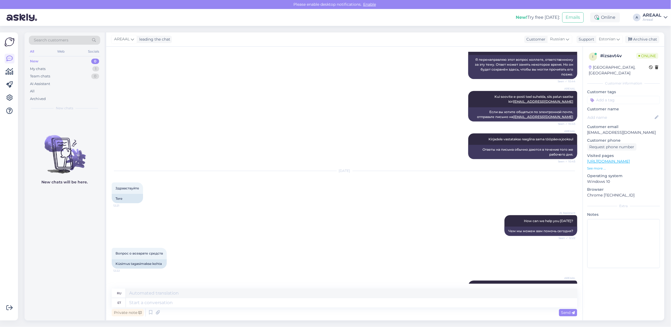
scroll to position [1208, 0]
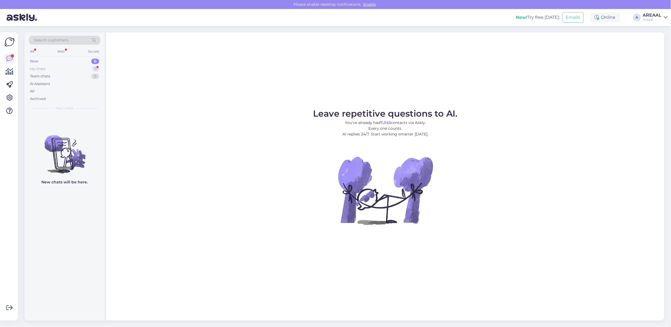
click at [87, 68] on div "My chats 1" at bounding box center [64, 69] width 71 height 8
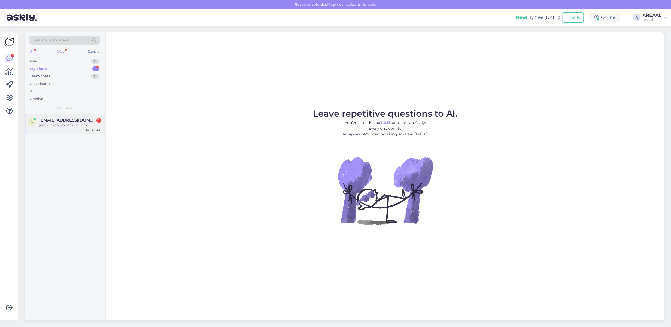
click at [85, 117] on div "c [EMAIL_ADDRESS][DOMAIN_NAME] 1 уже несколько раз обещали [DATE] 12:31" at bounding box center [65, 124] width 80 height 20
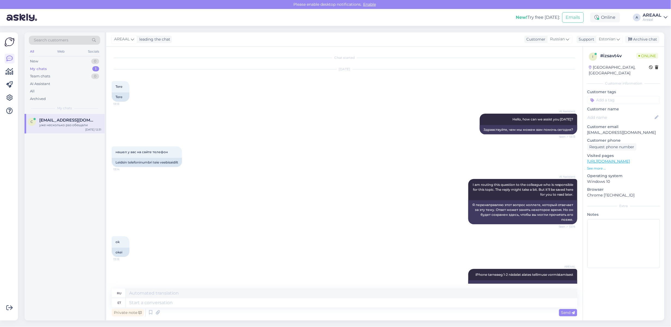
scroll to position [1241, 0]
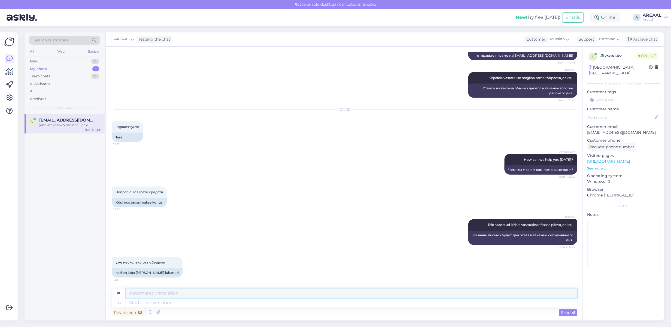
click at [494, 295] on textarea at bounding box center [351, 292] width 451 height 9
click at [397, 297] on textarea at bounding box center [351, 292] width 451 height 9
click at [383, 292] on textarea at bounding box center [351, 292] width 451 height 9
click at [365, 292] on textarea at bounding box center [351, 292] width 451 height 9
click at [351, 295] on textarea at bounding box center [351, 292] width 451 height 9
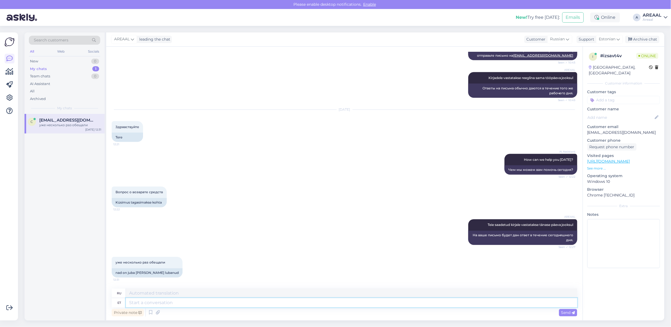
click at [362, 304] on textarea at bounding box center [351, 302] width 451 height 9
type textarea "Kui e"
type textarea "Если"
type textarea "Kui ei ol"
type textarea "Если не"
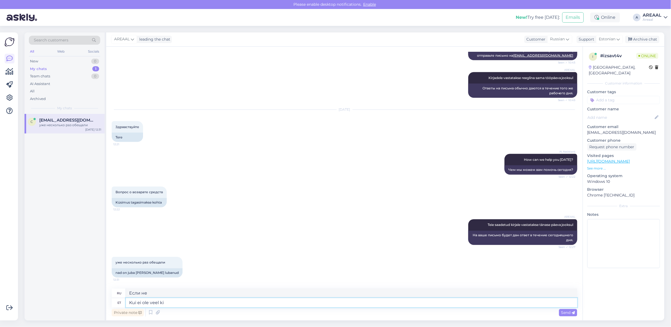
type textarea "Kui ei ole veel kir"
type textarea "Если еще нет"
type textarea "Kui ei ole veel kirjale [PERSON_NAME]"
type textarea "Если вы еще не зарегистрированы"
type textarea "Kui ei ole veel kirjale vastatud, si"
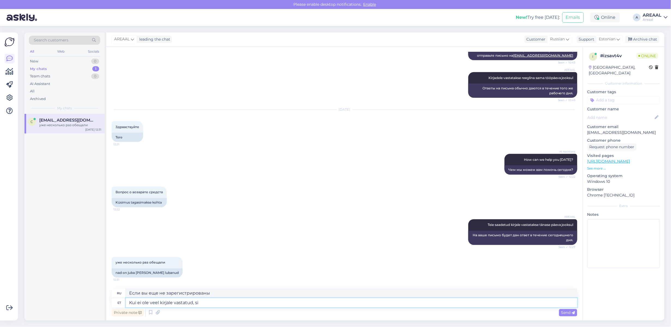
type textarea "Если на письмо еще не ответили,"
type textarea "Kui ei ole veel kirjale vastatud, siis [PERSON_NAME]"
type textarea "Если на письмо еще не ответили, то"
type textarea "Kui ei ole veel kirjale vastatud, siis vastatakse tänase päeva"
type textarea "Если на письмо еще не ответили, на него ответят."
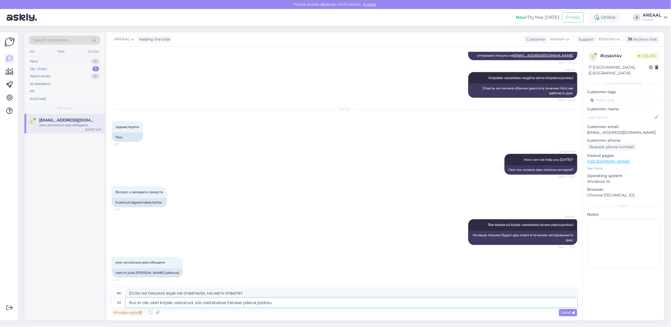
type textarea "Kui ei ole veel kirjale vastatud, siis vastatakse tänase päeva jooksul"
type textarea "Если на письмо еще не ответили, то ответ будет дан в течение сегодняшнего дня."
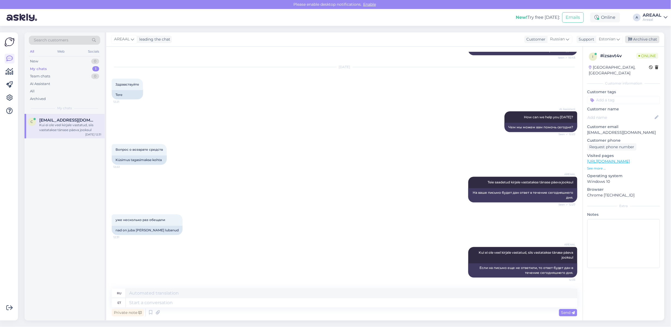
click at [647, 41] on div "Archive chat" at bounding box center [642, 39] width 34 height 7
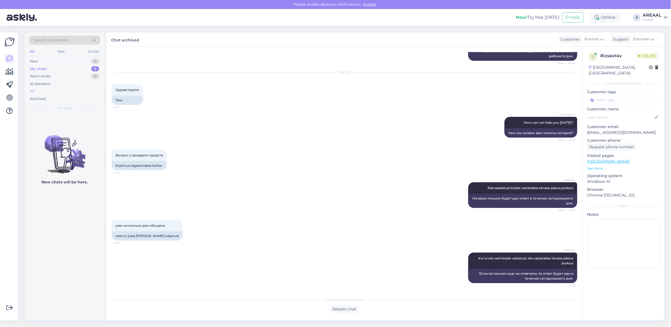
click at [56, 94] on div "All" at bounding box center [64, 91] width 71 height 8
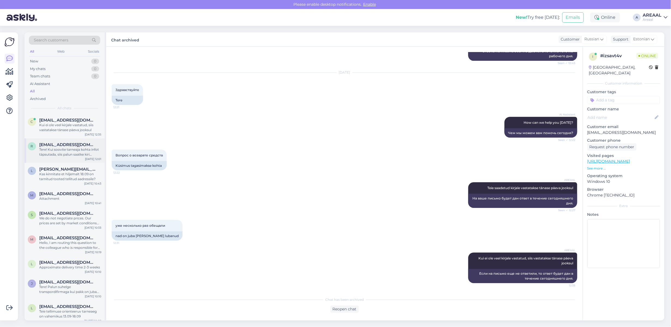
click at [83, 148] on div "Tere! Kui soovite tarneaja kohta infot täpsutada, siis palun saatke kiri [EMAIL…" at bounding box center [70, 152] width 62 height 10
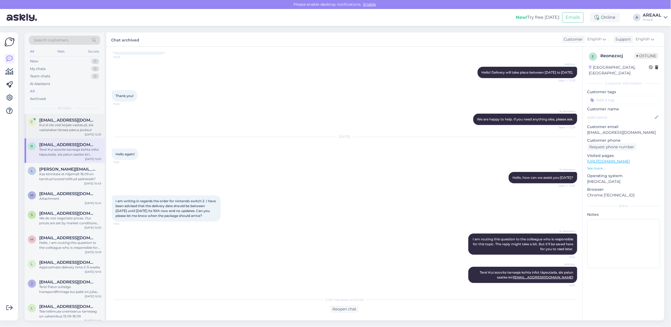
click at [72, 132] on div "Kui ei ole veel kirjale vastatud, siis vastatakse tänase päeva jooksul" at bounding box center [70, 128] width 62 height 10
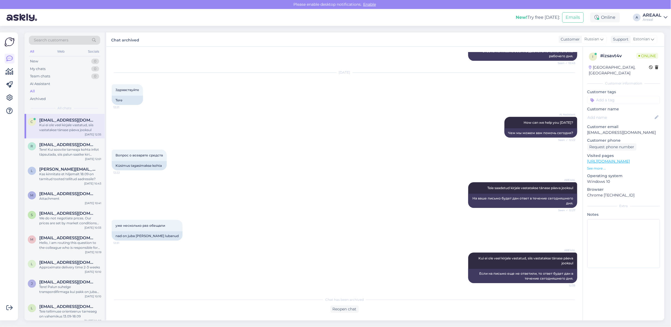
click at [644, 26] on div "Search customers All Web Socials New 0 My chats 0 Team chats 0 AI Assistant All…" at bounding box center [345, 176] width 649 height 301
click at [655, 17] on div "AREAAL" at bounding box center [652, 15] width 19 height 4
click at [663, 45] on div "Nish Open" at bounding box center [634, 42] width 67 height 12
click at [656, 41] on button "Open" at bounding box center [655, 42] width 15 height 8
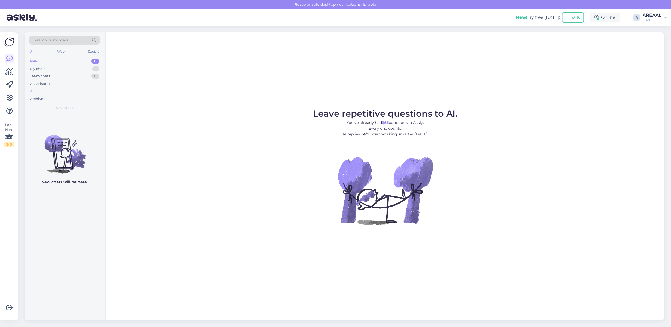
click at [78, 88] on div "All" at bounding box center [64, 91] width 71 height 8
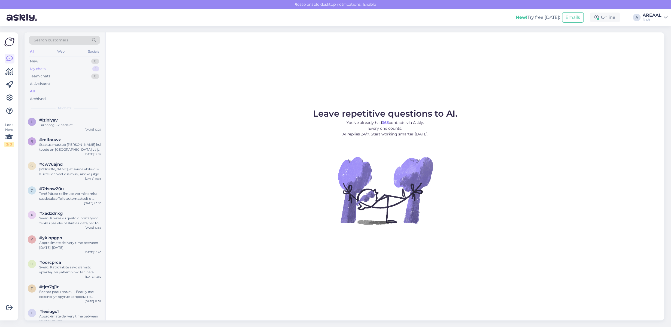
click at [84, 66] on div "My chats 1" at bounding box center [64, 69] width 71 height 8
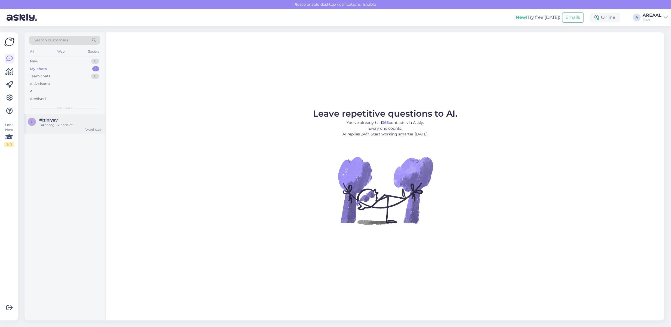
click at [68, 124] on div "Tarneaeg 1-2 nädalat" at bounding box center [70, 125] width 62 height 5
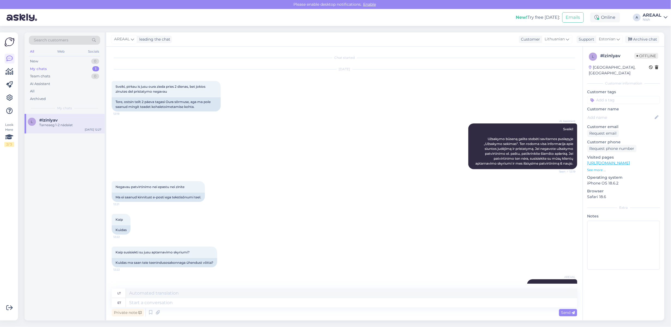
scroll to position [144, 0]
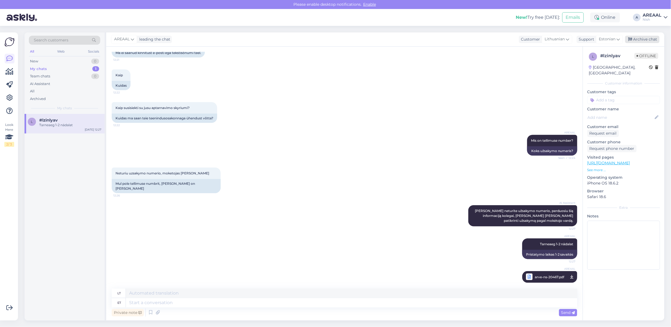
click at [653, 39] on div "Archive chat" at bounding box center [642, 39] width 34 height 7
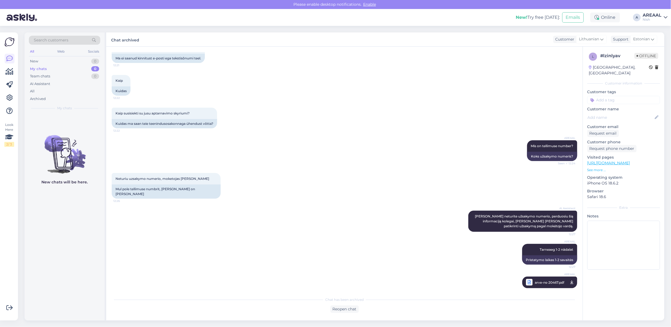
click at [653, 19] on div "Nish" at bounding box center [652, 19] width 19 height 4
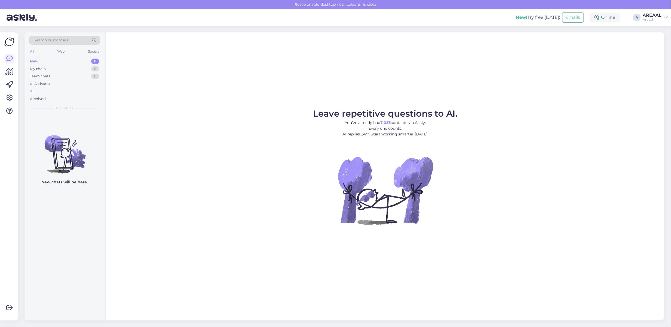
click at [82, 90] on div "All" at bounding box center [64, 91] width 71 height 8
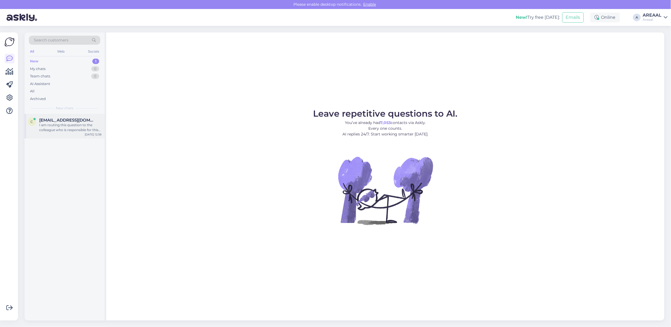
click at [87, 124] on div "I am routing this question to the colleague who is responsible for this topic. …" at bounding box center [70, 128] width 62 height 10
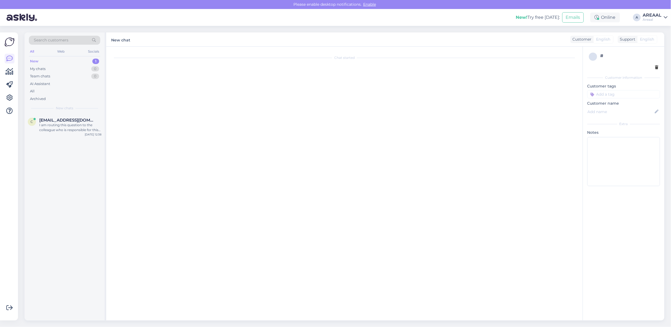
click at [91, 140] on div "c [EMAIL_ADDRESS][DOMAIN_NAME] I am routing this question to the colleague who …" at bounding box center [65, 217] width 80 height 206
click at [78, 122] on span "[EMAIL_ADDRESS][DOMAIN_NAME]" at bounding box center [67, 120] width 57 height 5
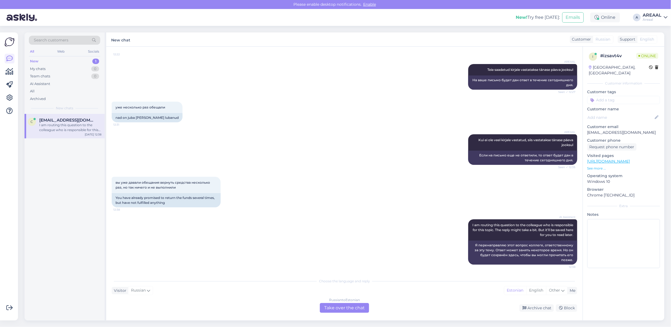
scroll to position [1391, 0]
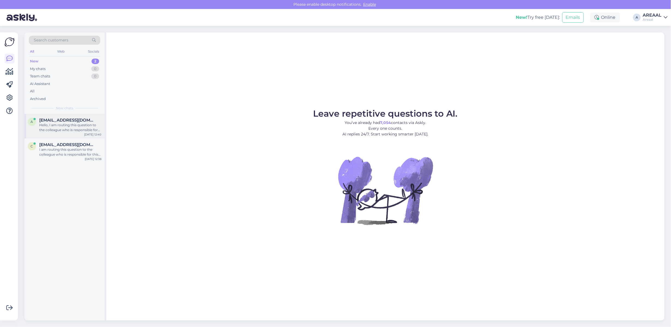
click at [94, 121] on div "[EMAIL_ADDRESS][DOMAIN_NAME]" at bounding box center [70, 120] width 62 height 5
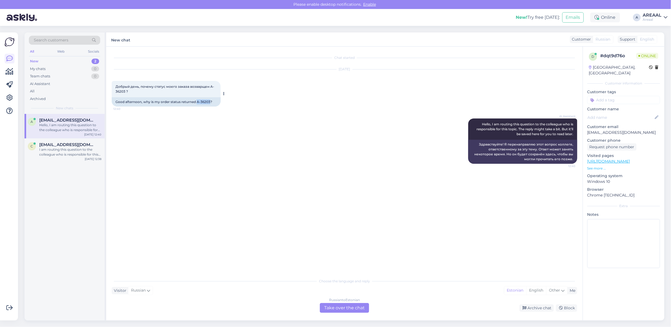
drag, startPoint x: 209, startPoint y: 102, endPoint x: 198, endPoint y: 104, distance: 11.7
click at [198, 104] on div "Good afternoon, why is my order status returned A-36203?" at bounding box center [166, 101] width 109 height 9
copy div "A-36203"
click at [63, 150] on div "I am routing this question to the colleague who is responsible for this topic. …" at bounding box center [70, 152] width 62 height 10
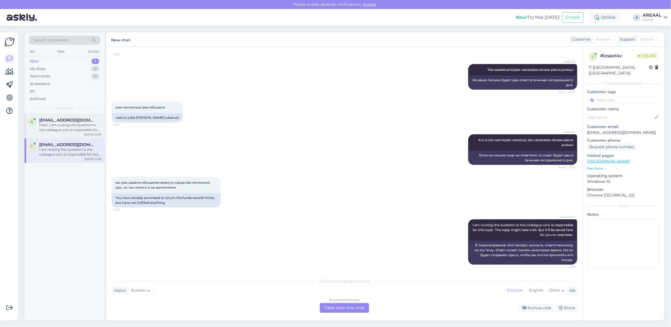
drag, startPoint x: 74, startPoint y: 126, endPoint x: 104, endPoint y: 135, distance: 31.6
click at [74, 126] on div "Hello, I am routing this question to the colleague who is responsible for this …" at bounding box center [70, 128] width 62 height 10
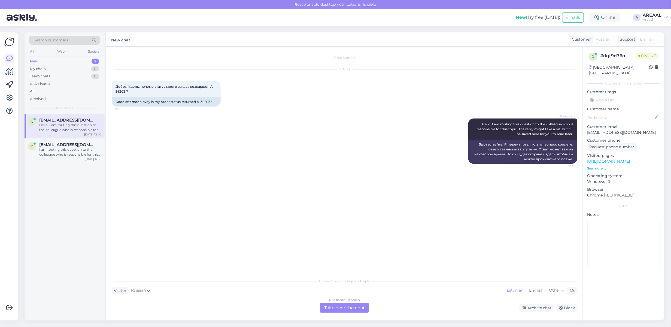
click at [341, 310] on div "Russian to Estonian Take over the chat" at bounding box center [344, 308] width 49 height 10
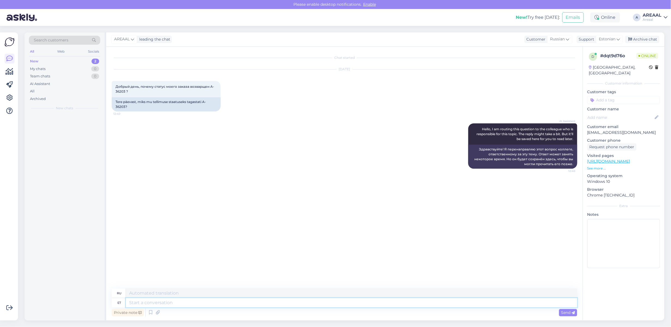
click at [340, 301] on textarea at bounding box center [351, 302] width 451 height 9
type textarea "Order has"
type textarea "Заказ"
type textarea "Order has bee"
type textarea "Заказ имеет"
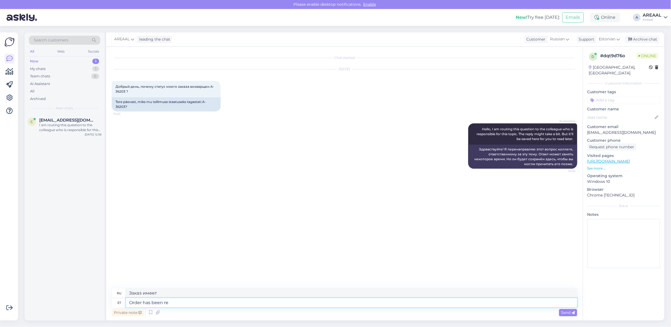
type textarea "Order has been ref"
type textarea "Заказ был выполнен"
type textarea "Order has been refunded, refu"
type textarea "Заказ был возвращен,"
type textarea "Order has been refunded, refund wil"
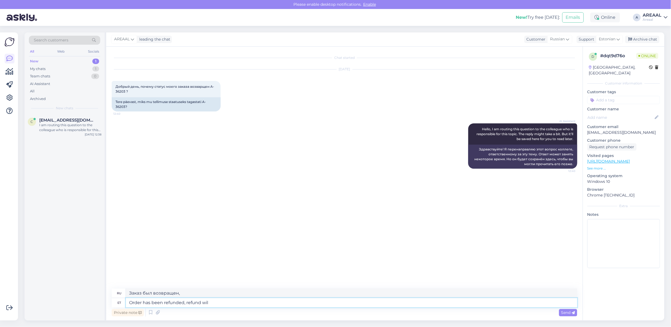
type textarea "Заказ был возвращен, возврат средств"
type textarea "Order has been refunded, refund will arri"
type textarea "Заказ был возвращен, возврат будет"
type textarea "Order has been refunded, refund will arrive wit"
type textarea "Заказ был возвращен, возврат будет произведен."
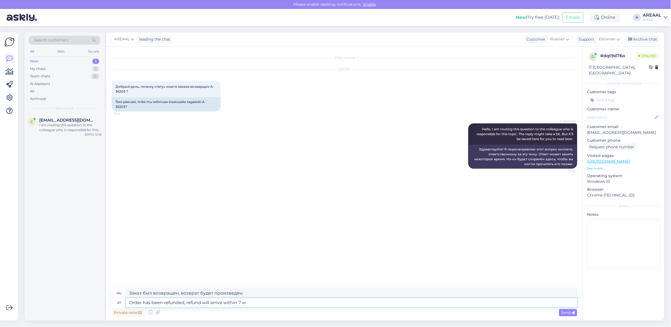
type textarea "Order has been refunded, refund will arrive within 7 wo"
type textarea "Заказ был возвращен, возврат будет произведен в течение"
type textarea "Order has been refunded, refund will arrive within 7 work"
type textarea "Заказ был возвращен, возврат будет произведен в течение 7"
type textarea "Order has been refunded, refund will arrive within 7 working da"
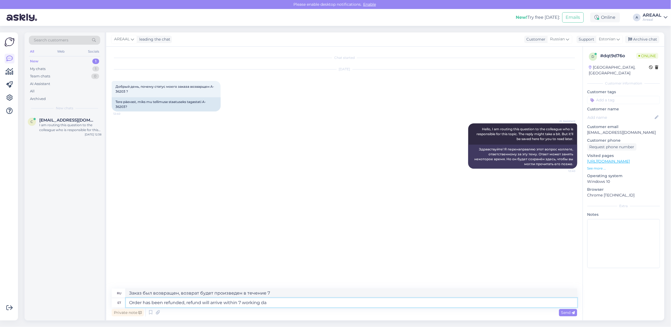
type textarea "Заказ был возвращен, возврат средств произойдет в течение 7 рабочих дней."
type textarea "Order has been refunded, refund will arrive within 7 working days"
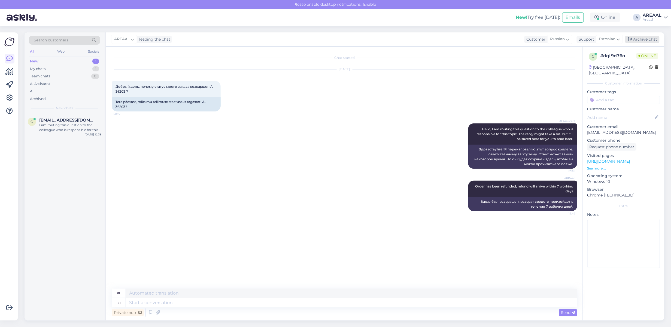
click at [647, 37] on div "Archive chat" at bounding box center [642, 39] width 34 height 7
click at [84, 125] on div "I am routing this question to the colleague who is responsible for this topic. …" at bounding box center [70, 128] width 62 height 10
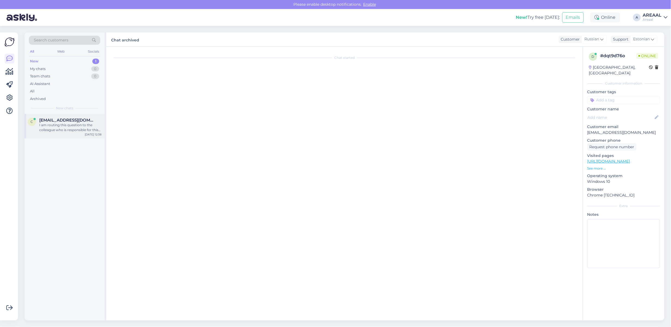
scroll to position [1391, 0]
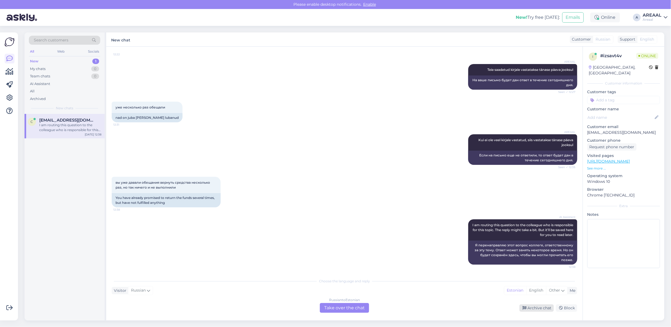
click at [538, 307] on div "Archive chat" at bounding box center [536, 307] width 34 height 7
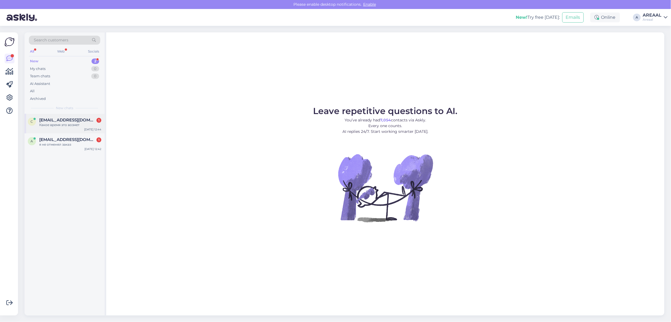
click at [93, 118] on div "[EMAIL_ADDRESS][DOMAIN_NAME] 1" at bounding box center [70, 120] width 62 height 5
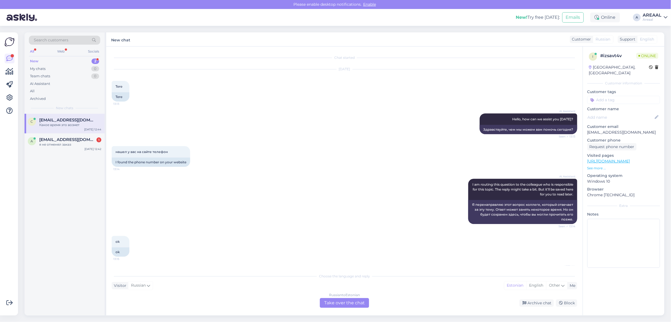
scroll to position [1518, 0]
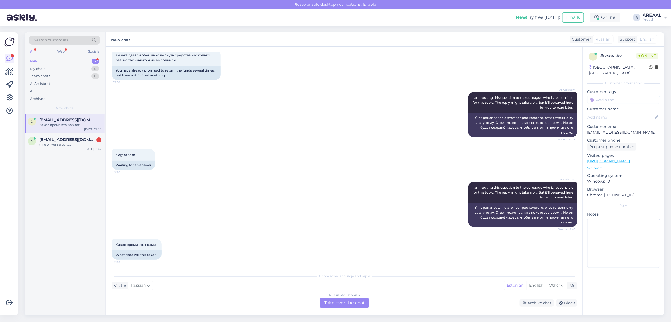
click at [347, 304] on div "Russian to Estonian Take over the chat" at bounding box center [344, 303] width 49 height 10
click at [347, 303] on div "Russian to Estonian Take over the chat" at bounding box center [344, 303] width 49 height 10
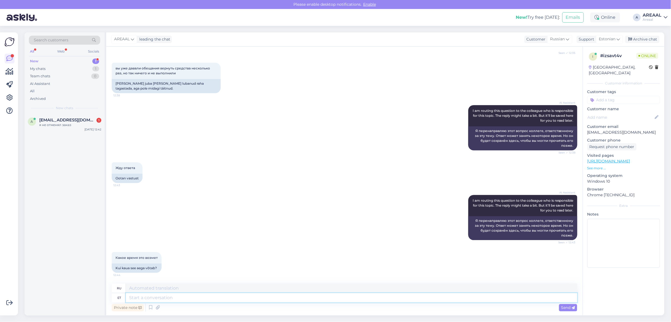
click at [338, 298] on textarea at bounding box center [351, 297] width 451 height 9
type textarea "Teie"
type textarea "Твой"
type textarea "Teie kirjale va"
type textarea "На ваше письмо"
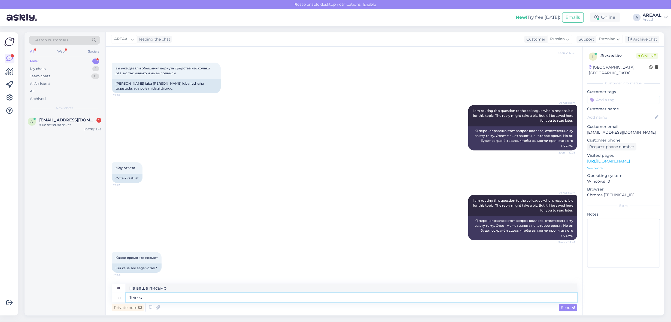
type textarea "Teie saa"
type textarea "Твой"
type textarea "Teie saadetud kir"
type textarea "Отправлено вами"
type textarea "Teie saadetud kirjale vas"
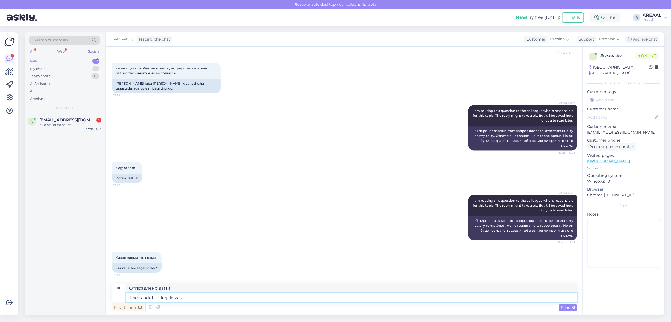
type textarea "На письмо, которое вы отправили"
type textarea "Teie saadetud kirjale vastatakse tä"
type textarea "На Ваше сообщение будет дан ответ."
type textarea "Teie saadetud kirjale vastatakse tänase tööpä"
type textarea "На отправленное вами письмо мы ответим сегодня."
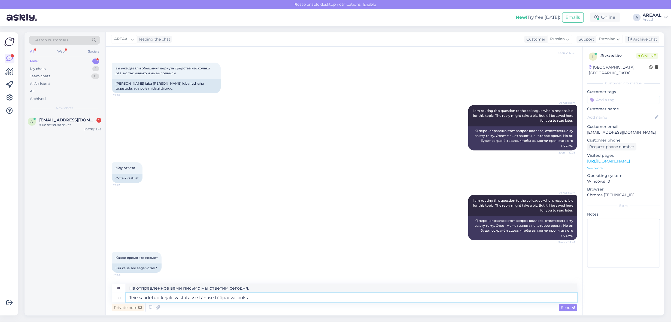
type textarea "Teie saadetud kirjale vastatakse tänase tööpäeva jooksu"
type textarea "На Ваше сообщение будет дан ответ в течение сегодняшнего рабочего дня."
type textarea "Teie saadetud kirjale vastatakse tänase tööpäeva jooksul"
type textarea "На ваше письмо будет дан ответ в течение сегодняшнего рабочего дня."
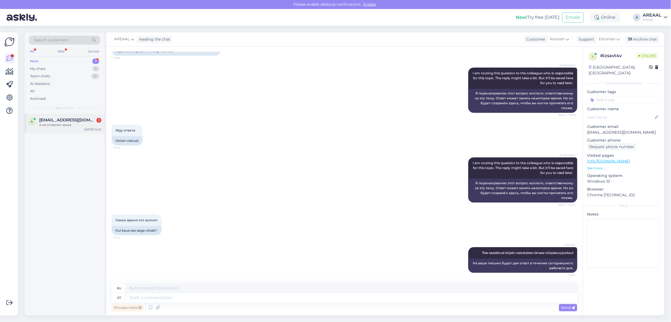
click at [83, 130] on div "a alenbilde@yahoo.com 1 я не отменял заказ Sep 10 12:42" at bounding box center [65, 124] width 80 height 20
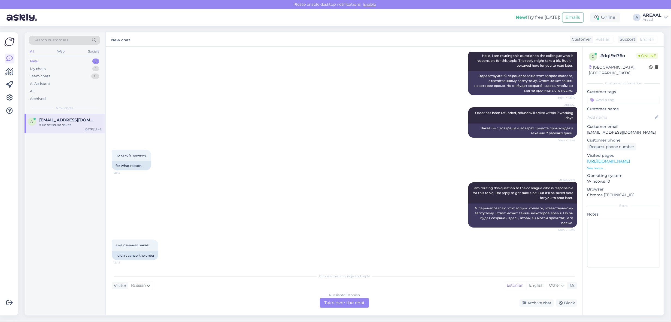
click at [354, 312] on div "Chat started Sep 10 2025 Добрый день, почему статус моего заказа возварщен A-36…" at bounding box center [344, 181] width 476 height 269
click at [349, 304] on div "Russian to Estonian Take over the chat" at bounding box center [344, 303] width 49 height 10
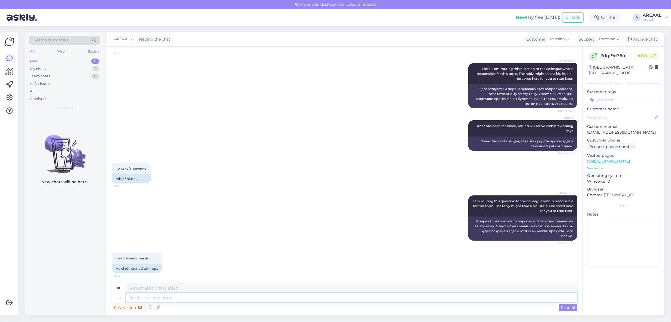
click at [349, 297] on textarea at bounding box center [351, 297] width 451 height 9
type textarea "We a"
type textarea "Мы"
type textarea "We are unable t"
type textarea "Мы не можем"
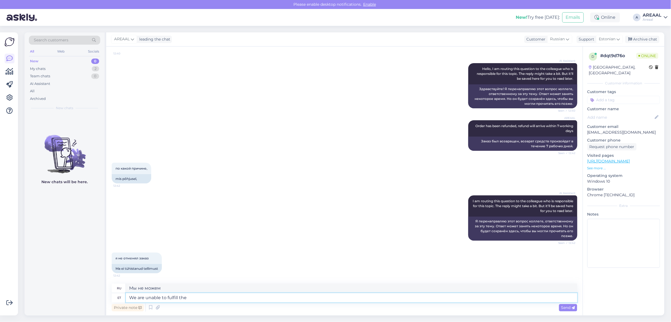
type textarea "We are unable to fulfill the"
type textarea "Мы не можем выполнить"
type textarea "We are unable to fulfill the order,"
type textarea "Мы не можем выполнить заказ,"
type textarea "We are unable to fulfill the order. Or"
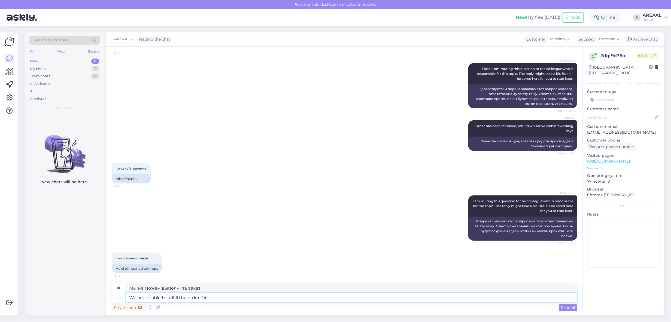
type textarea "Мы не можем выполнить заказ."
type textarea "We are unable to fulfill the order. Order has b"
type textarea "Мы не можем выполнить заказ. Заказ"
type textarea "We are unable to fulfill the order. Order has be"
type textarea "Мы не можем выполнить заказ. Заказ уже выполнен."
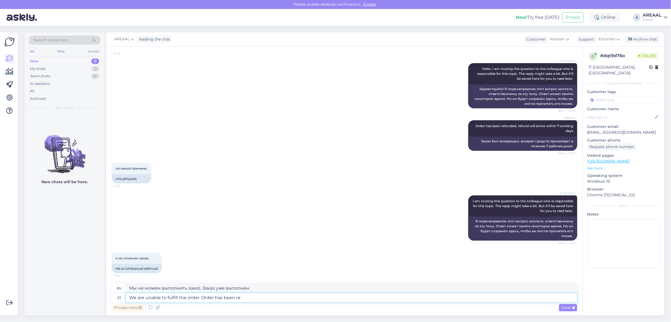
type textarea "We are unable to fulfill the order. Order has been ref"
type textarea "Мы не можем выполнить заказ. Заказ был"
type textarea "We are unable to fulfill the order. Order has been refunded an"
type textarea "Мы не можем выполнить заказ. Заказ был возвращён."
type textarea "We are unable to fulfill the order. Order has been refunded and refund"
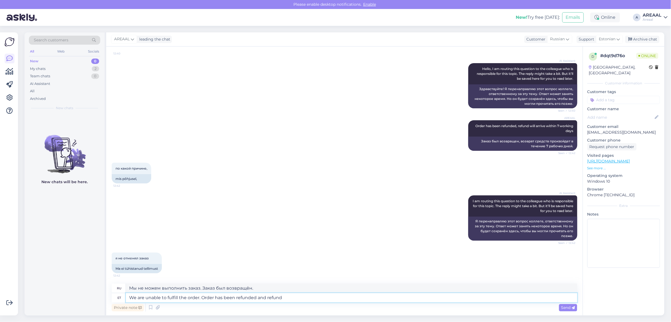
type textarea "Мы не можем выполнить заказ. Заказ был возвращён и"
type textarea "We are unable to fulfill the order. Order has been refunded and refund wil"
type textarea "Мы не можем выполнить заказ. Заказ был возвращён и деньги за него возвращены."
type textarea "We are unable to fulfill the order. Order has been refunded and refund will arr"
type textarea "Мы не можем выполнить заказ. Деньги за заказ были возвращены и будут возвращены."
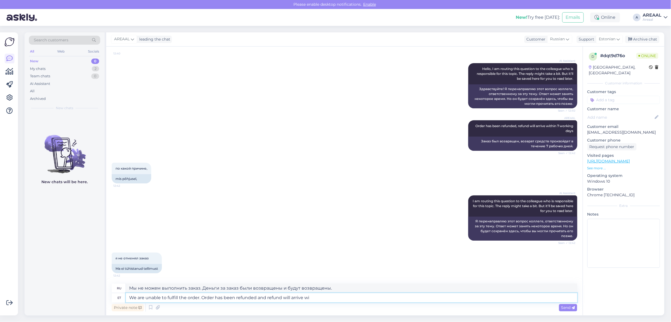
type textarea "We are unable to fulfill the order. Order has been refunded and refund will arr…"
type textarea "Мы не можем выполнить заказ. Заказ был возвращён, и возврат средств будет зачис…"
type textarea "We are unable to fulfill the order. Order has been refunded and refund will arr…"
type textarea "Мы не можем выполнить заказ. Заказ был возвращён, и возврат средств будет произ…"
type textarea "We are unable to fulfill the order. Order has been refunded and refund will arr…"
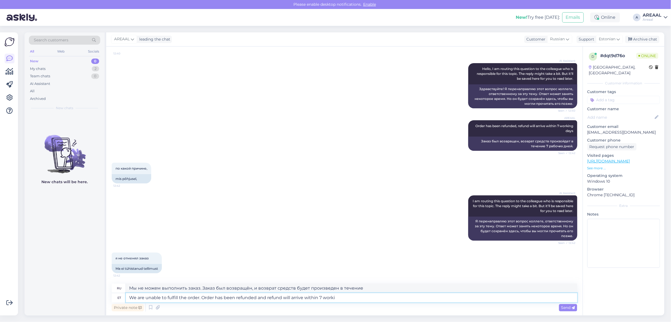
type textarea "Мы не можем выполнить заказ. Заказ был возвращён, возврат средств будет произве…"
type textarea "We are unable to fulfill the order. Order has been refunded and refund will arr…"
type textarea "Мы не можем выполнить заказ. Возврат средств за заказ произведен, возврат будет…"
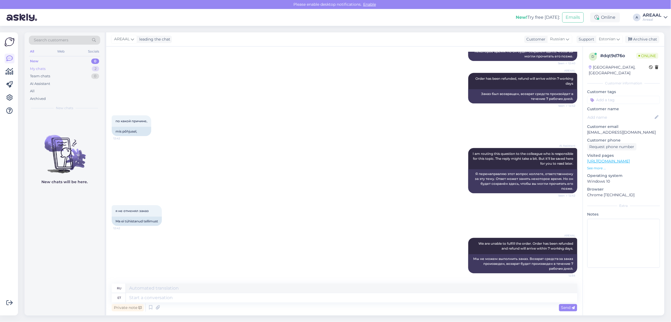
click at [88, 70] on div "My chats 2" at bounding box center [64, 69] width 71 height 8
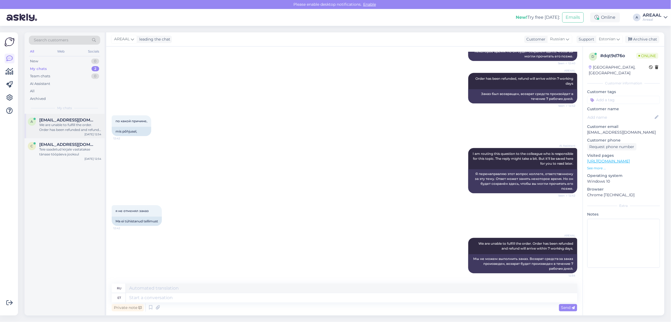
click at [78, 114] on div "a alenbilde@yahoo.com We are unable to fulfill the order. Order has been refund…" at bounding box center [65, 126] width 80 height 25
click at [80, 154] on div "Teie saadetud kirjale vastatakse tänase tööpäeva jooksul" at bounding box center [70, 152] width 62 height 10
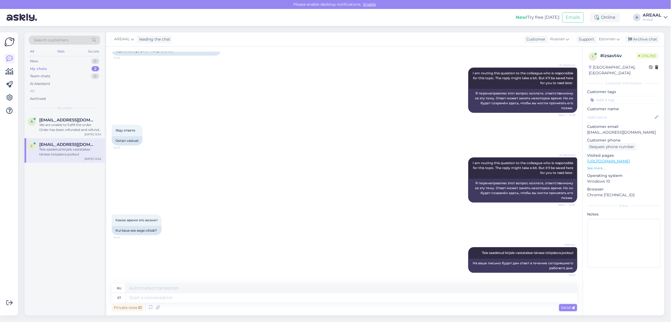
click at [74, 91] on div "All" at bounding box center [64, 91] width 71 height 8
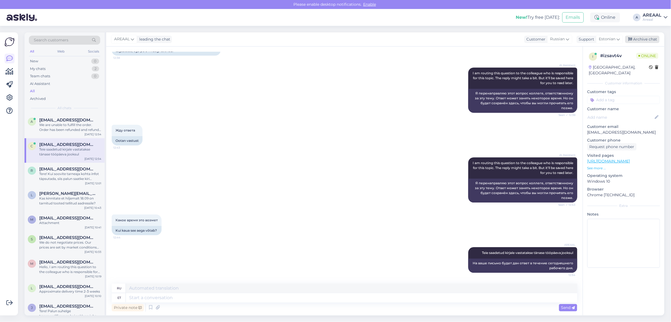
click at [645, 42] on div "Archive chat" at bounding box center [642, 39] width 34 height 7
click at [615, 36] on span "Estonian" at bounding box center [607, 39] width 17 height 6
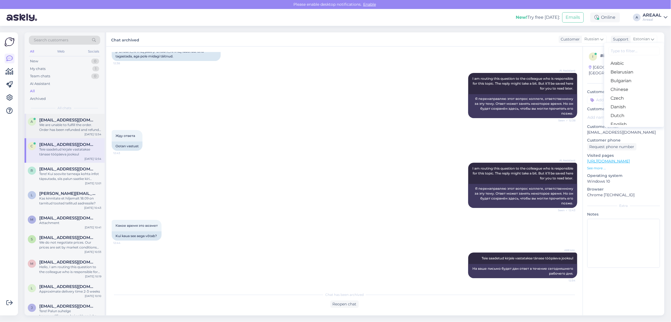
click at [75, 129] on div "We are unable to fulfill the order. Order has been refunded and refund will arr…" at bounding box center [70, 128] width 62 height 10
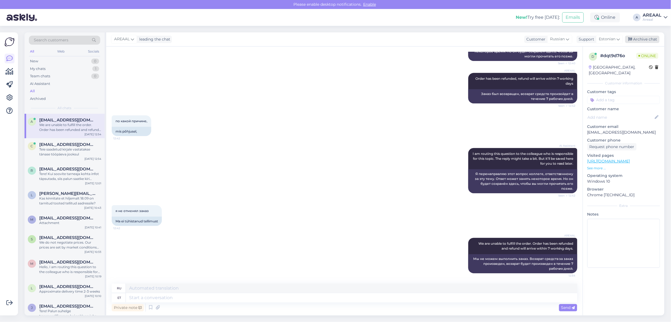
click at [647, 39] on div "Archive chat" at bounding box center [642, 39] width 34 height 7
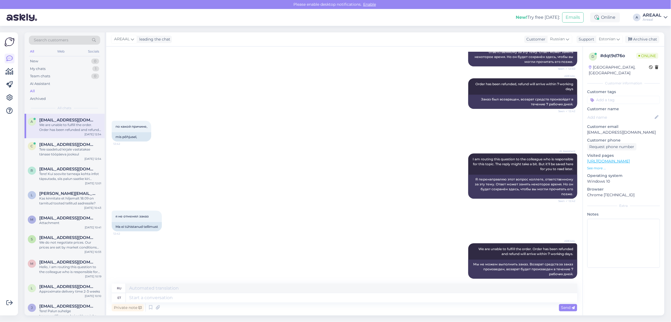
click at [657, 17] on div "AREAAL" at bounding box center [652, 15] width 19 height 4
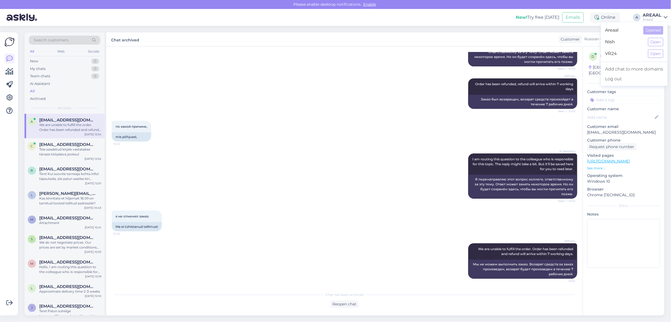
click at [657, 37] on div "Nish Open" at bounding box center [634, 42] width 67 height 12
click at [659, 40] on button "Open" at bounding box center [655, 42] width 15 height 8
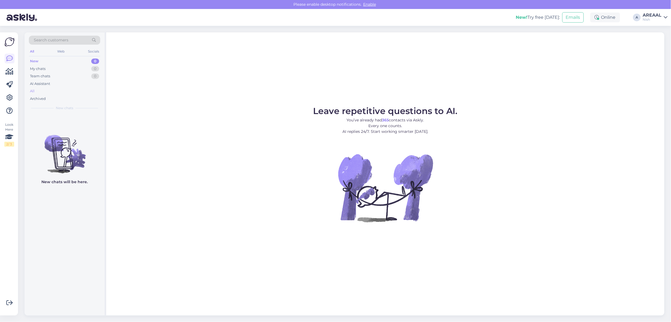
click at [53, 89] on div "All" at bounding box center [64, 91] width 71 height 8
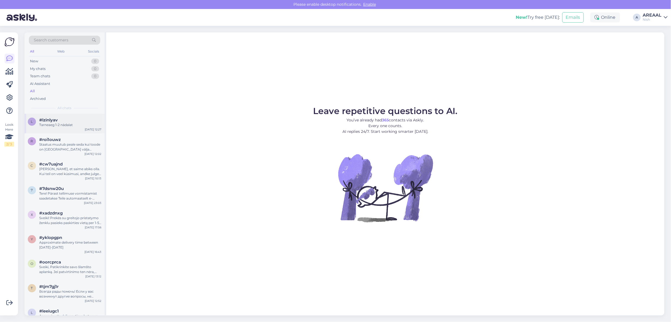
click at [66, 121] on div "#lzinlyav" at bounding box center [70, 120] width 62 height 5
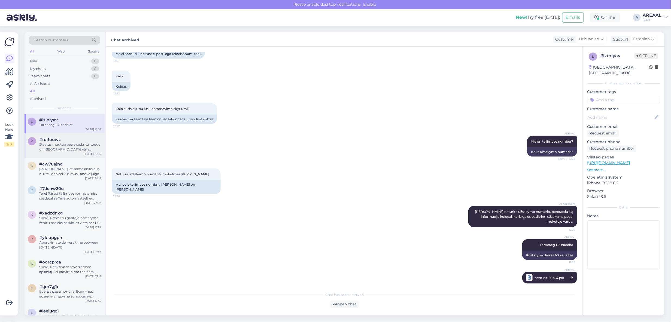
click at [67, 146] on div "Staatus muutub [PERSON_NAME] kui toode on [GEOGRAPHIC_DATA] välja saadetud" at bounding box center [70, 147] width 62 height 10
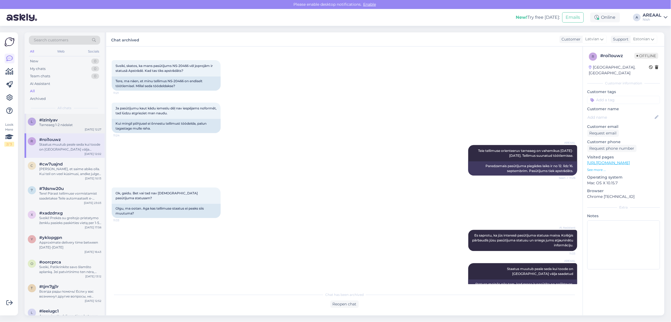
click at [66, 122] on div "#lzinlyav" at bounding box center [70, 120] width 62 height 5
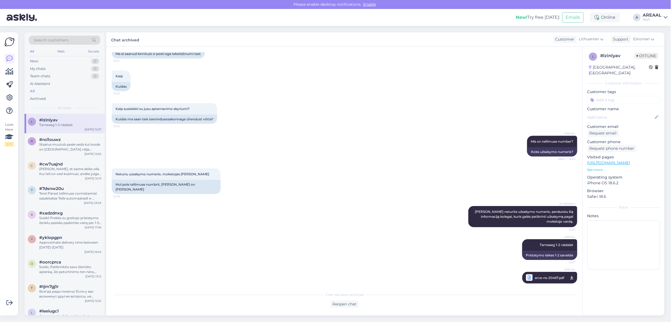
click at [649, 17] on div "AREAAL" at bounding box center [652, 15] width 19 height 4
click at [650, 33] on button "Open" at bounding box center [655, 30] width 15 height 8
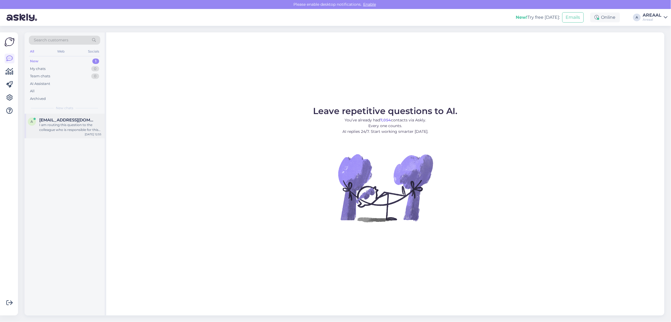
click at [68, 119] on span "[EMAIL_ADDRESS][DOMAIN_NAME]" at bounding box center [67, 120] width 57 height 5
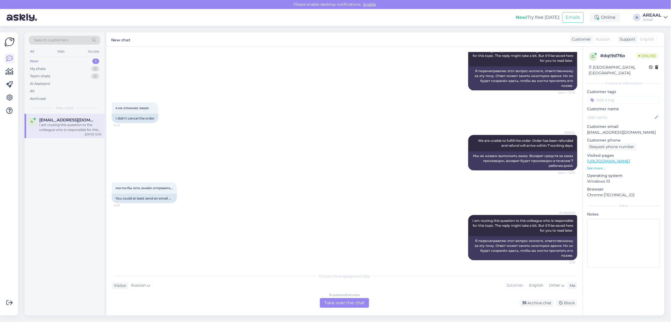
scroll to position [0, 0]
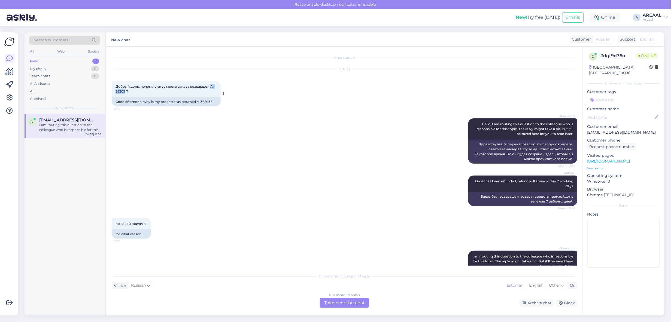
drag, startPoint x: 126, startPoint y: 93, endPoint x: 209, endPoint y: 88, distance: 83.5
click at [209, 88] on span "Добрый день, почему статус моего заказа возварщен A-36203 ?" at bounding box center [164, 88] width 99 height 9
copy span "A-36203"
drag, startPoint x: 338, startPoint y: 291, endPoint x: 340, endPoint y: 294, distance: 3.4
click at [338, 291] on div "Choose the language and reply Visitor Russian Me Estonian English Other Russian…" at bounding box center [344, 289] width 465 height 37
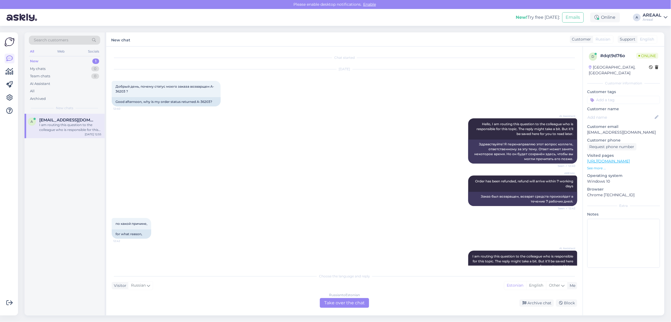
click at [346, 305] on div "Russian to Estonian Take over the chat" at bounding box center [344, 303] width 49 height 10
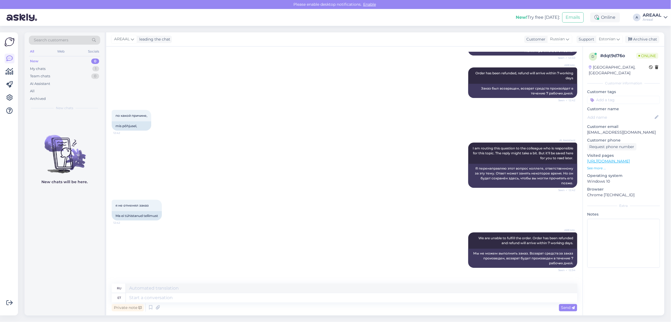
scroll to position [197, 0]
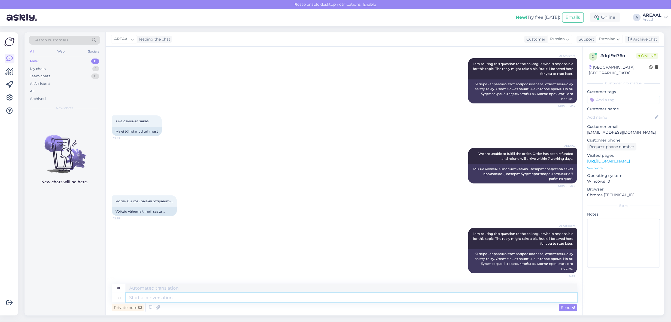
click at [213, 299] on textarea at bounding box center [351, 297] width 451 height 9
type textarea "E-maikl"
type textarea "Электронная почта"
type textarea "E-mail notification was"
type textarea "Уведомление по электронной почте"
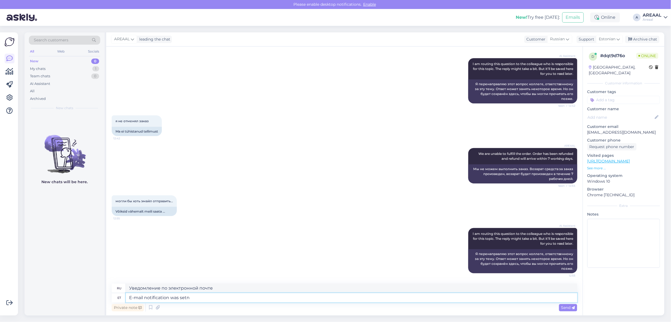
type textarea "E-mail notification was setn"
type textarea "Уведомление по электронной почте было"
type textarea "E-mail notification was setn on"
type textarea "Уведомление по электронной почте было установлено"
type textarea "E-mail notification was setn o"
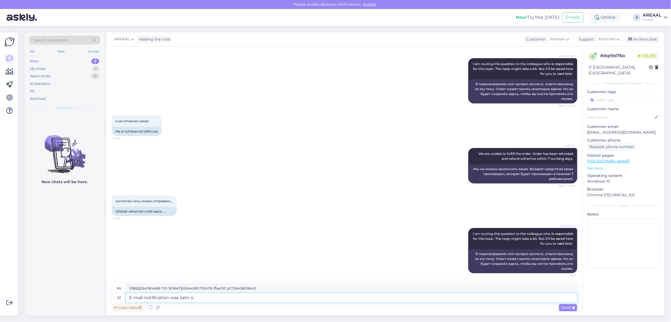
type textarea "Уведомление по электронной почте было установлено на"
type textarea "E-mail notification was setn"
type textarea "Уведомление по электронной почте было установлено"
type textarea "E-mail notification was sent o"
type textarea "Уведомление по электронной почте отправлено."
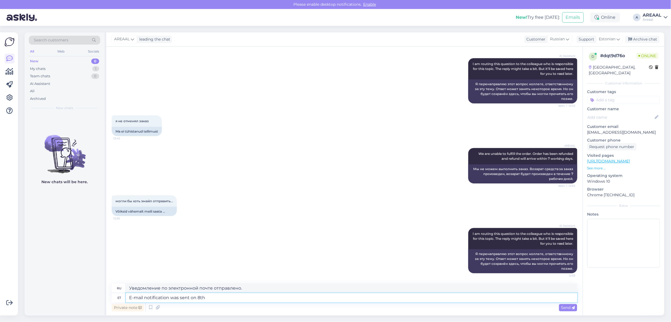
type textarea "E-mail notification was sent on 8th s"
type textarea "Уведомление по электронной почте было отправлено"
type textarea "E-mail notification was sent on 8th S"
type textarea "Уведомление по электронной почте было отправлено 8-го числа."
type textarea "E-mail notification was sent on [DATE]."
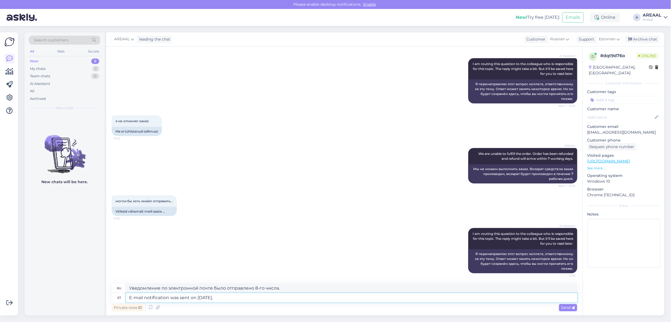
type textarea "Уведомление по электронной почте было отправлено 8 сентября."
type textarea "E-mail notification was sent on [DATE]. It may ha"
type textarea "Уведомление по электронной почте было отправлено 8 сентября. Оно"
type textarea "E-mail notification was sent on [DATE]. It may have"
type textarea "Уведомление по электронной почте было отправлено 8 сентября. Возможно,"
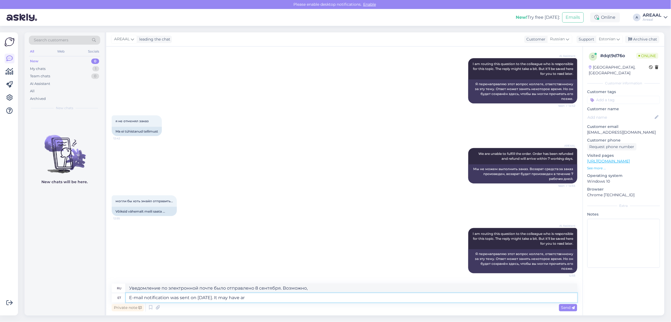
type textarea "E-mail notification was sent on [DATE]. It may have arr"
type textarea "Уведомление по электронной почте было отправлено 8 сентября. Возможно, оно"
type textarea "E-mail notification was sent on [DATE]. It may have arrived in"
type textarea "Уведомление по электронной почте было отправлено 8 сентября. Возможно, оно приш…"
type textarea "E-mail notification was sent on [DATE]. It may have arrived in trash"
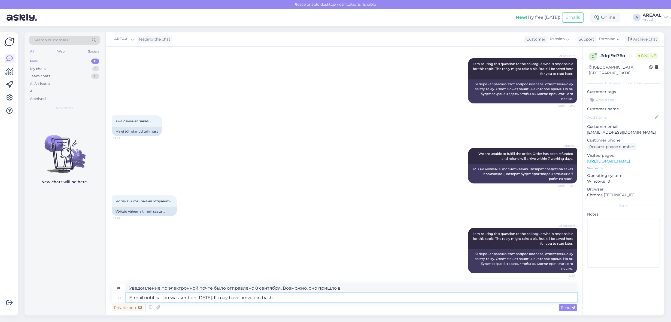
type textarea "Уведомление по электронной почте было отправлено 8 сентября. Возможно, оно попа…"
type textarea "E-mail notification was sent on [DATE]. It may have arrived in spam f"
type textarea "Уведомление по электронной почте было отправлено 8 сентября. Возможно, оно приш…"
type textarea "E-mail notification was sent on [DATE]. It may have arrived in spam folde"
type textarea "Уведомление по электронной почте было отправлено 8 сентября. Возможно, оно попа…"
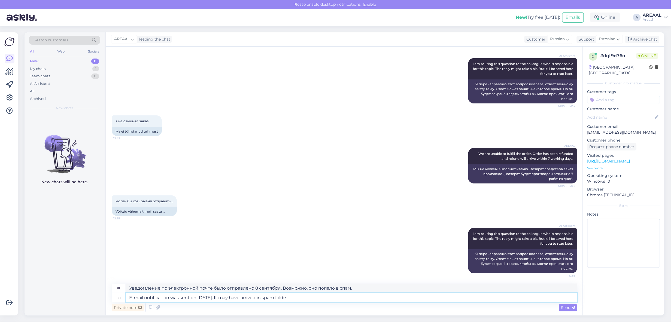
type textarea "E-mail notification was sent on [DATE]. It may have arrived in spam folder"
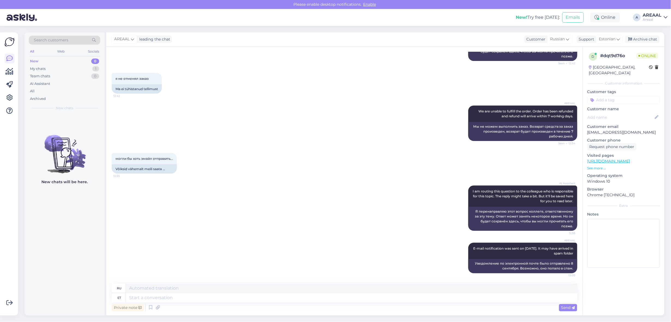
click at [244, 181] on div "AI Assistant I am routing this question to the colleague who is responsible for…" at bounding box center [344, 208] width 465 height 57
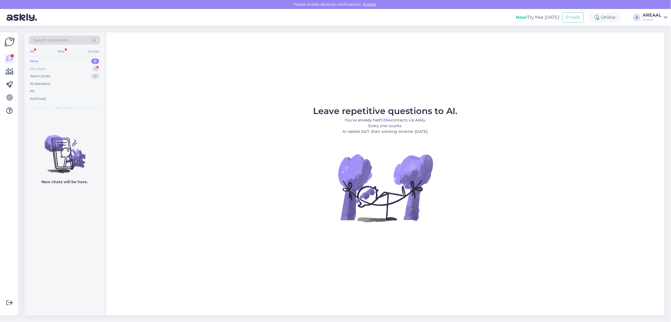
click at [93, 69] on div "1" at bounding box center [95, 68] width 7 height 5
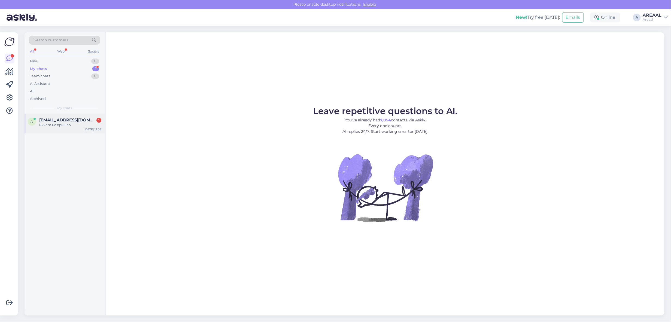
click div "ничего не пришло"
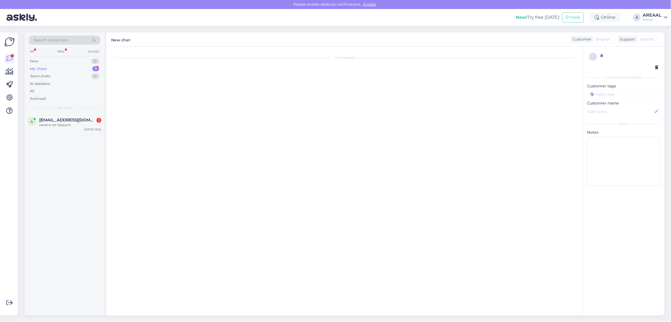
scroll to position [273, 0]
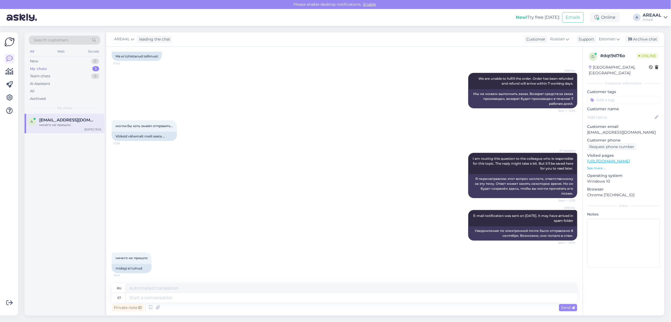
click div "могли бы хоть эмайл отправить... 12:55 Võiksid vähemalt meili saata ..."
click div "Archive chat"
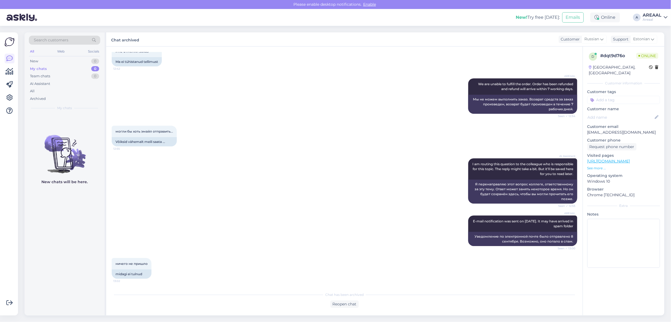
click div "AREAAL We are unable to fulfill the order. Order has been refunded and refund w…"
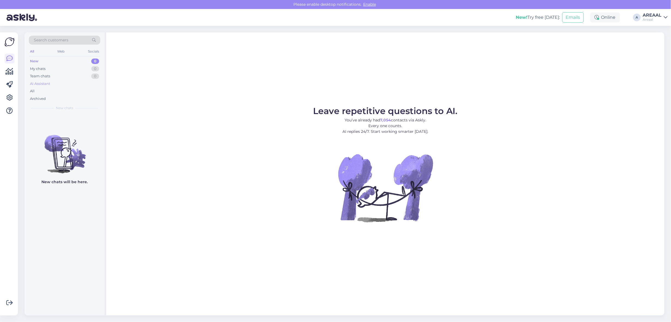
click at [66, 85] on div "AI Assistant" at bounding box center [64, 84] width 71 height 8
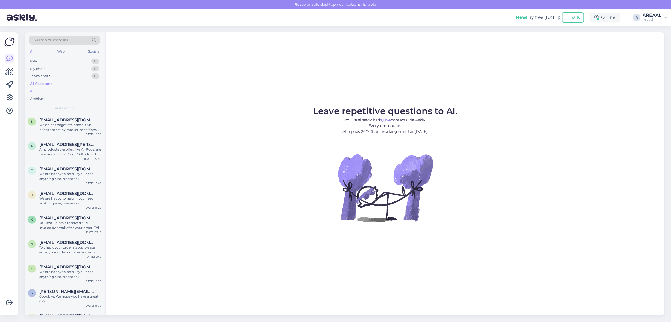
click at [63, 91] on div "All" at bounding box center [64, 91] width 71 height 8
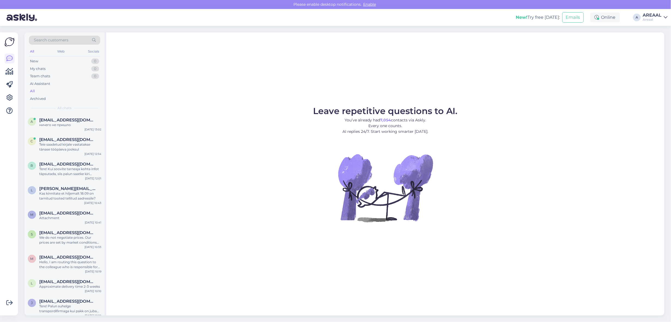
click at [659, 15] on div "AREAAL" at bounding box center [652, 15] width 19 height 4
click at [659, 38] on button "Open" at bounding box center [655, 42] width 15 height 8
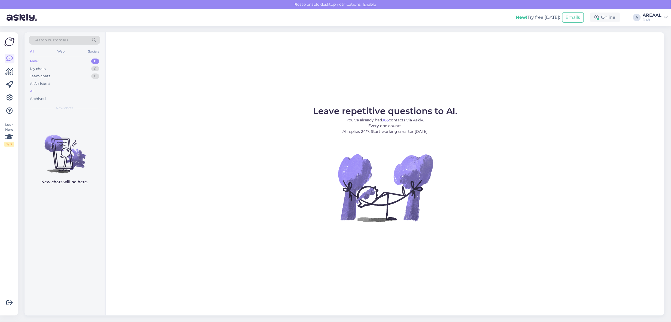
click at [39, 92] on div "All" at bounding box center [64, 91] width 71 height 8
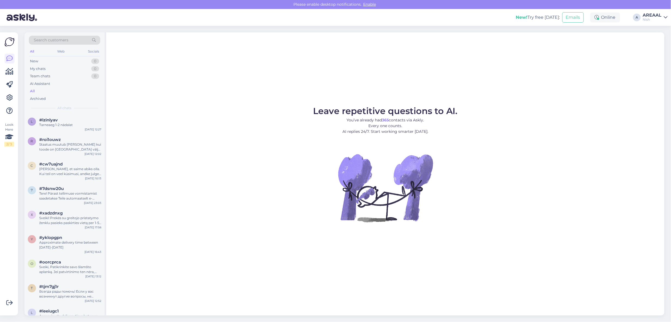
click at [658, 18] on div "Nish" at bounding box center [652, 19] width 19 height 4
click at [657, 29] on button "Open" at bounding box center [655, 30] width 15 height 8
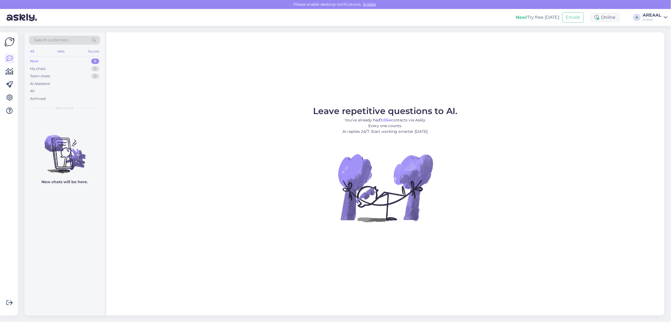
click at [532, 87] on div "Leave repetitive questions to AI. You’ve already had 7,054 contacts via Askly. …" at bounding box center [385, 173] width 558 height 283
click at [56, 88] on div "All" at bounding box center [64, 91] width 71 height 8
click at [67, 93] on div "All" at bounding box center [64, 91] width 71 height 8
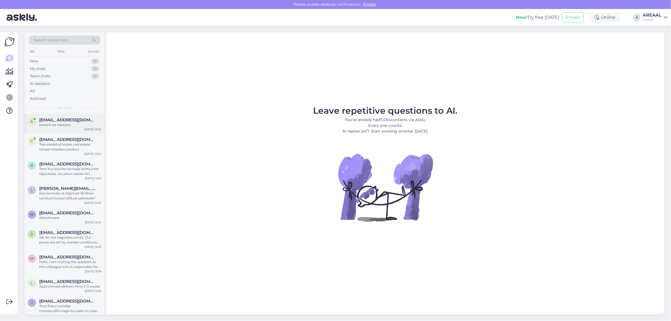
click at [68, 120] on span "[EMAIL_ADDRESS][DOMAIN_NAME]" at bounding box center [67, 120] width 57 height 5
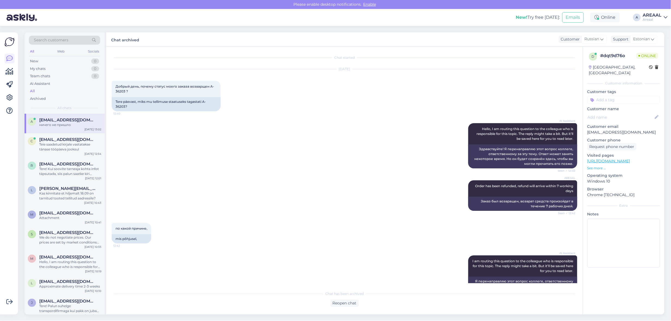
scroll to position [268, 0]
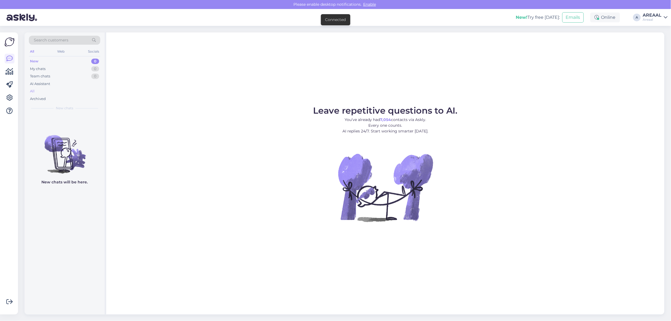
click at [69, 89] on div "All" at bounding box center [64, 91] width 71 height 8
